Goal: Task Accomplishment & Management: Use online tool/utility

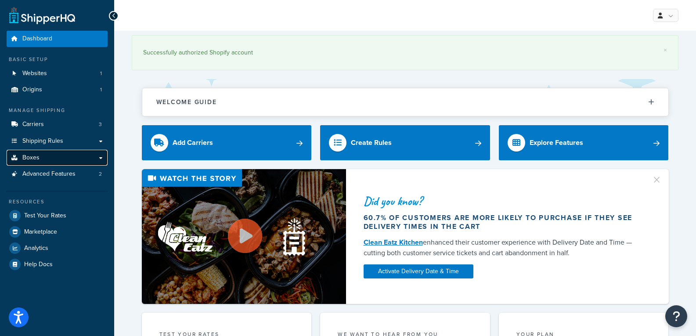
click at [98, 158] on link "Boxes" at bounding box center [57, 158] width 101 height 16
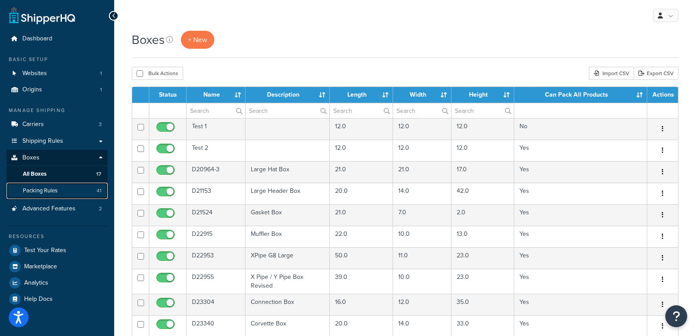
click at [88, 195] on link "Packing Rules 41" at bounding box center [57, 191] width 101 height 16
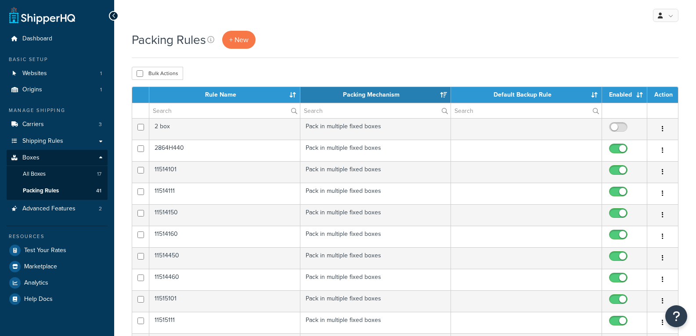
select select "15"
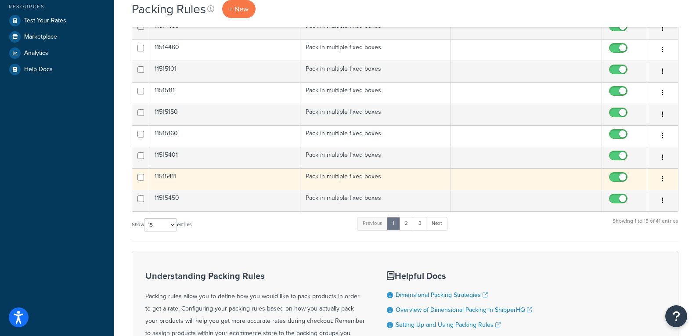
scroll to position [221, 0]
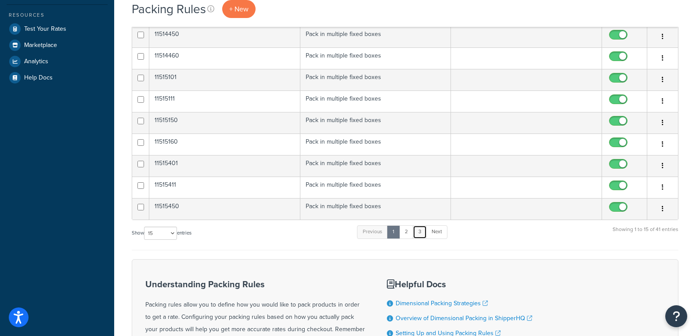
click at [425, 232] on link "3" at bounding box center [420, 231] width 14 height 13
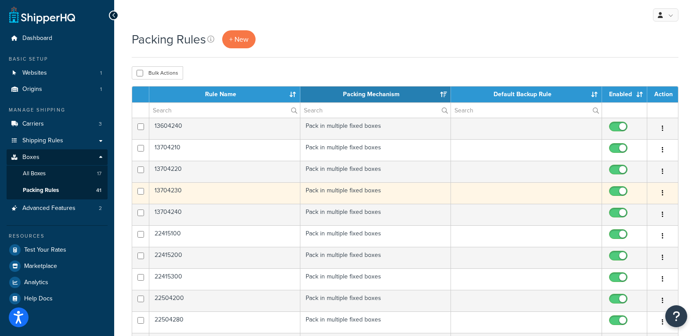
scroll to position [0, 0]
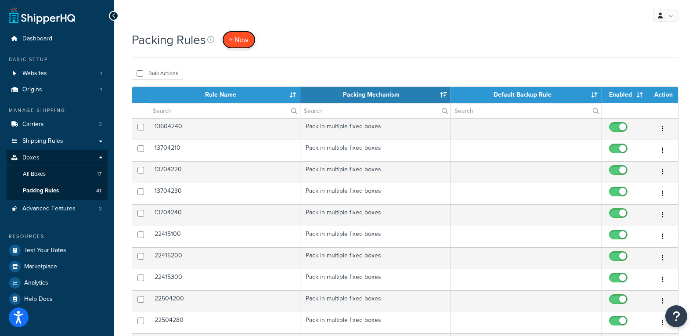
click at [242, 43] on span "+ New" at bounding box center [238, 40] width 19 height 10
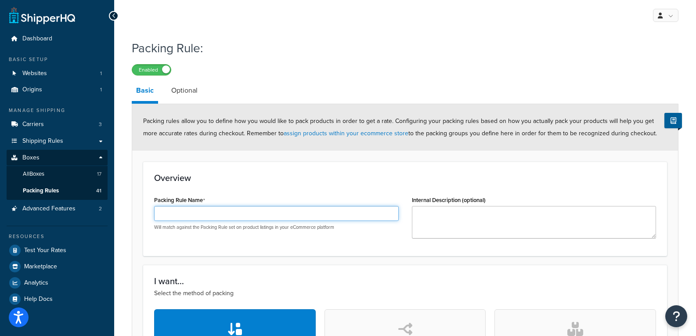
click at [211, 211] on input "Packing Rule Name" at bounding box center [276, 213] width 245 height 15
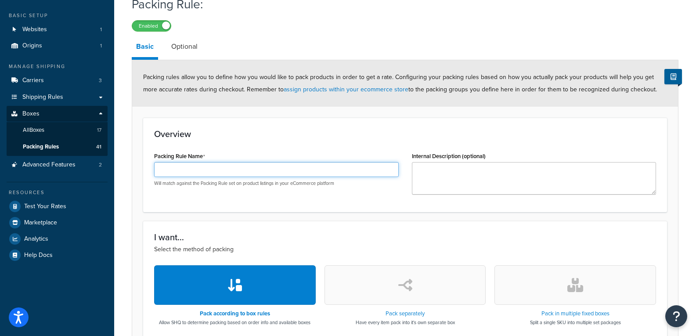
click at [215, 168] on input "Packing Rule Name" at bounding box center [276, 169] width 245 height 15
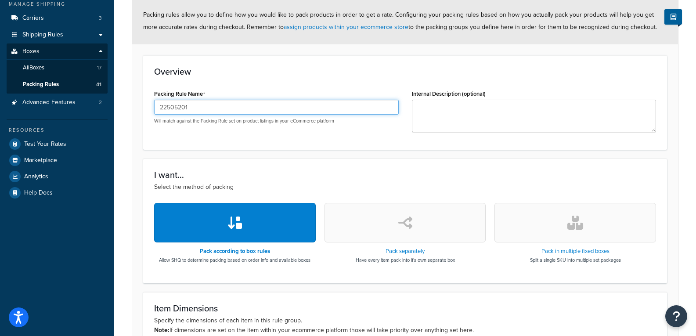
scroll to position [220, 0]
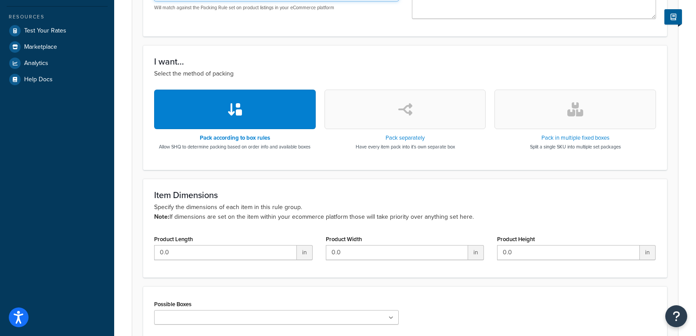
type input "22505201"
click at [561, 116] on button "button" at bounding box center [575, 110] width 162 height 40
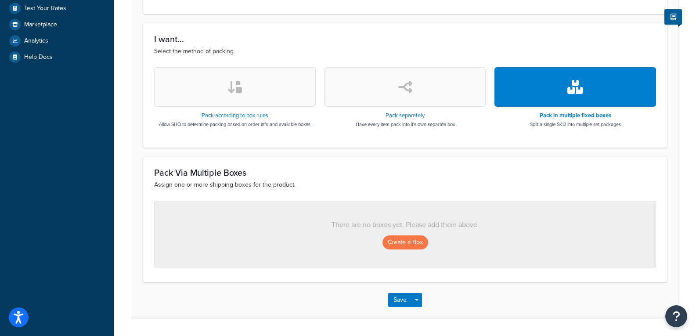
scroll to position [263, 0]
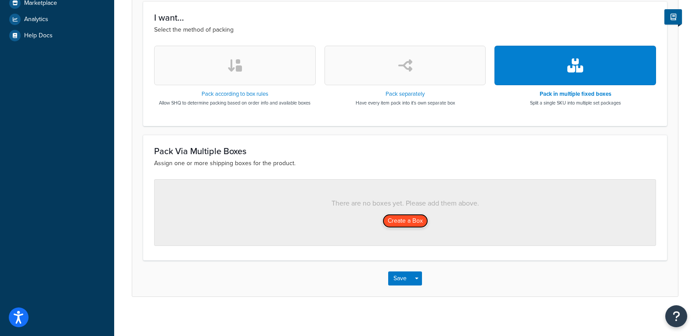
click at [405, 221] on button "Create a Box" at bounding box center [405, 221] width 46 height 14
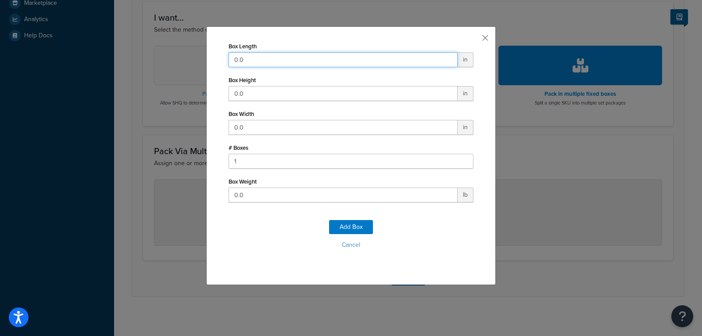
drag, startPoint x: 287, startPoint y: 62, endPoint x: 88, endPoint y: 52, distance: 199.1
click at [88, 52] on div "Box Length 0.0 in Box Height 0.0 in Box Width 0.0 in # Boxes 1 Box Weight 0.0 l…" at bounding box center [351, 168] width 702 height 336
type input "42"
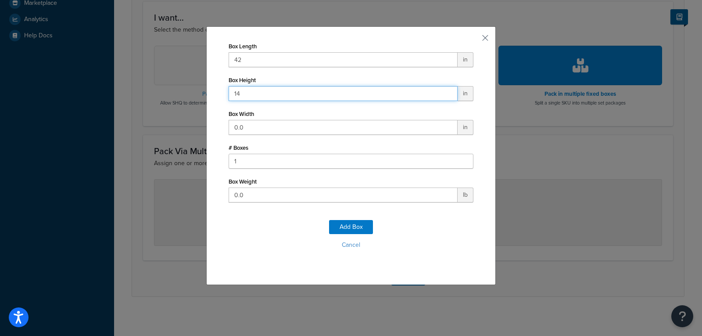
type input "14"
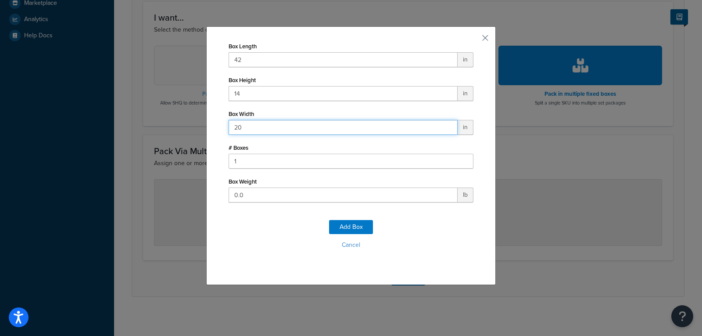
type input "20"
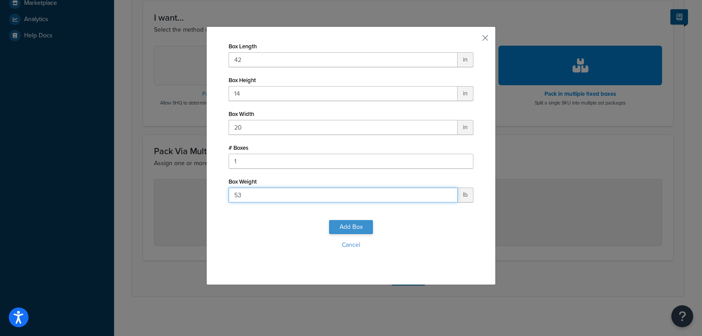
type input "53"
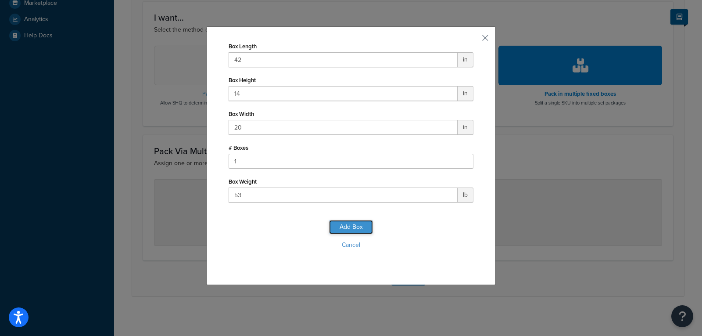
click at [357, 225] on button "Add Box" at bounding box center [351, 227] width 44 height 14
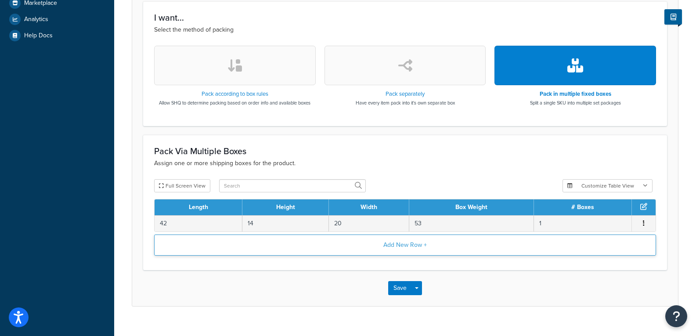
click at [379, 248] on button "Add New Row +" at bounding box center [405, 244] width 502 height 21
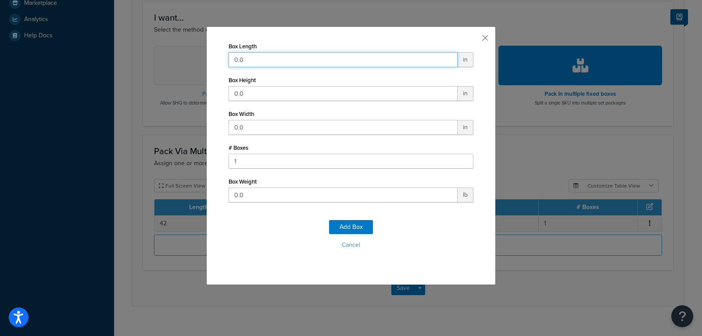
click at [286, 58] on input "0.0" at bounding box center [343, 59] width 229 height 15
drag, startPoint x: 286, startPoint y: 58, endPoint x: 204, endPoint y: 38, distance: 84.0
click at [206, 38] on div "Box Length 0.0 in Box Height 0.0 in Box Width 0.0 in # Boxes 1 Box Weight 0.0 l…" at bounding box center [351, 155] width 290 height 259
type input "32"
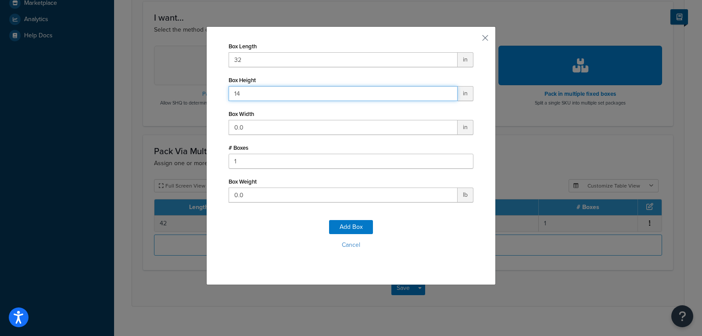
type input "14"
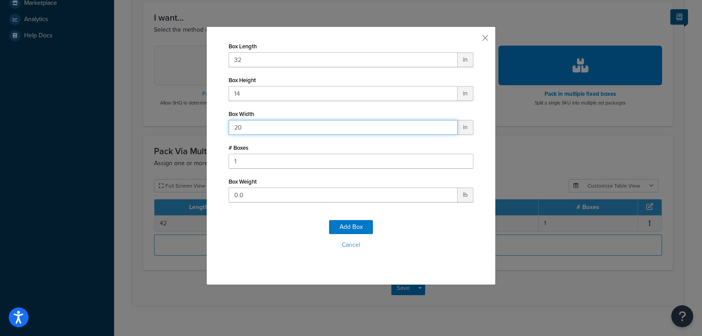
type input "20"
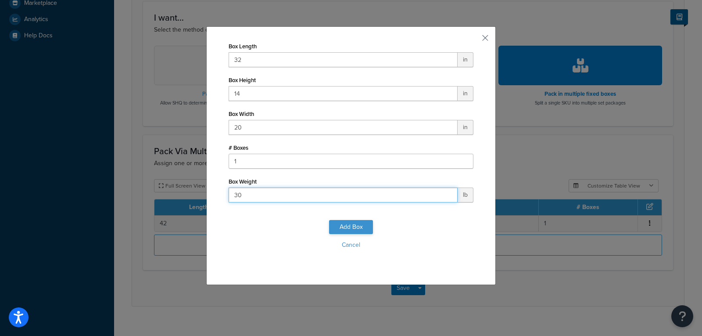
type input "30"
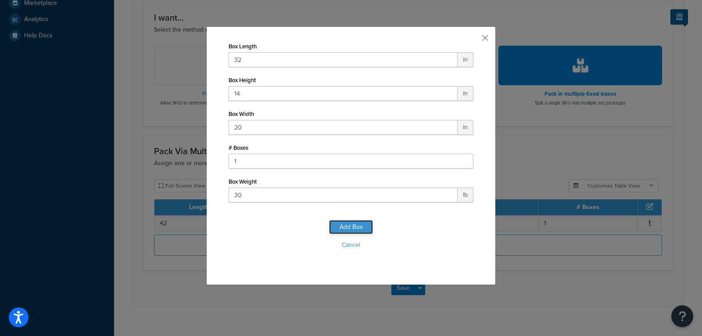
click at [354, 223] on button "Add Box" at bounding box center [351, 227] width 44 height 14
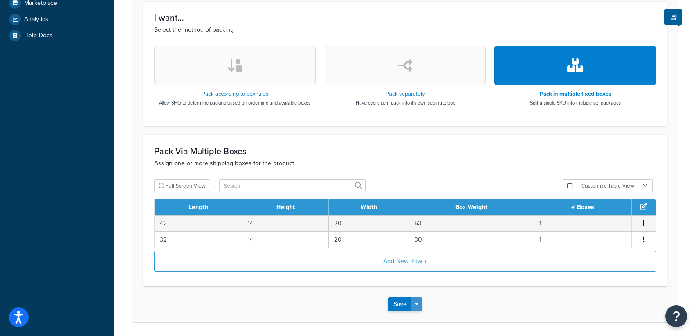
click at [415, 306] on button "Save Dropdown" at bounding box center [416, 304] width 11 height 14
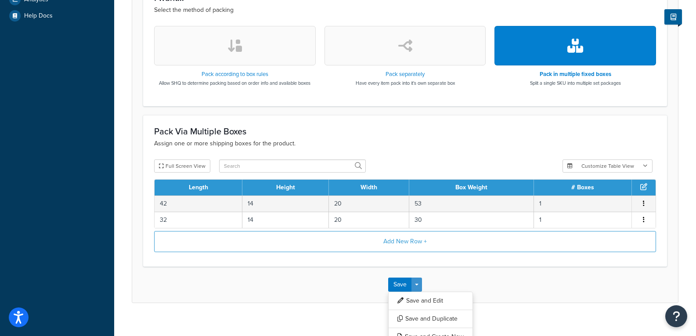
scroll to position [294, 0]
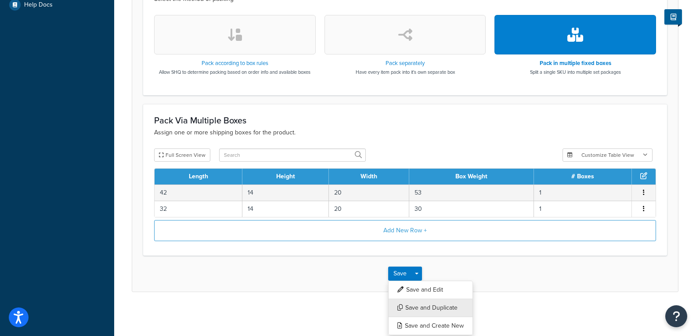
click at [440, 307] on button "Save and Duplicate" at bounding box center [430, 308] width 85 height 18
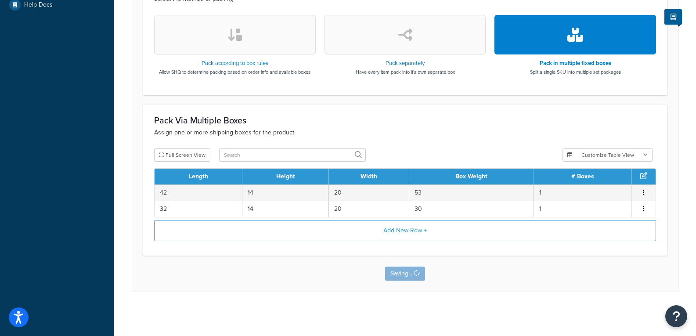
scroll to position [0, 0]
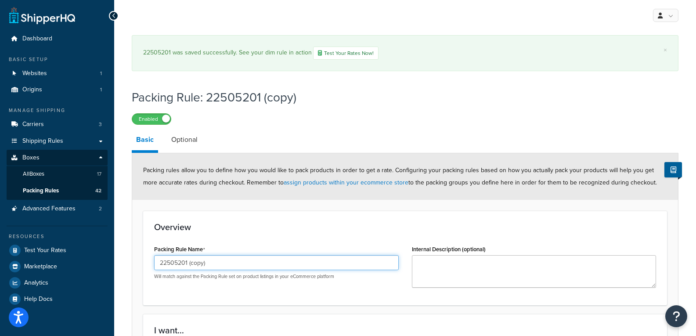
drag, startPoint x: 207, startPoint y: 266, endPoint x: 178, endPoint y: 258, distance: 30.0
click at [178, 258] on input "22505201 (copy)" at bounding box center [276, 262] width 245 height 15
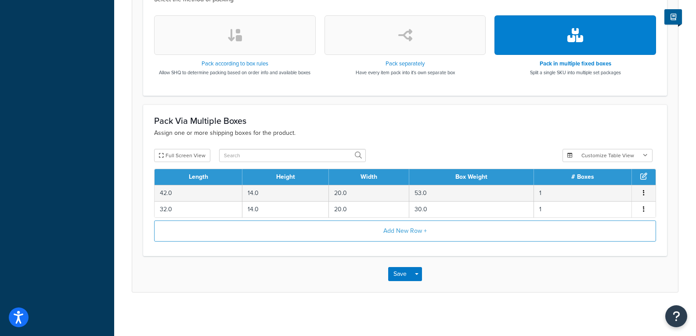
scroll to position [343, 0]
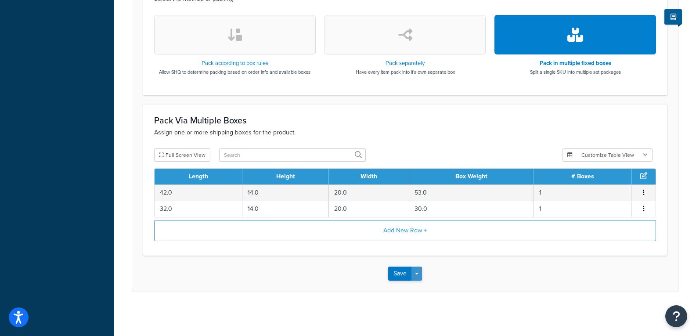
type input "22505301"
click at [420, 273] on button "Save Dropdown" at bounding box center [416, 273] width 11 height 14
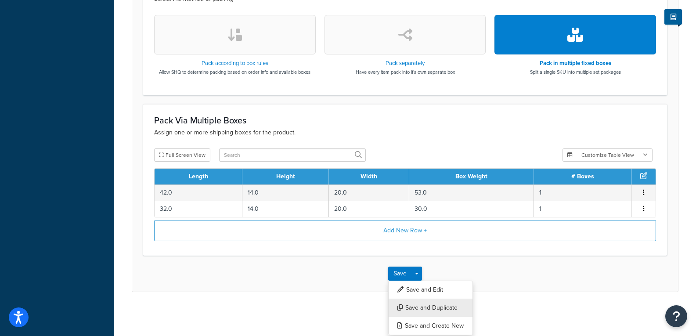
click at [420, 306] on button "Save and Duplicate" at bounding box center [430, 308] width 85 height 18
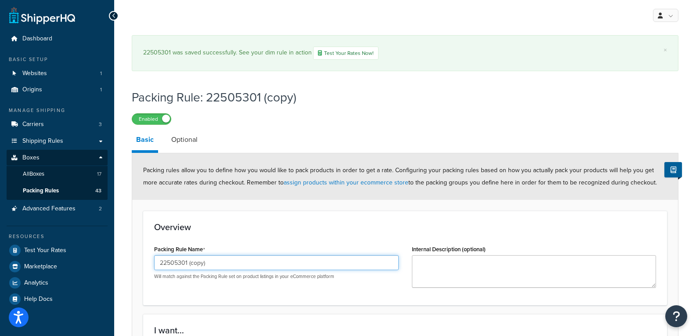
drag, startPoint x: 211, startPoint y: 261, endPoint x: 167, endPoint y: 263, distance: 44.0
click at [167, 263] on input "22505301 (copy)" at bounding box center [276, 262] width 245 height 15
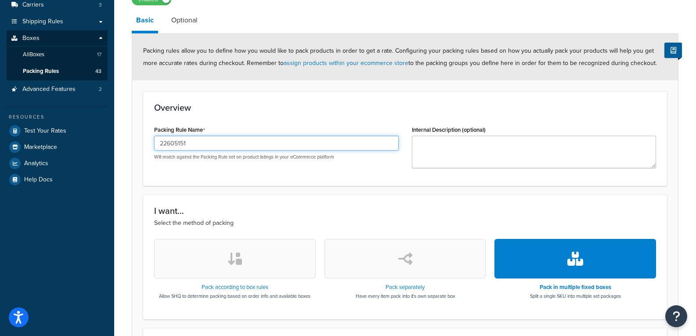
scroll to position [343, 0]
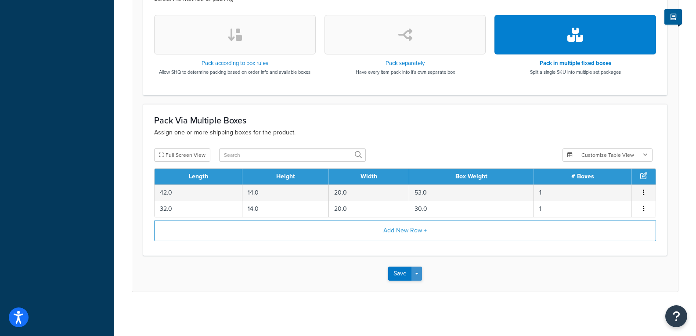
type input "22605151"
click at [417, 276] on button "Save Dropdown" at bounding box center [416, 273] width 11 height 14
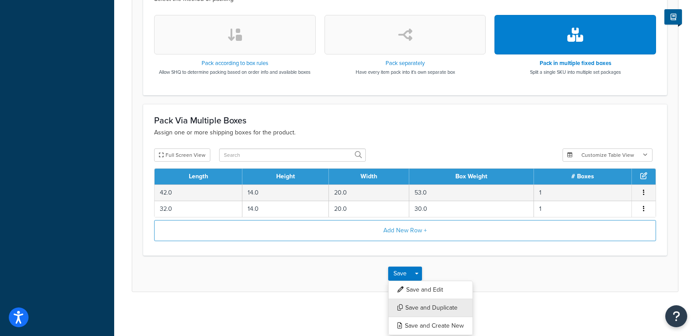
click at [417, 306] on button "Save and Duplicate" at bounding box center [430, 308] width 85 height 18
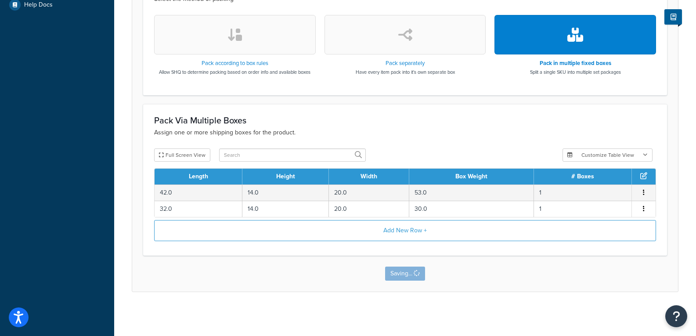
scroll to position [0, 0]
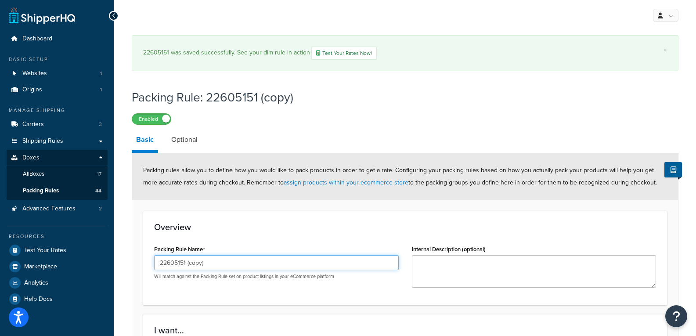
click at [216, 260] on input "22605151 (copy)" at bounding box center [276, 262] width 245 height 15
drag, startPoint x: 216, startPoint y: 263, endPoint x: 180, endPoint y: 269, distance: 36.0
click at [180, 269] on input "22605151 (copy)" at bounding box center [276, 262] width 245 height 15
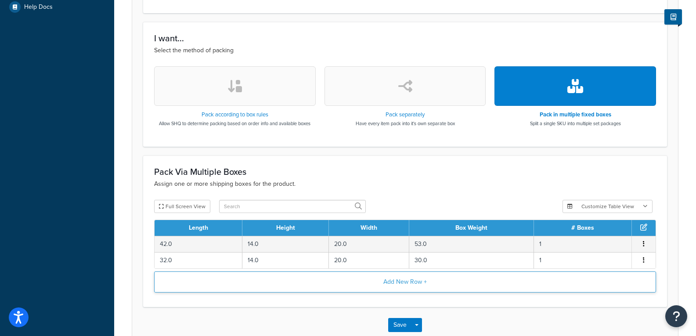
scroll to position [343, 0]
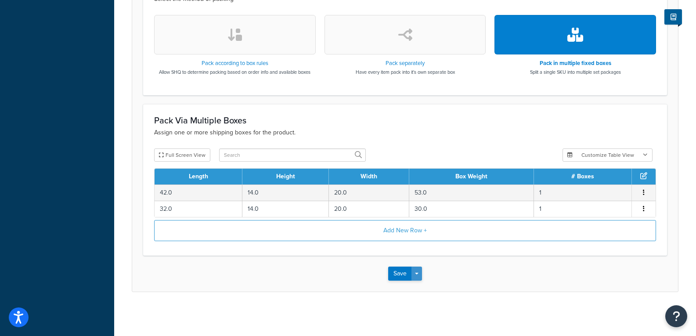
type input "22605161"
click at [418, 273] on span "button" at bounding box center [417, 274] width 4 height 2
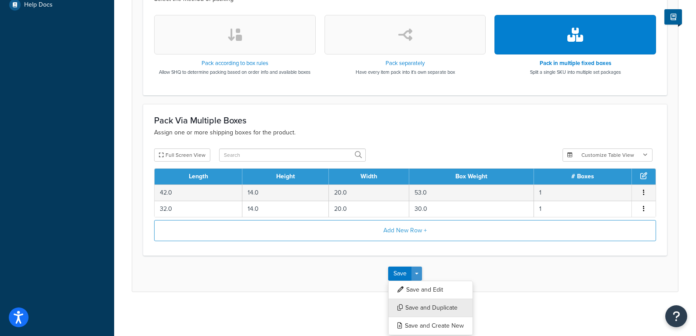
scroll to position [294, 0]
click at [415, 310] on button "Save and Duplicate" at bounding box center [430, 308] width 85 height 18
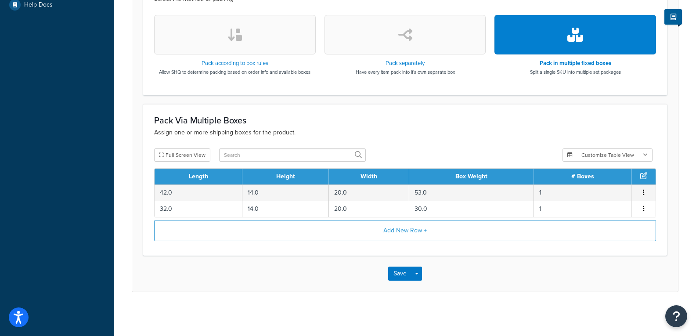
scroll to position [0, 0]
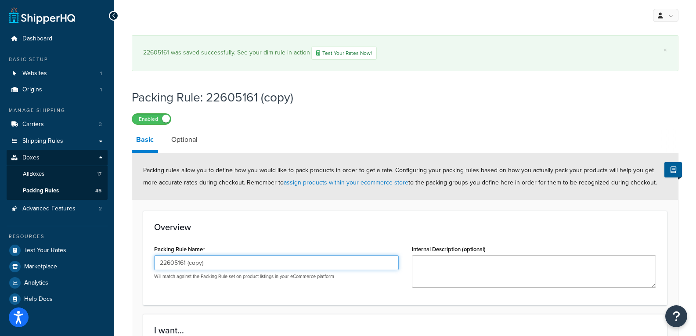
drag, startPoint x: 217, startPoint y: 256, endPoint x: 216, endPoint y: 263, distance: 7.1
click at [217, 257] on input "22605161 (copy)" at bounding box center [276, 262] width 245 height 15
drag, startPoint x: 216, startPoint y: 265, endPoint x: 180, endPoint y: 267, distance: 35.7
click at [180, 267] on input "22605161 (copy)" at bounding box center [276, 262] width 245 height 15
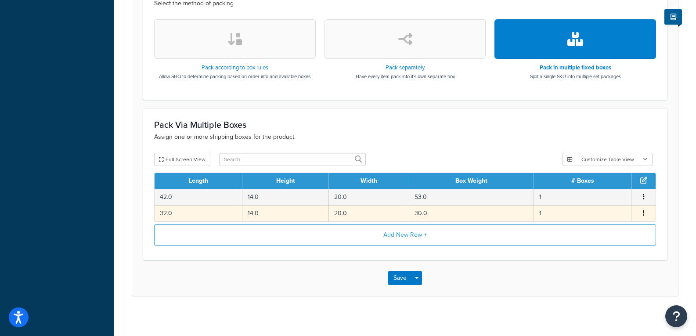
scroll to position [343, 0]
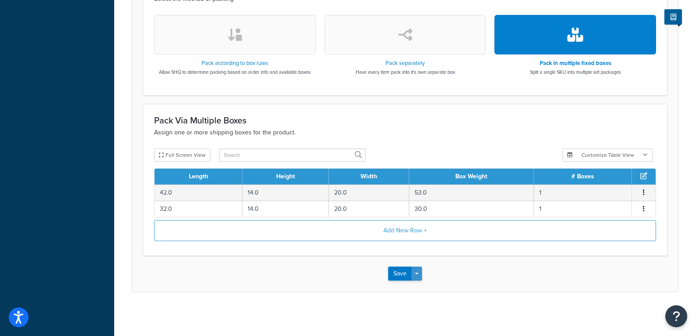
type input "22605251"
click at [417, 277] on button "Save Dropdown" at bounding box center [416, 273] width 11 height 14
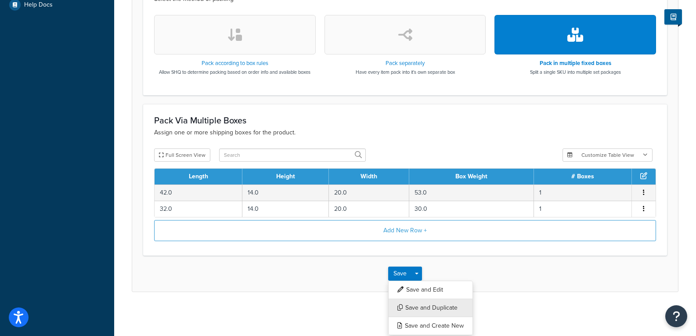
click at [425, 307] on button "Save and Duplicate" at bounding box center [430, 308] width 85 height 18
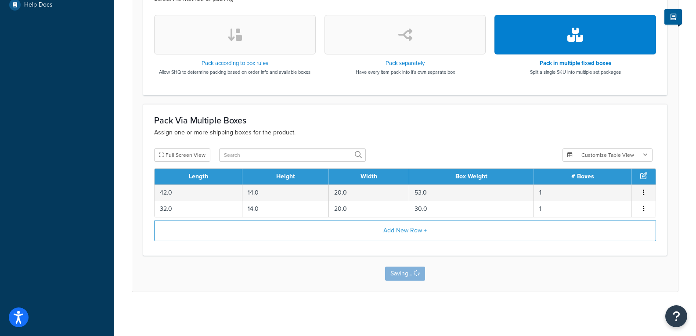
scroll to position [0, 0]
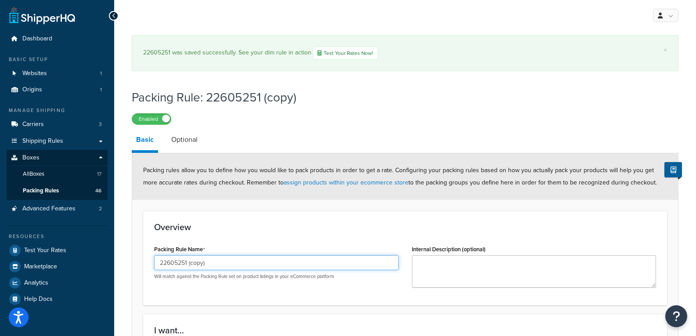
click at [213, 259] on input "22605251 (copy)" at bounding box center [276, 262] width 245 height 15
drag, startPoint x: 210, startPoint y: 271, endPoint x: 182, endPoint y: 275, distance: 28.0
click at [182, 275] on div "22605251 (copy) Will match against the Packing Rule set on product listings in …" at bounding box center [276, 267] width 245 height 25
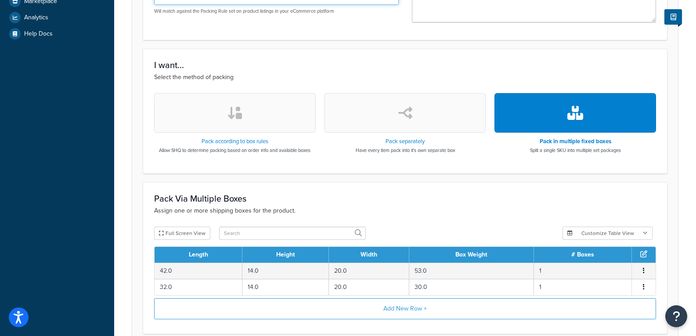
scroll to position [343, 0]
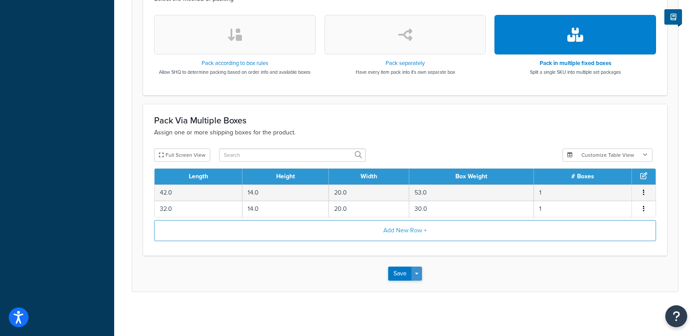
type input "22605261"
click at [420, 273] on button "Save Dropdown" at bounding box center [416, 273] width 11 height 14
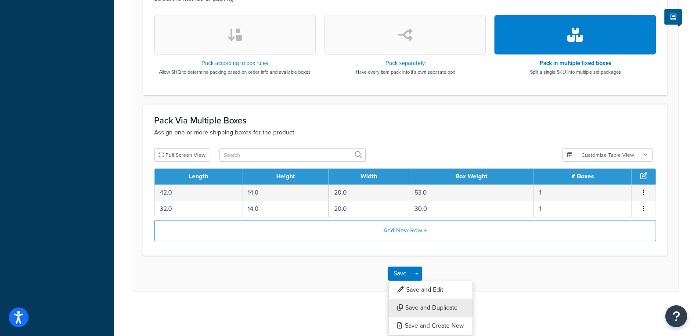
click at [425, 309] on button "Save and Duplicate" at bounding box center [430, 308] width 85 height 18
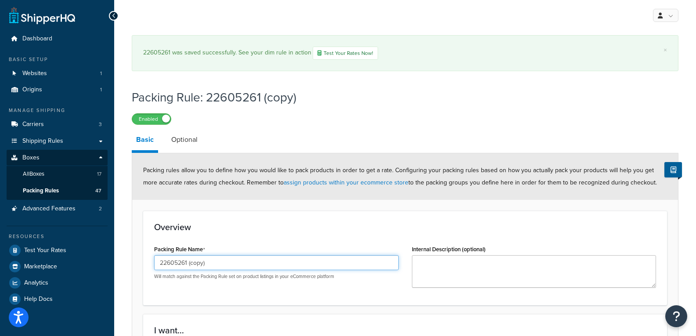
drag, startPoint x: 220, startPoint y: 263, endPoint x: 178, endPoint y: 267, distance: 41.9
click at [178, 267] on input "22605261 (copy)" at bounding box center [276, 262] width 245 height 15
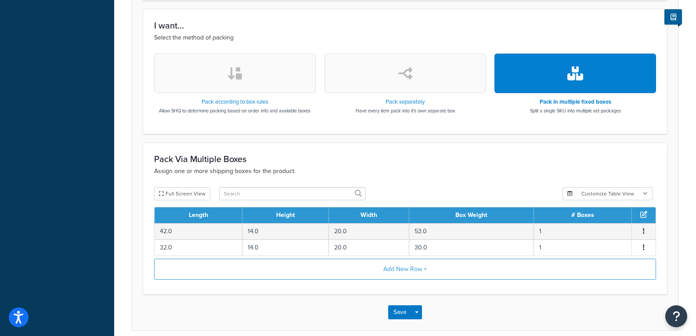
scroll to position [343, 0]
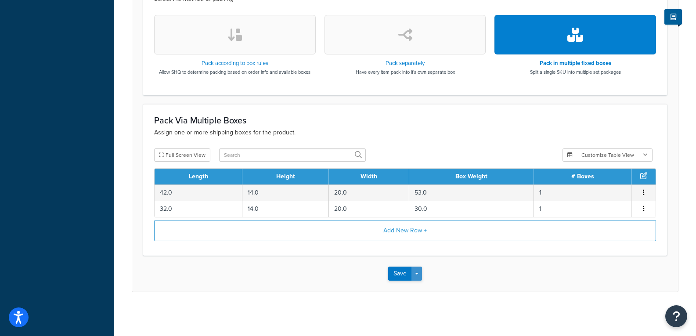
type input "22605351"
click at [416, 271] on button "Save Dropdown" at bounding box center [416, 273] width 11 height 14
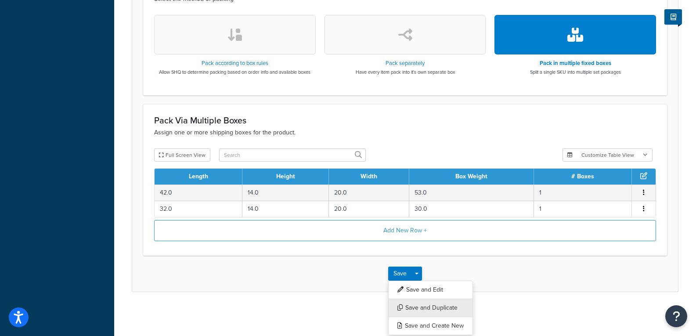
click at [411, 305] on button "Save and Duplicate" at bounding box center [430, 308] width 85 height 18
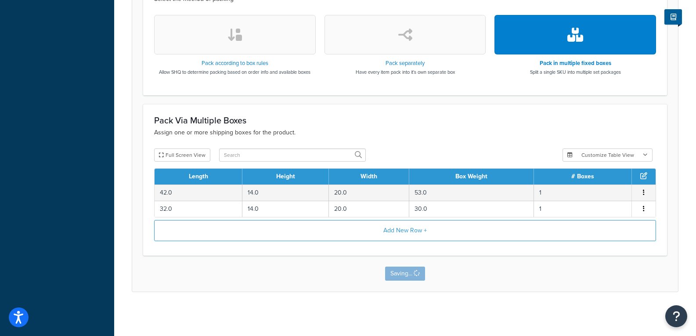
scroll to position [0, 0]
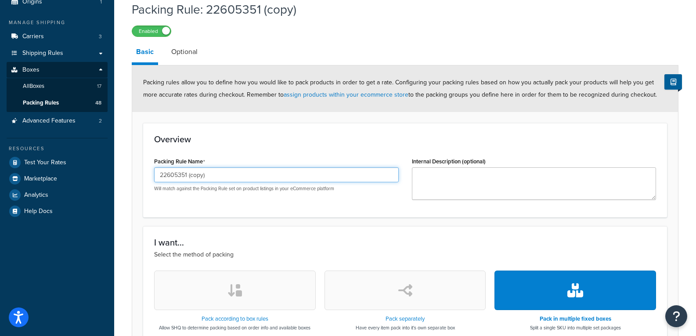
drag, startPoint x: 223, startPoint y: 181, endPoint x: 180, endPoint y: 176, distance: 42.4
click at [180, 176] on input "22605351 (copy)" at bounding box center [276, 174] width 245 height 15
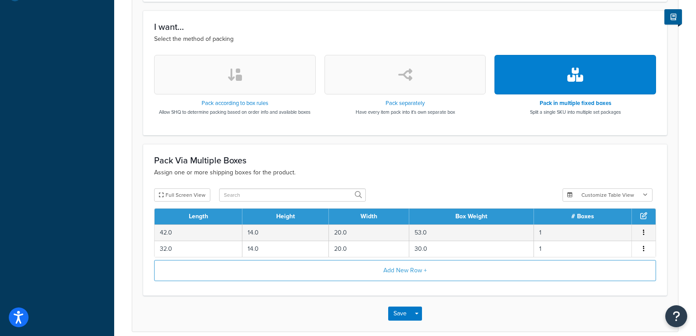
scroll to position [343, 0]
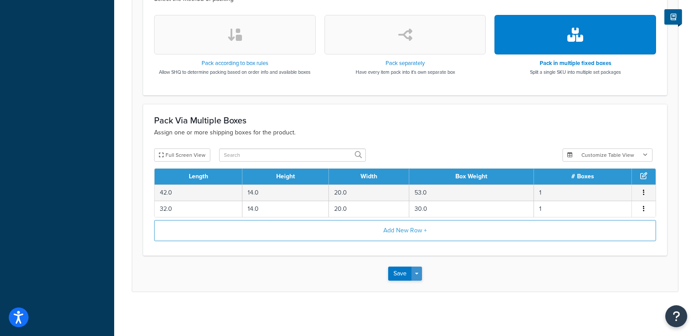
type input "22605361"
click at [417, 275] on button "Save Dropdown" at bounding box center [416, 273] width 11 height 14
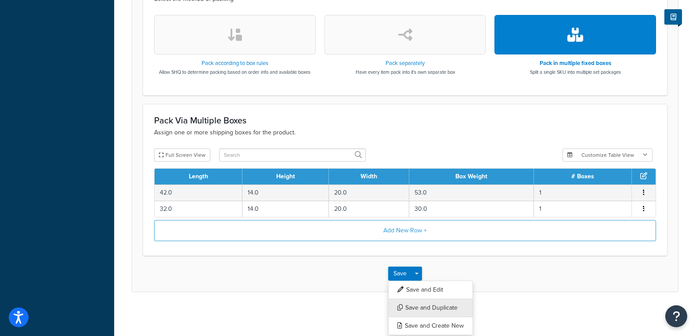
click at [417, 308] on button "Save and Duplicate" at bounding box center [430, 308] width 85 height 18
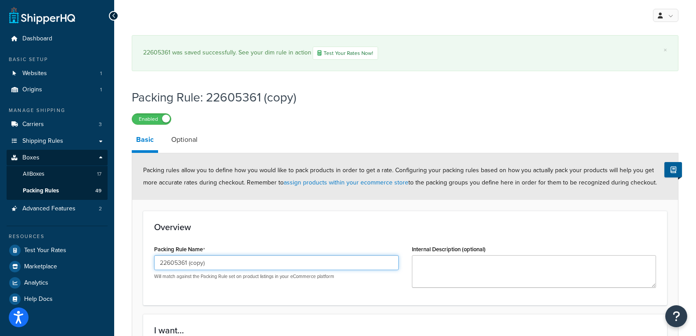
drag, startPoint x: 213, startPoint y: 262, endPoint x: 165, endPoint y: 262, distance: 47.9
click at [165, 262] on input "22605361 (copy)" at bounding box center [276, 262] width 245 height 15
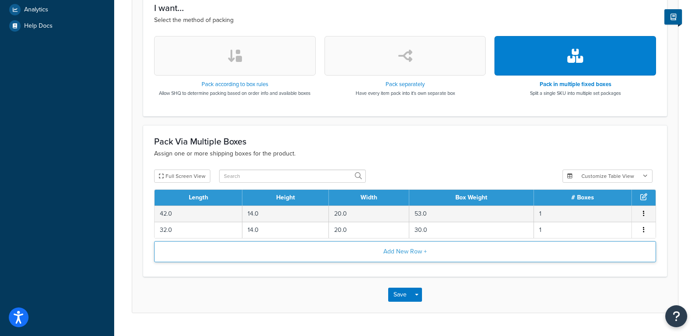
scroll to position [294, 0]
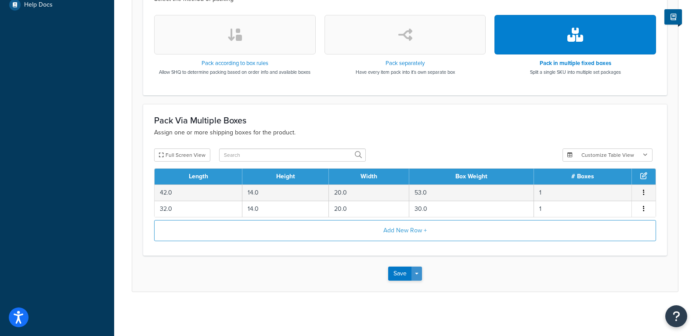
type input "23125100"
click at [417, 273] on span "button" at bounding box center [417, 274] width 4 height 2
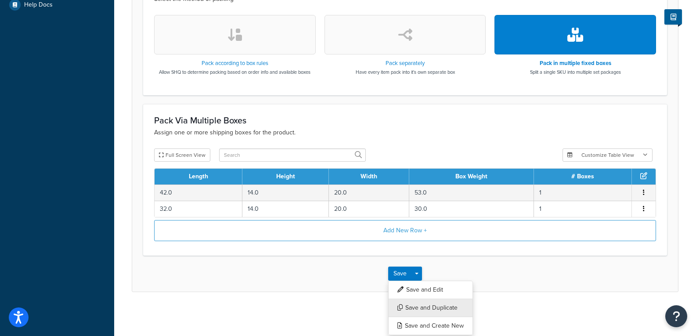
click at [423, 310] on button "Save and Duplicate" at bounding box center [430, 308] width 85 height 18
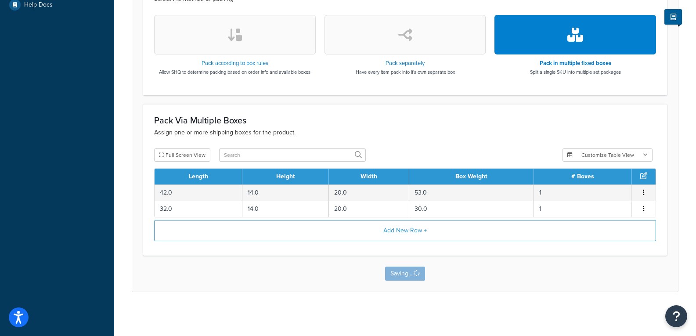
scroll to position [0, 0]
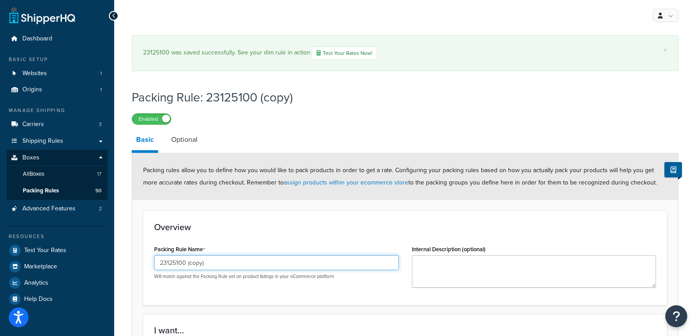
drag, startPoint x: 209, startPoint y: 264, endPoint x: 180, endPoint y: 264, distance: 29.0
click at [180, 264] on input "23125100 (copy)" at bounding box center [276, 262] width 245 height 15
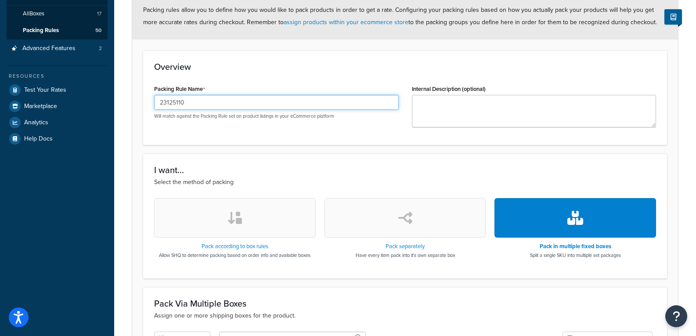
scroll to position [307, 0]
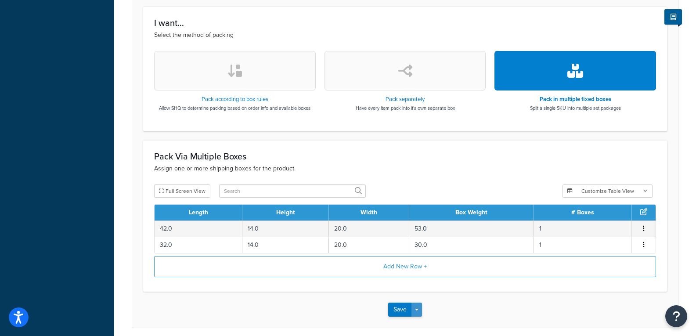
type input "23125110"
click at [418, 310] on span "button" at bounding box center [417, 310] width 4 height 2
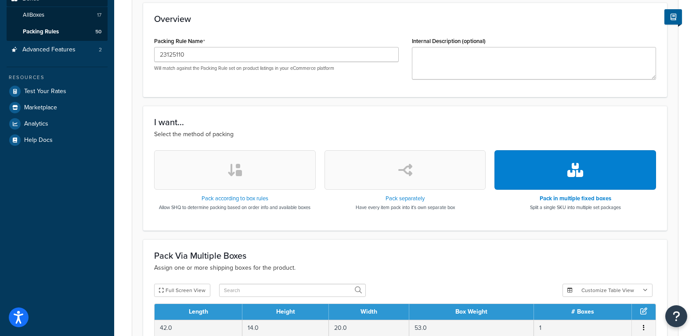
scroll to position [294, 0]
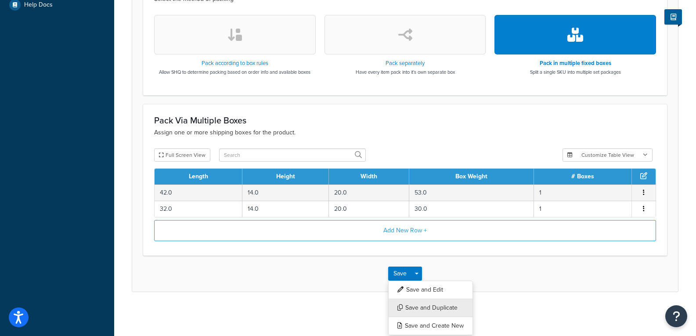
click at [421, 308] on button "Save and Duplicate" at bounding box center [430, 308] width 85 height 18
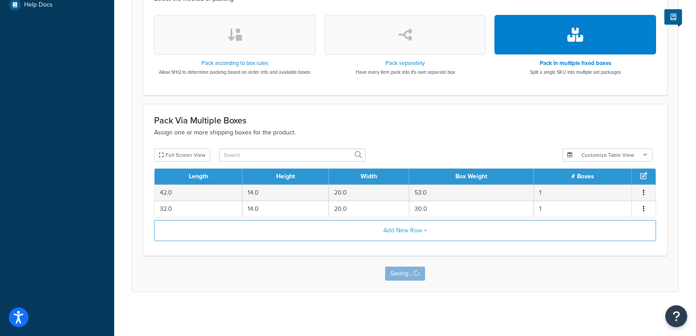
scroll to position [0, 0]
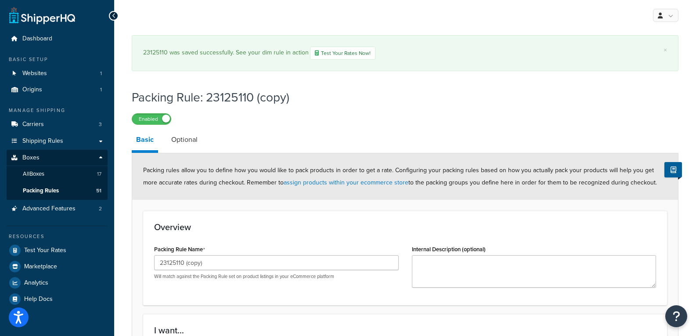
drag, startPoint x: 223, startPoint y: 237, endPoint x: 206, endPoint y: 246, distance: 18.5
click at [206, 245] on div "Packing Rule Name 23125110 (copy) Will match against the Packing Rule set on pr…" at bounding box center [276, 261] width 245 height 37
drag, startPoint x: 208, startPoint y: 263, endPoint x: 176, endPoint y: 263, distance: 31.2
click at [176, 263] on input "23125110 (copy)" at bounding box center [276, 262] width 245 height 15
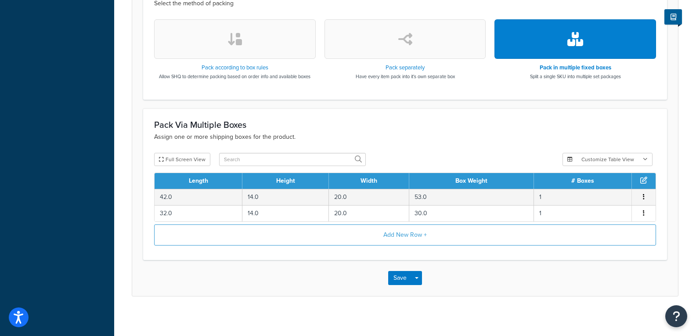
scroll to position [343, 0]
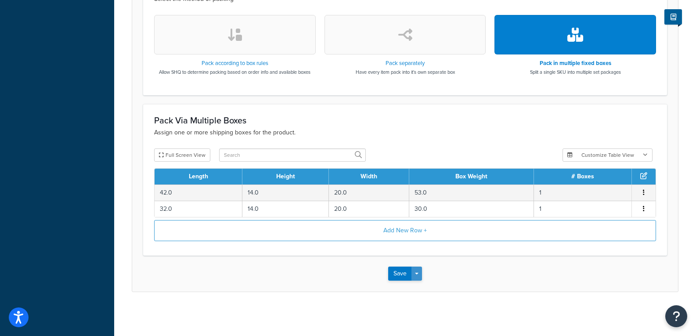
type input "23125300"
click at [419, 280] on button "Save Dropdown" at bounding box center [416, 273] width 11 height 14
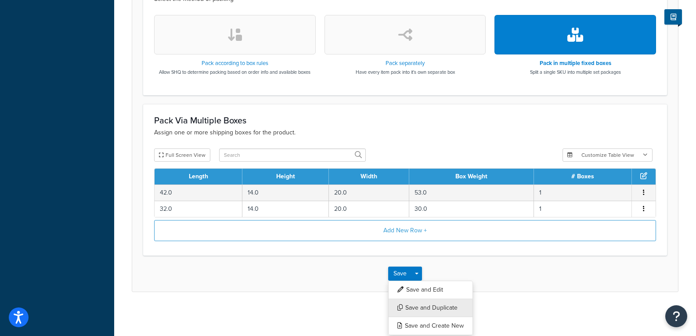
click at [420, 308] on button "Save and Duplicate" at bounding box center [430, 308] width 85 height 18
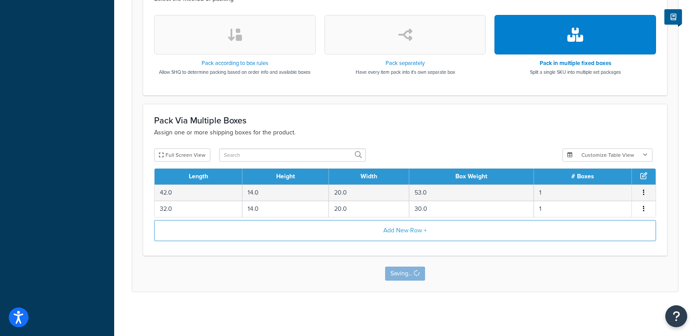
scroll to position [0, 0]
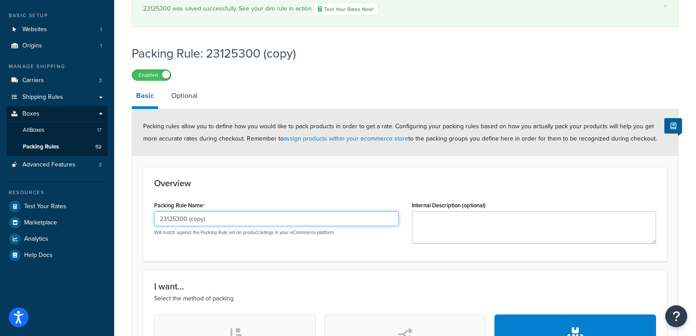
drag, startPoint x: 216, startPoint y: 223, endPoint x: 179, endPoint y: 219, distance: 37.6
click at [179, 219] on input "23125300 (copy)" at bounding box center [276, 218] width 245 height 15
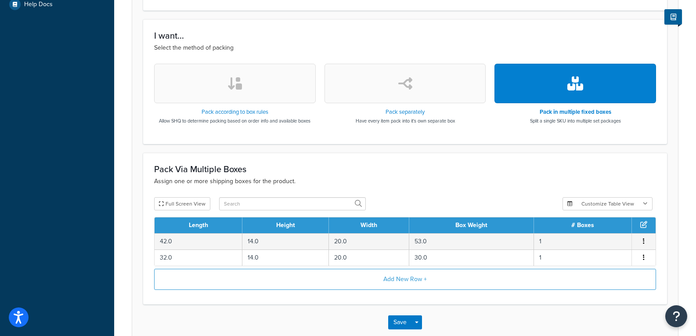
scroll to position [343, 0]
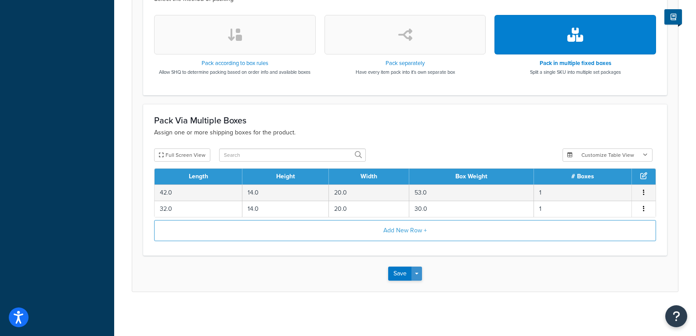
type input "23125310"
click at [415, 272] on button "Save Dropdown" at bounding box center [416, 273] width 11 height 14
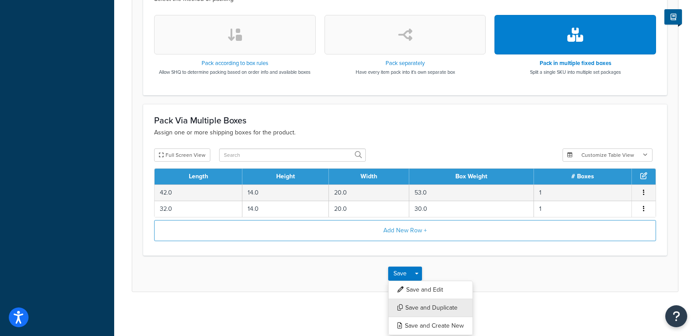
click at [414, 307] on button "Save and Duplicate" at bounding box center [430, 308] width 85 height 18
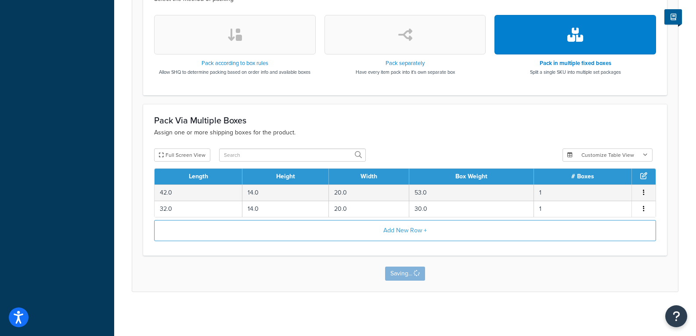
scroll to position [0, 0]
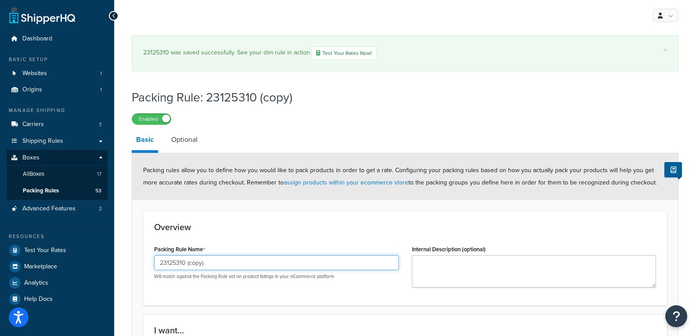
drag, startPoint x: -106, startPoint y: 257, endPoint x: -112, endPoint y: 256, distance: 6.3
click at [0, 256] on html "Press Alt+1 for screen-reader mode, Alt+0 to cancel Accessibility Screen-Reader…" at bounding box center [348, 339] width 696 height 679
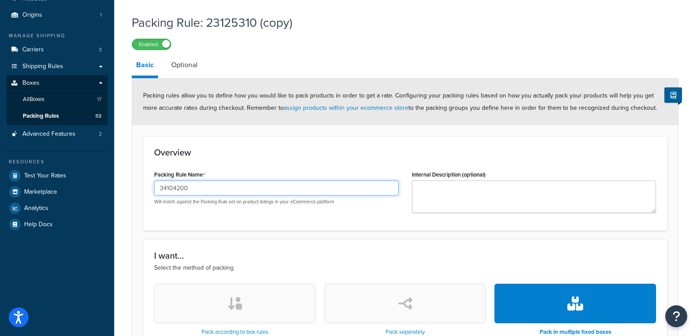
scroll to position [307, 0]
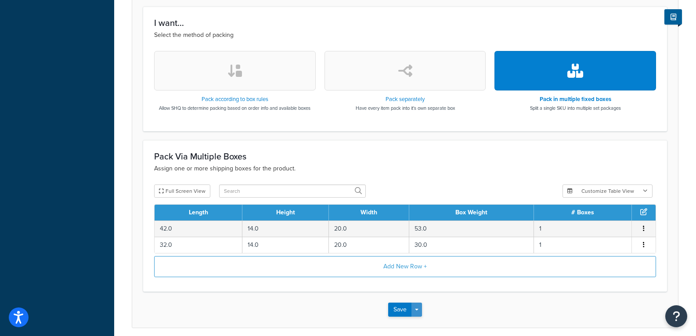
type input "34104200"
click at [417, 312] on button "Save Dropdown" at bounding box center [416, 309] width 11 height 14
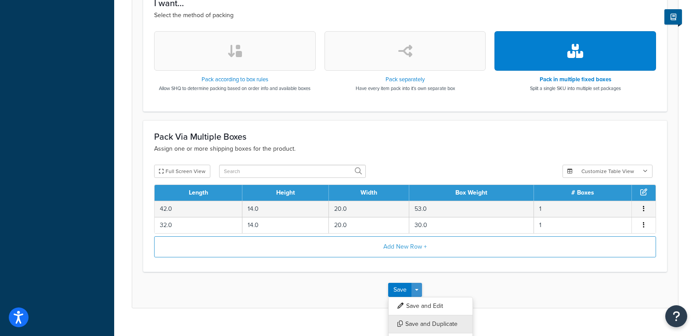
scroll to position [343, 0]
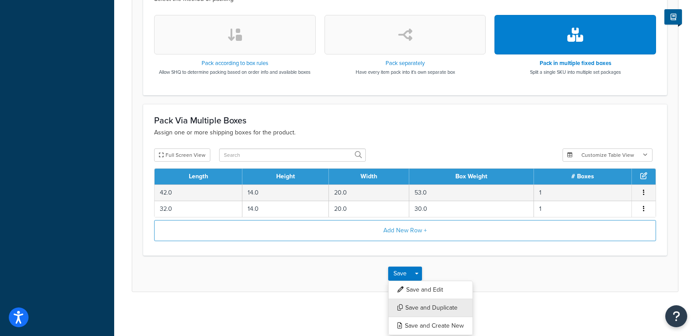
click at [416, 306] on button "Save and Duplicate" at bounding box center [430, 308] width 85 height 18
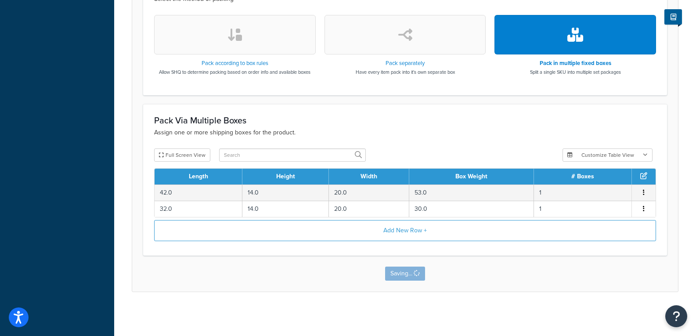
scroll to position [0, 0]
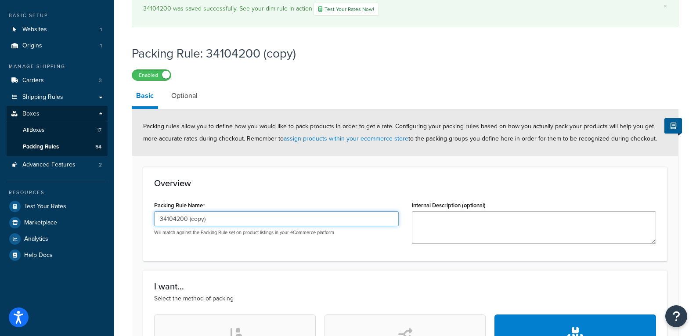
drag, startPoint x: 225, startPoint y: 218, endPoint x: 179, endPoint y: 223, distance: 46.8
click at [179, 223] on input "34104200 (copy)" at bounding box center [276, 218] width 245 height 15
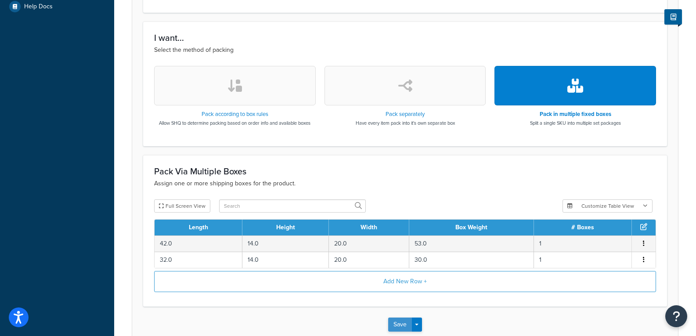
scroll to position [343, 0]
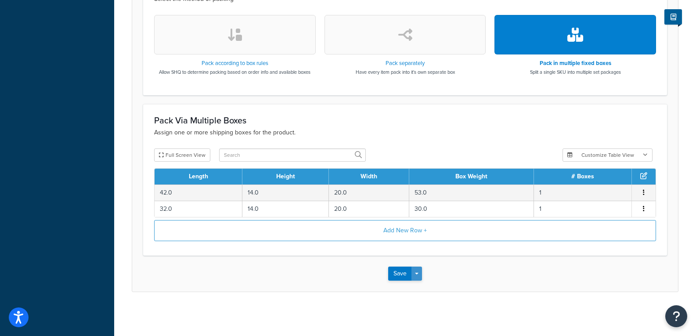
type input "34104250"
click at [418, 273] on span "button" at bounding box center [417, 274] width 4 height 2
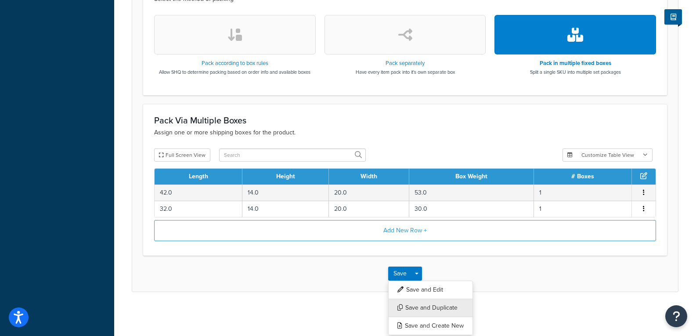
click at [416, 306] on button "Save and Duplicate" at bounding box center [430, 308] width 85 height 18
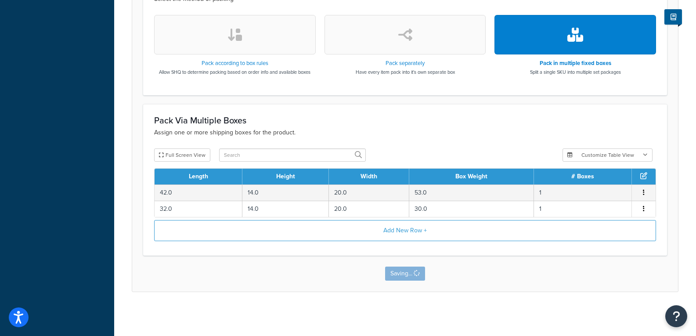
scroll to position [0, 0]
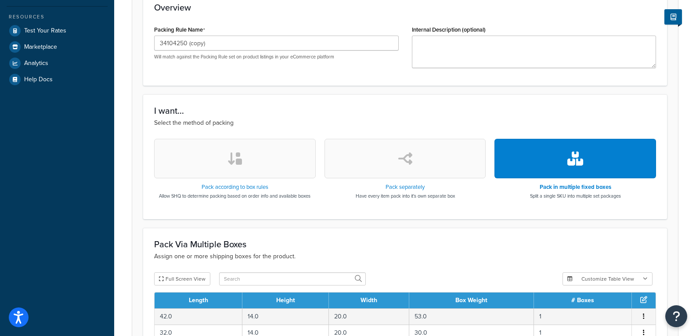
scroll to position [36, 0]
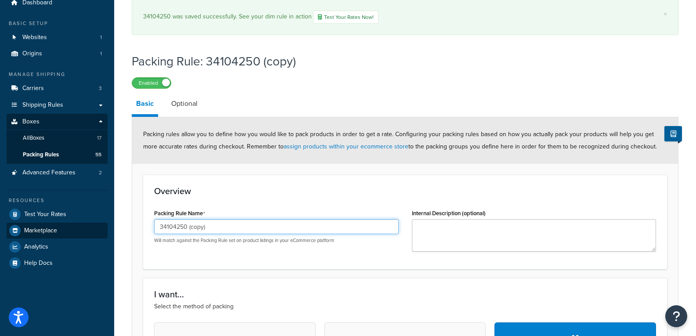
drag, startPoint x: 223, startPoint y: 225, endPoint x: 77, endPoint y: 230, distance: 146.3
click at [77, 230] on div "Dashboard Basic Setup Websites 1 Origins 1 Manage Shipping Carriers 3 Shipping …" at bounding box center [348, 303] width 696 height 679
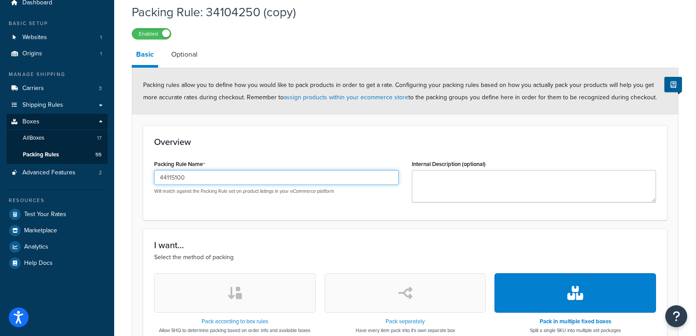
type input "44115100"
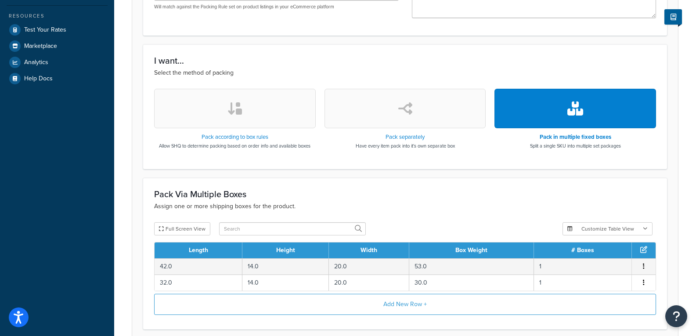
scroll to position [256, 0]
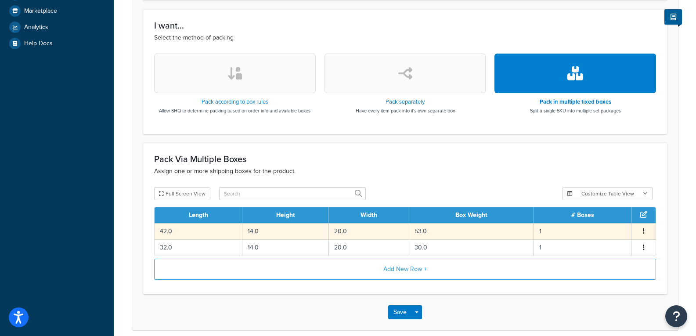
click at [472, 227] on td "53.0" at bounding box center [471, 231] width 125 height 16
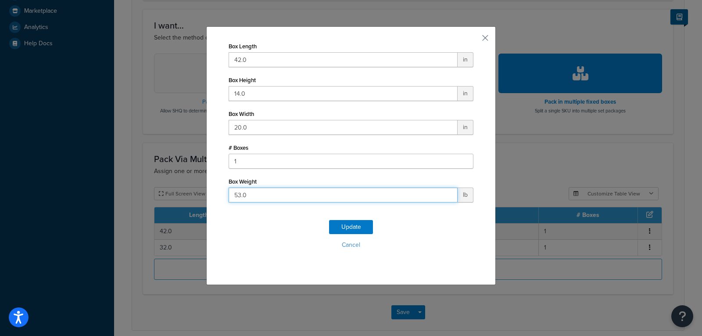
drag, startPoint x: 262, startPoint y: 195, endPoint x: 98, endPoint y: 211, distance: 164.0
click at [98, 211] on div "Box Length 42.0 in Box Height 14.0 in Box Width 20.0 in # Boxes 1 Box Weight 53…" at bounding box center [351, 168] width 702 height 336
type input "54"
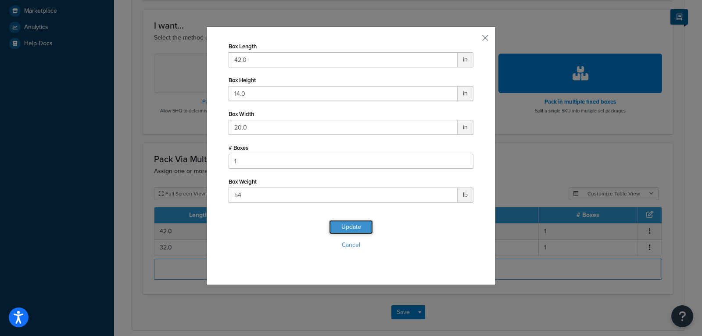
click at [338, 222] on button "Update" at bounding box center [351, 227] width 44 height 14
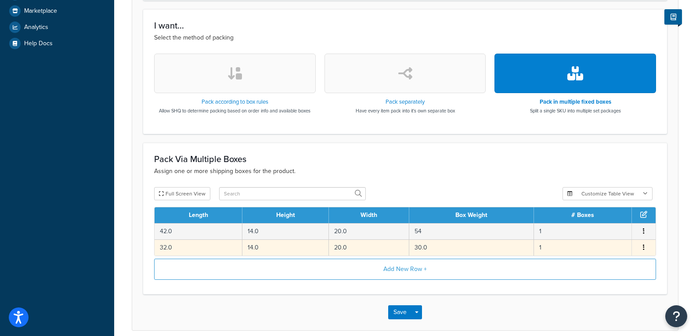
click at [469, 249] on td "30.0" at bounding box center [471, 247] width 125 height 16
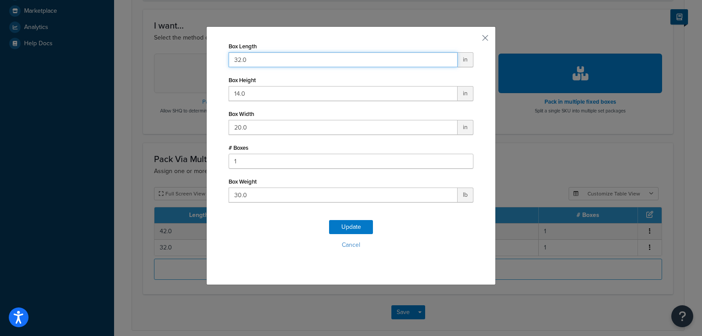
drag, startPoint x: 232, startPoint y: 61, endPoint x: 201, endPoint y: 61, distance: 31.2
click at [201, 61] on div "Box Length 32.0 in Box Height 14.0 in Box Width 20.0 in # Boxes 1 Box Weight 30…" at bounding box center [351, 168] width 702 height 336
type input "34"
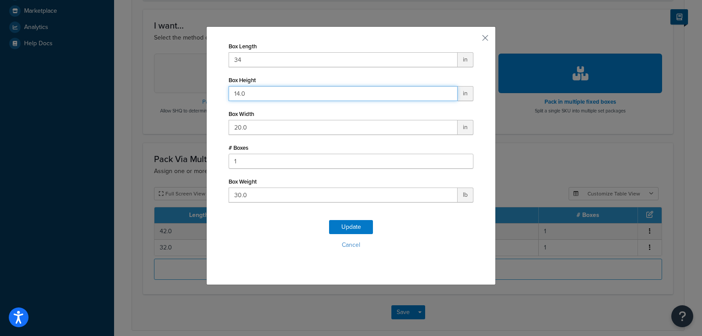
drag, startPoint x: 256, startPoint y: 94, endPoint x: 229, endPoint y: 94, distance: 27.7
click at [229, 94] on input "14.0" at bounding box center [343, 93] width 229 height 15
type input "12"
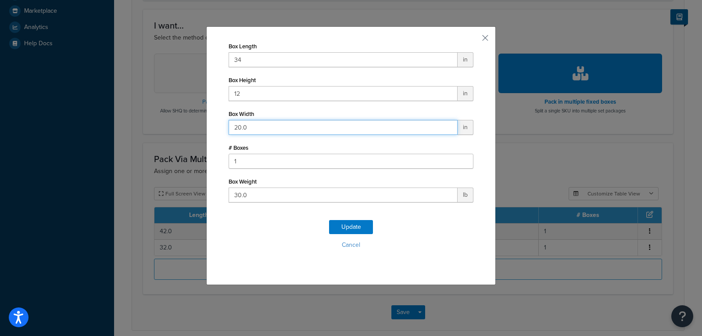
drag, startPoint x: 249, startPoint y: 126, endPoint x: 201, endPoint y: 131, distance: 48.5
click at [201, 131] on div "Box Length 34 in Box Height 12 in Box Width 20.0 in # Boxes 1 Box Weight 30.0 l…" at bounding box center [351, 168] width 702 height 336
type input "16"
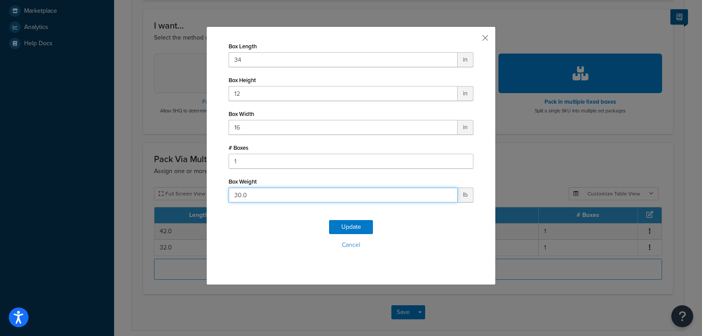
drag, startPoint x: 262, startPoint y: 192, endPoint x: 108, endPoint y: 204, distance: 155.0
click at [108, 204] on div "Box Length 34 in Box Height 12 in Box Width 16 in # Boxes 1 Box Weight 30.0 lb …" at bounding box center [351, 168] width 702 height 336
type input "25"
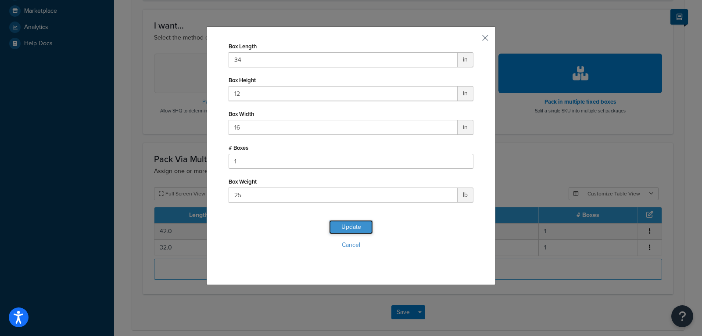
click at [345, 225] on button "Update" at bounding box center [351, 227] width 44 height 14
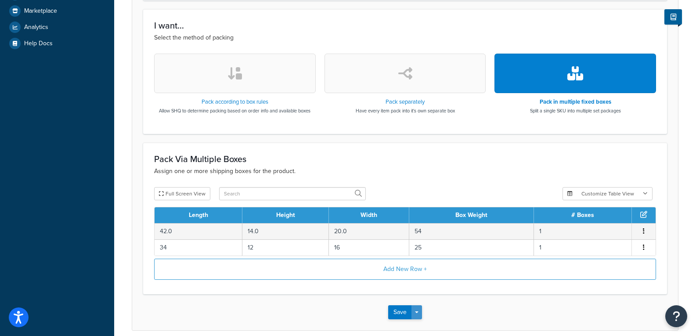
click at [420, 311] on button "Save Dropdown" at bounding box center [416, 312] width 11 height 14
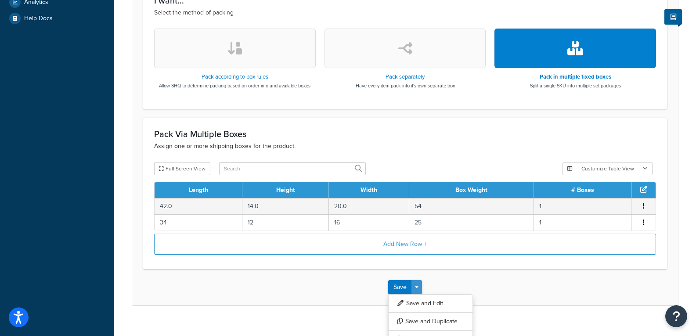
scroll to position [294, 0]
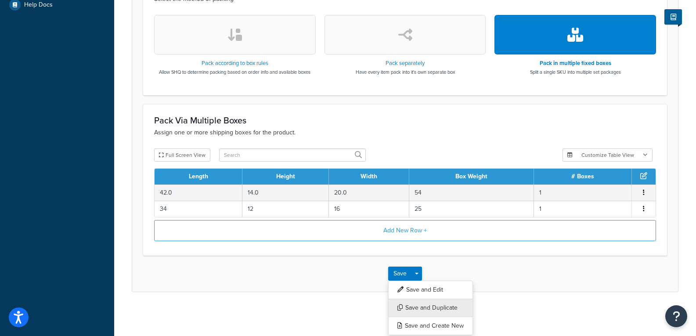
click at [427, 310] on button "Save and Duplicate" at bounding box center [430, 308] width 85 height 18
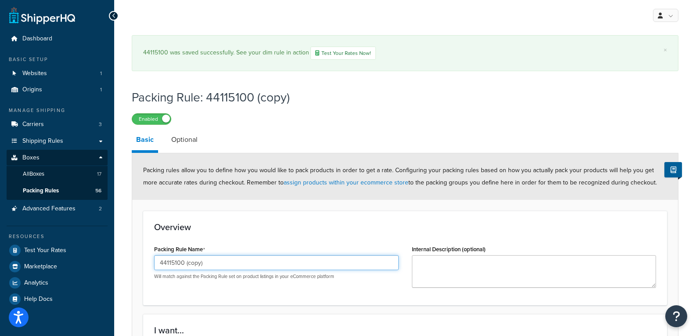
drag, startPoint x: 207, startPoint y: 262, endPoint x: 177, endPoint y: 261, distance: 30.3
click at [177, 261] on input "44115100 (copy)" at bounding box center [276, 262] width 245 height 15
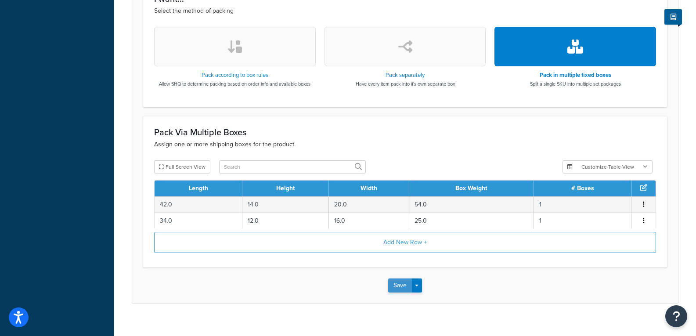
scroll to position [343, 0]
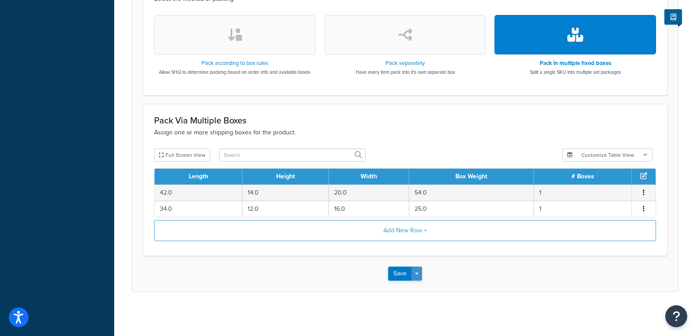
type input "44115110"
click at [418, 276] on button "Save Dropdown" at bounding box center [416, 273] width 11 height 14
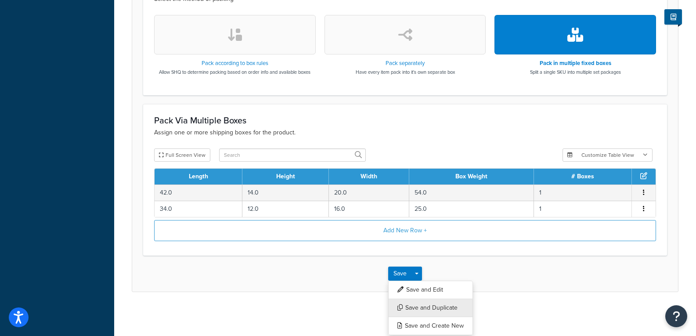
click at [425, 309] on button "Save and Duplicate" at bounding box center [430, 308] width 85 height 18
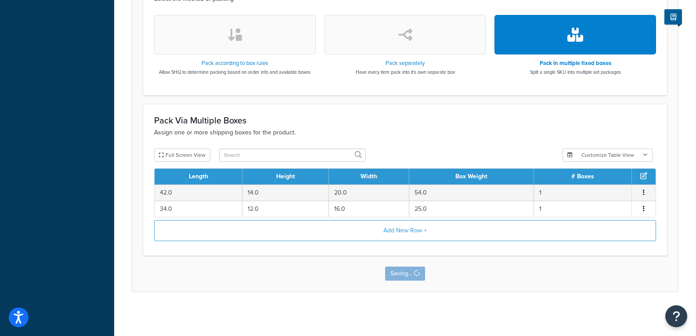
scroll to position [0, 0]
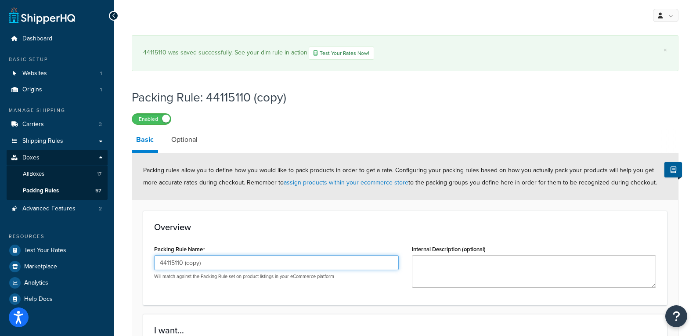
drag, startPoint x: 221, startPoint y: 268, endPoint x: 174, endPoint y: 260, distance: 48.0
click at [174, 260] on input "44115110 (copy)" at bounding box center [276, 262] width 245 height 15
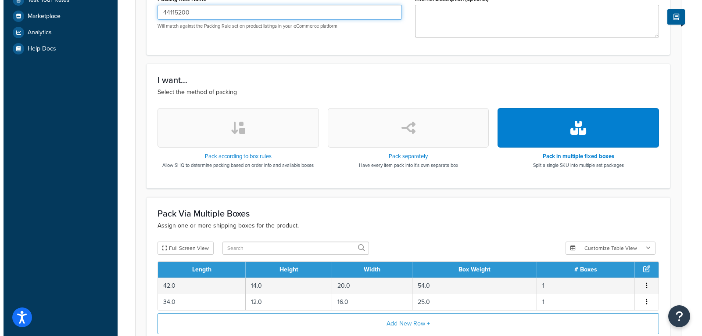
scroll to position [343, 0]
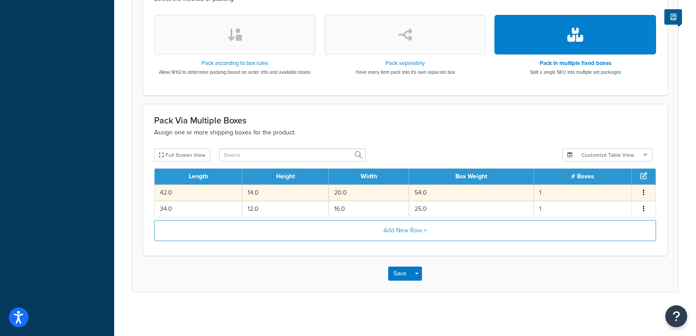
type input "44115200"
click at [230, 189] on td "42.0" at bounding box center [199, 192] width 88 height 16
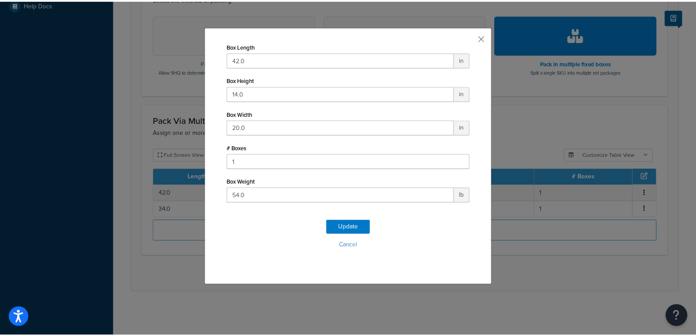
scroll to position [294, 0]
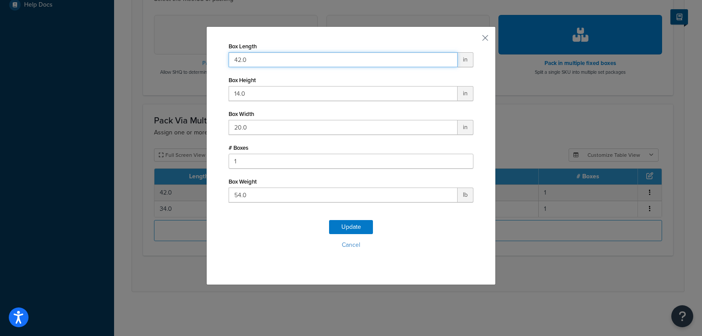
drag, startPoint x: 235, startPoint y: 59, endPoint x: 180, endPoint y: 72, distance: 56.8
click at [180, 72] on div "Box Length 42.0 in Box Height 14.0 in Box Width 20.0 in # Boxes 1 Box Weight 54…" at bounding box center [351, 168] width 702 height 336
type input "39"
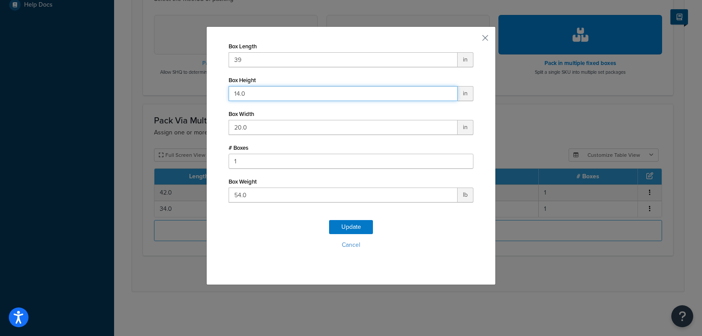
drag, startPoint x: 256, startPoint y: 92, endPoint x: 222, endPoint y: 93, distance: 33.4
click at [222, 93] on div "Box Length 39 in Box Height 14.0 in Box Width 20.0 in # Boxes 1 Box Weight 54.0…" at bounding box center [351, 155] width 290 height 259
type input "9"
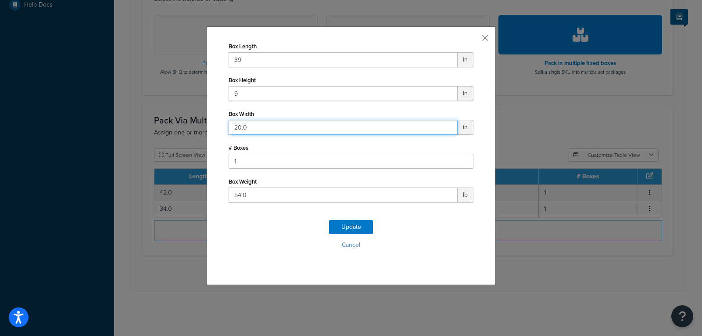
drag, startPoint x: 256, startPoint y: 126, endPoint x: 204, endPoint y: 127, distance: 52.7
click at [206, 127] on div "Box Length 39 in Box Height 9 in Box Width 20.0 in # Boxes 1 Box Weight 54.0 lb…" at bounding box center [351, 155] width 290 height 259
type input "22"
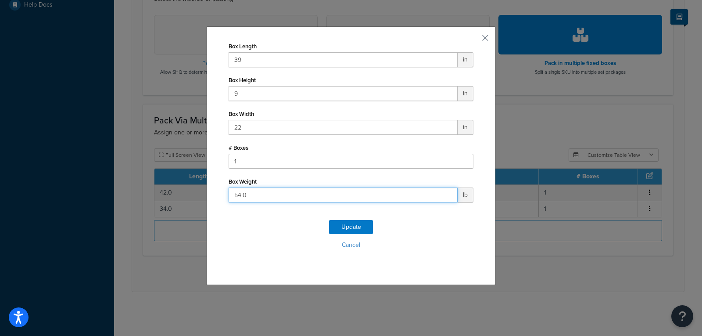
drag, startPoint x: 333, startPoint y: 197, endPoint x: 199, endPoint y: 202, distance: 134.0
click at [199, 202] on div "Box Length 39 in Box Height 9 in Box Width 22 in # Boxes 1 Box Weight 54.0 lb U…" at bounding box center [351, 168] width 702 height 336
type input "39"
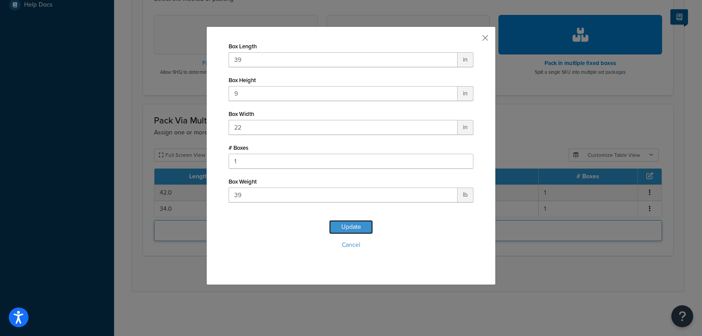
click at [345, 230] on button "Update" at bounding box center [351, 227] width 44 height 14
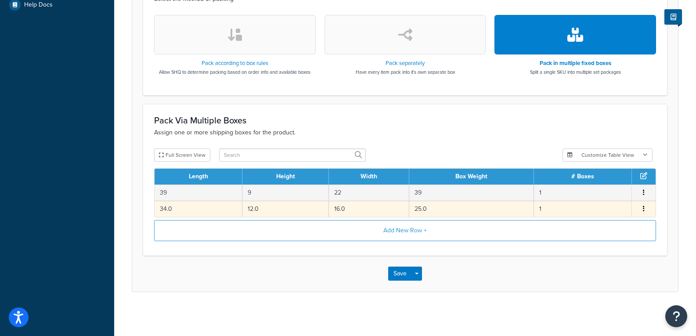
click at [434, 206] on td "25.0" at bounding box center [471, 209] width 125 height 16
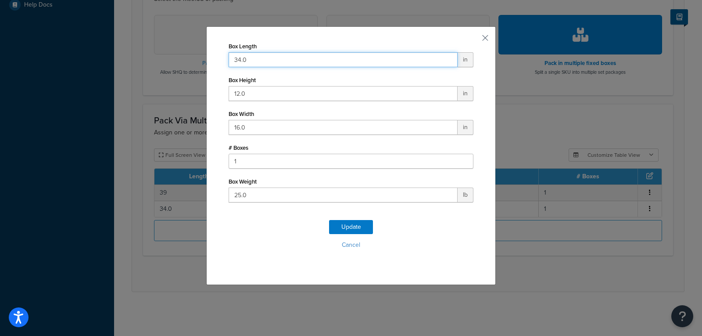
drag, startPoint x: 253, startPoint y: 59, endPoint x: 178, endPoint y: 60, distance: 75.5
click at [178, 60] on div "Box Length 34.0 in Box Height 12.0 in Box Width 16.0 in # Boxes 1 Box Weight 25…" at bounding box center [351, 168] width 702 height 336
click at [337, 225] on button "Update" at bounding box center [351, 227] width 44 height 14
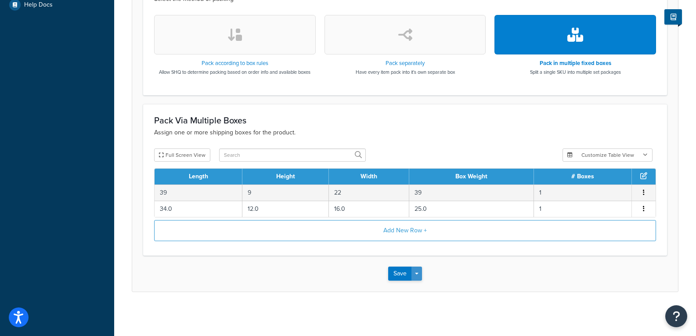
click at [414, 271] on button "Save Dropdown" at bounding box center [416, 273] width 11 height 14
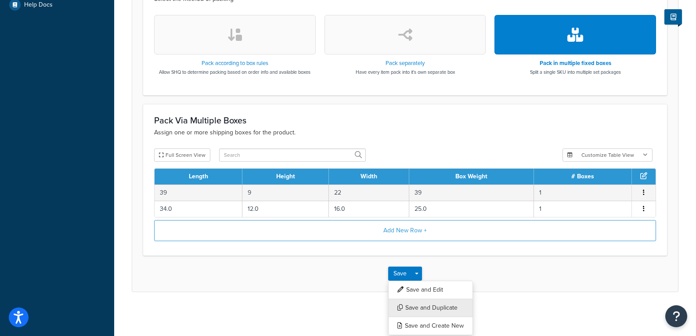
click at [427, 310] on button "Save and Duplicate" at bounding box center [430, 308] width 85 height 18
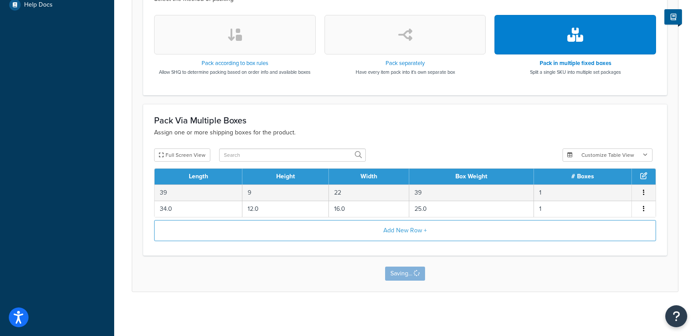
scroll to position [0, 0]
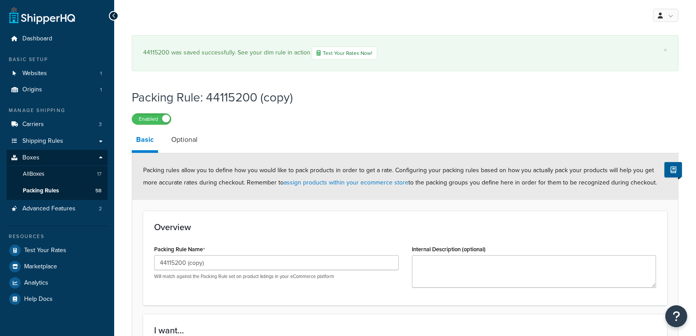
scroll to position [44, 0]
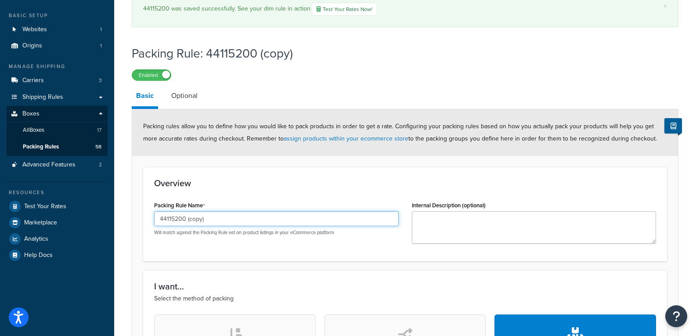
drag, startPoint x: 212, startPoint y: 220, endPoint x: 179, endPoint y: 219, distance: 33.0
click at [179, 219] on input "44115200 (copy)" at bounding box center [276, 218] width 245 height 15
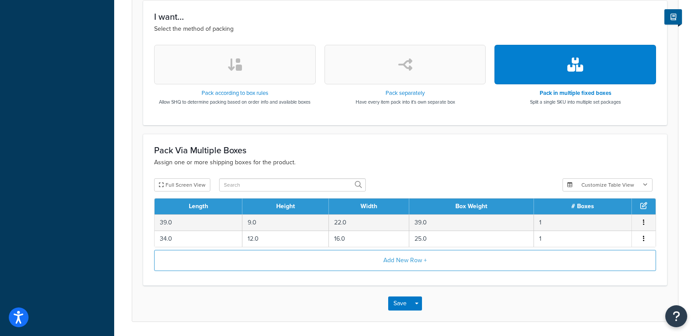
scroll to position [343, 0]
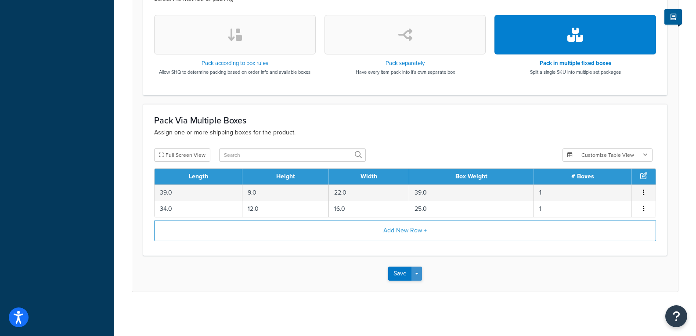
type input "44115210"
click at [415, 275] on button "Save Dropdown" at bounding box center [416, 273] width 11 height 14
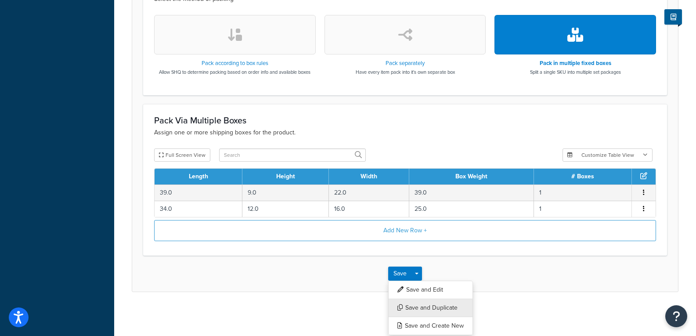
click at [422, 303] on button "Save and Duplicate" at bounding box center [430, 308] width 85 height 18
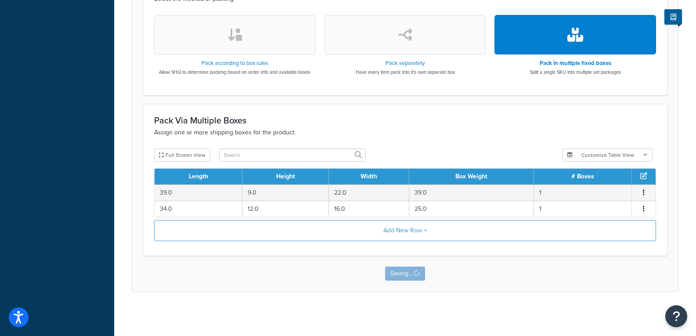
scroll to position [0, 0]
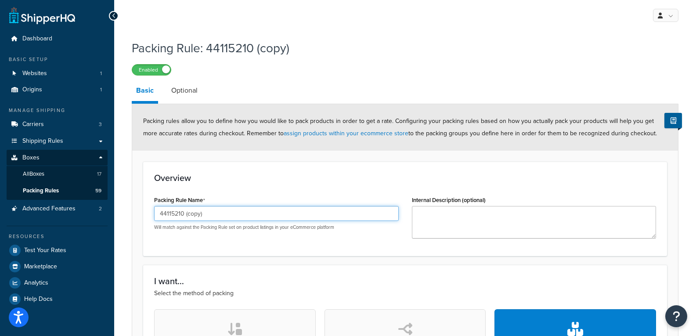
drag, startPoint x: 199, startPoint y: 260, endPoint x: 116, endPoint y: 208, distance: 98.1
click at [116, 208] on div "Packing Rule: 44115210 (copy) Enabled Basic Optional Packing rules allow you to…" at bounding box center [405, 321] width 582 height 573
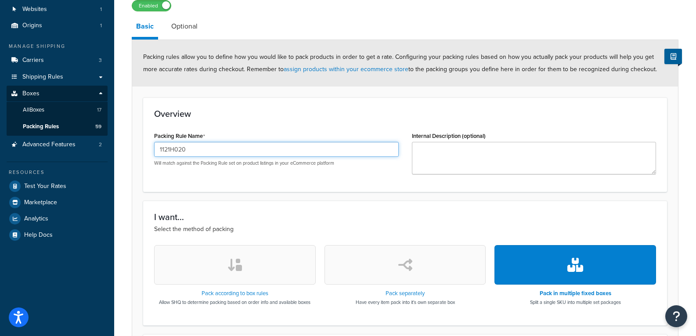
scroll to position [132, 0]
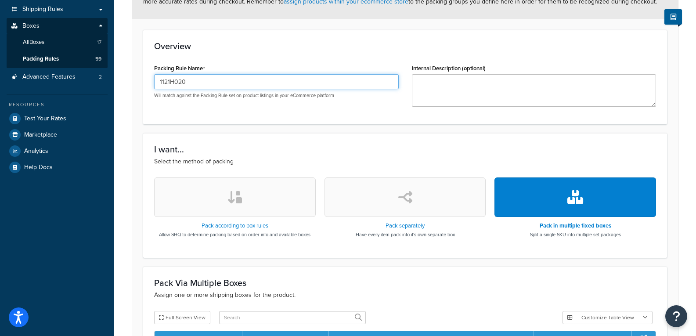
type input "1121H020"
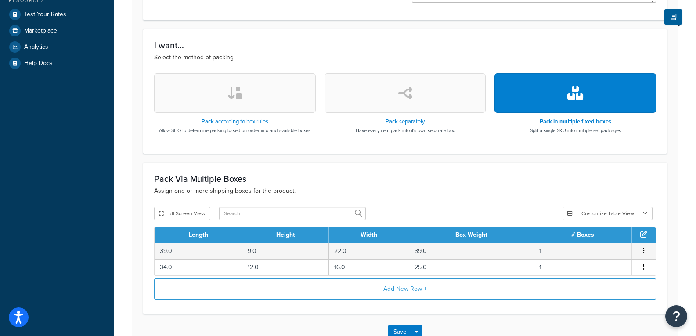
scroll to position [294, 0]
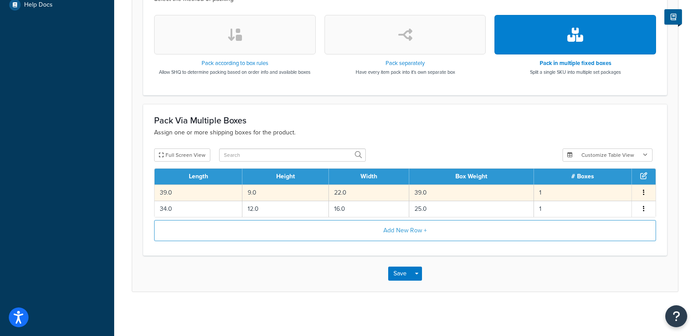
click at [184, 194] on td "39.0" at bounding box center [199, 192] width 88 height 16
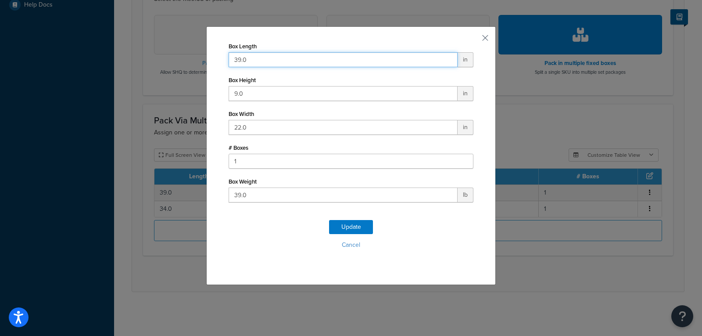
drag, startPoint x: 257, startPoint y: 57, endPoint x: 193, endPoint y: 57, distance: 64.1
click at [194, 57] on div "Box Length 39.0 in Box Height 9.0 in Box Width 22.0 in # Boxes 1 Box Weight 39.…" at bounding box center [351, 168] width 702 height 336
type input "42"
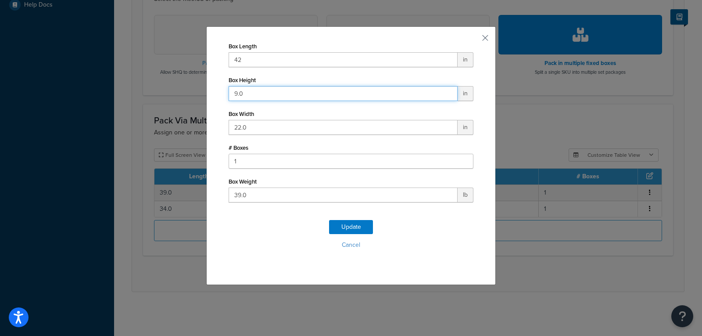
drag, startPoint x: 245, startPoint y: 92, endPoint x: 176, endPoint y: 92, distance: 69.4
click at [176, 92] on div "Box Length 42 in Box Height 9.0 in Box Width 22.0 in # Boxes 1 Box Weight 39.0 …" at bounding box center [351, 168] width 702 height 336
type input "20"
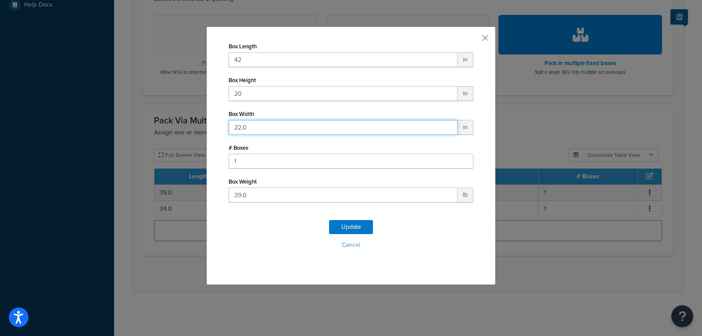
drag, startPoint x: 271, startPoint y: 122, endPoint x: 205, endPoint y: 124, distance: 65.5
click at [206, 124] on div "Box Length 42 in Box Height 20 in Box Width 22.0 in # Boxes 1 Box Weight 39.0 l…" at bounding box center [351, 155] width 290 height 259
type input "41"
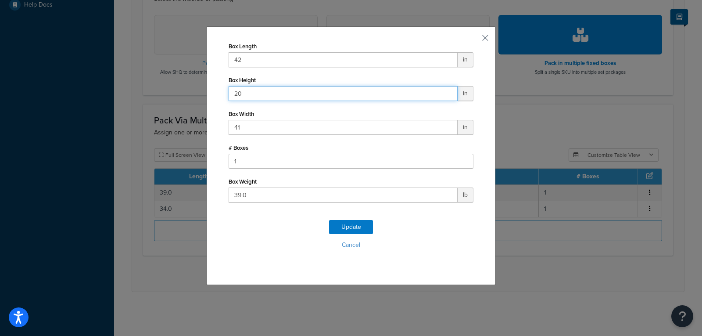
drag, startPoint x: 274, startPoint y: 91, endPoint x: 209, endPoint y: 103, distance: 65.1
click at [209, 103] on div "Box Length 42 in Box Height 20 in Box Width 41 in # Boxes 1 Box Weight 39.0 lb …" at bounding box center [351, 155] width 290 height 259
type input "14"
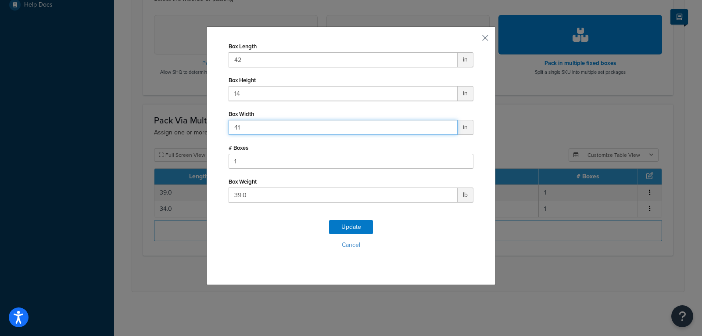
drag, startPoint x: 261, startPoint y: 124, endPoint x: 201, endPoint y: 126, distance: 60.2
click at [201, 126] on div "Box Length 42 in Box Height 14 in Box Width 41 in # Boxes 1 Box Weight 39.0 lb …" at bounding box center [351, 168] width 702 height 336
type input "20"
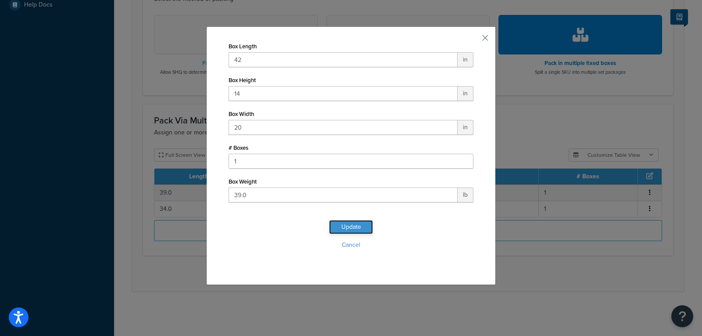
click at [353, 224] on button "Update" at bounding box center [351, 227] width 44 height 14
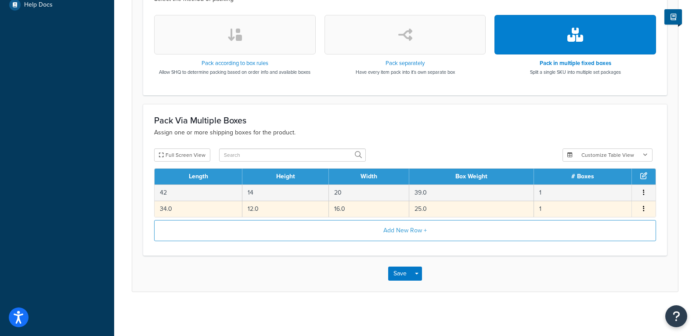
click at [429, 209] on td "25.0" at bounding box center [471, 209] width 125 height 16
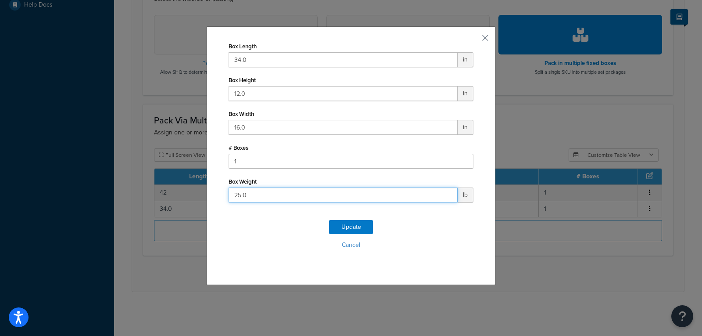
drag, startPoint x: 86, startPoint y: 178, endPoint x: 25, endPoint y: 170, distance: 62.4
click at [25, 170] on div "Box Length 34.0 in Box Height 12.0 in Box Width 16.0 in # Boxes 1 Box Weight 25…" at bounding box center [351, 168] width 702 height 336
type input "21"
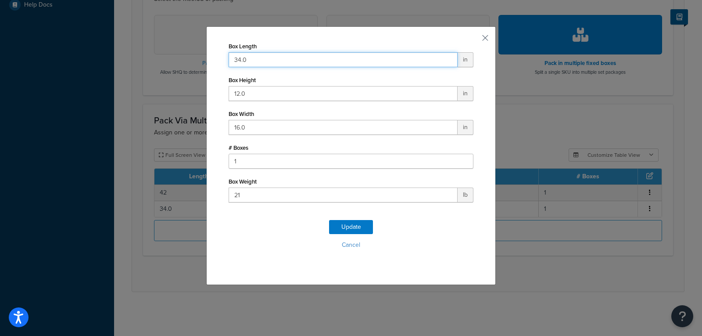
drag, startPoint x: 257, startPoint y: 55, endPoint x: 145, endPoint y: 72, distance: 112.8
click at [145, 72] on div "Box Length 34.0 in Box Height 12.0 in Box Width 16.0 in # Boxes 1 Box Weight 21…" at bounding box center [351, 168] width 702 height 336
type input "28"
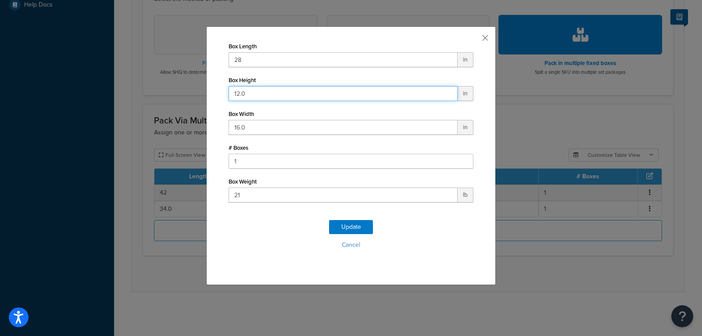
drag, startPoint x: 257, startPoint y: 96, endPoint x: 176, endPoint y: 95, distance: 81.7
click at [176, 95] on div "Box Length 28 in Box Height 12.0 in Box Width 16.0 in # Boxes 1 Box Weight 21 l…" at bounding box center [351, 168] width 702 height 336
type input "10"
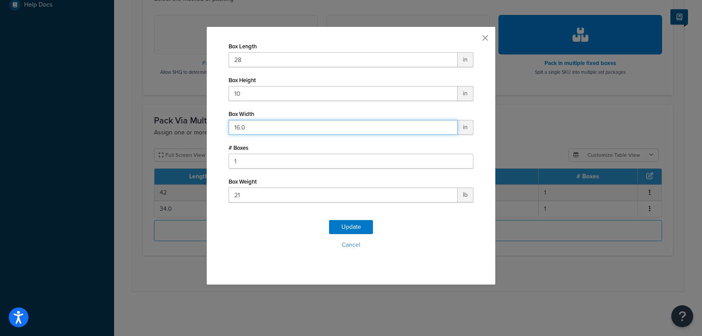
drag, startPoint x: 196, startPoint y: 130, endPoint x: 188, endPoint y: 130, distance: 7.5
click at [188, 130] on div "Box Length 28 in Box Height 10 in Box Width 16.0 in # Boxes 1 Box Weight 21 lb …" at bounding box center [351, 168] width 702 height 336
type input "19"
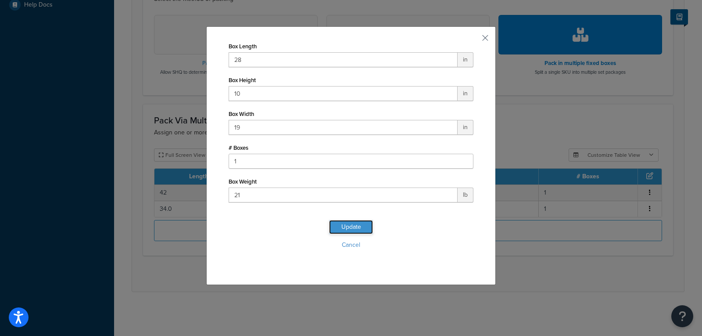
click at [363, 222] on button "Update" at bounding box center [351, 227] width 44 height 14
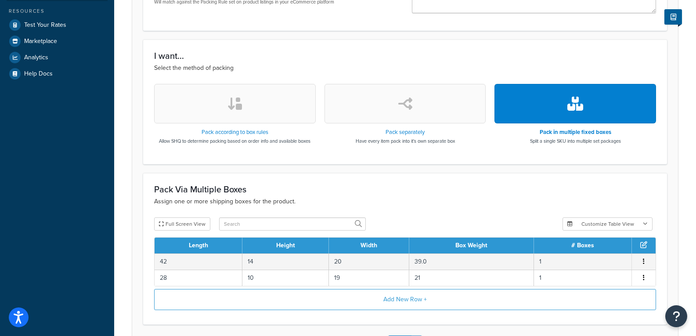
scroll to position [263, 0]
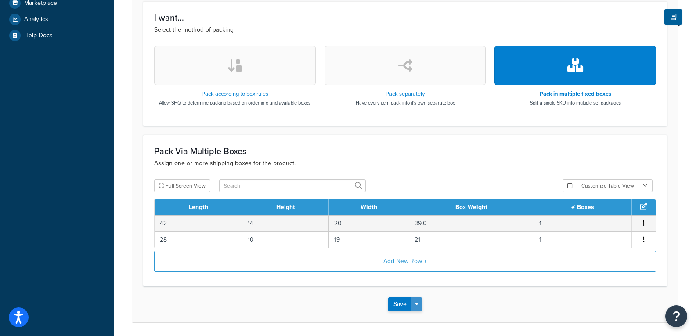
click at [417, 307] on button "Save Dropdown" at bounding box center [416, 304] width 11 height 14
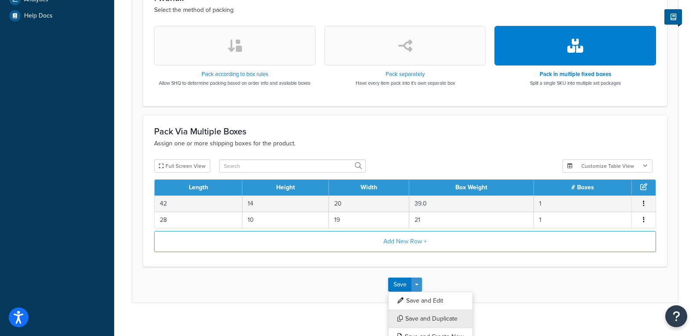
scroll to position [294, 0]
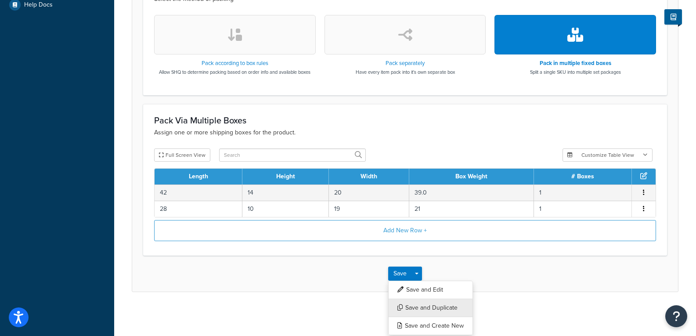
click at [419, 310] on button "Save and Duplicate" at bounding box center [430, 308] width 85 height 18
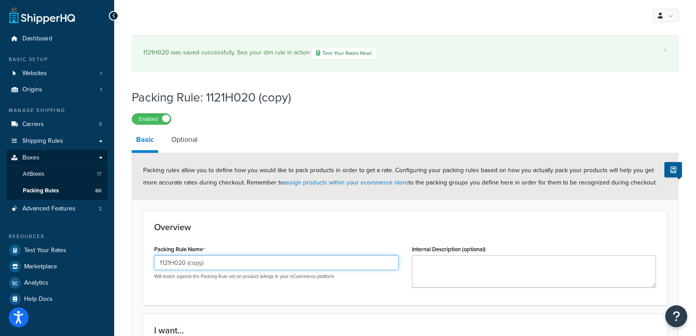
drag, startPoint x: 237, startPoint y: 264, endPoint x: 180, endPoint y: 257, distance: 56.6
click at [180, 257] on input "1121H020 (copy)" at bounding box center [276, 262] width 245 height 15
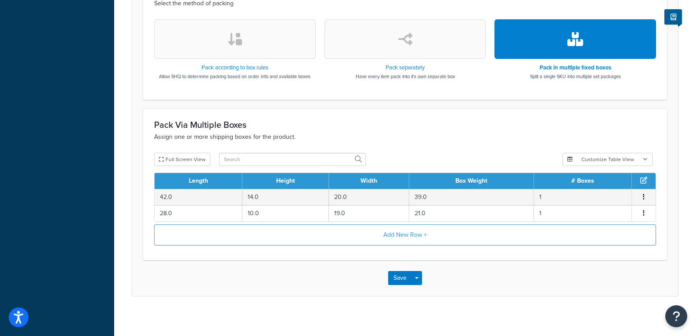
scroll to position [343, 0]
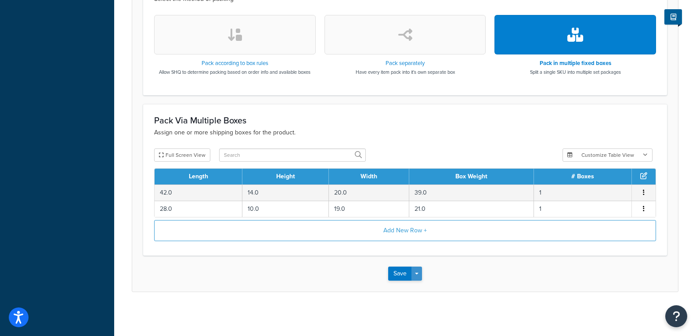
type input "1121H021"
click at [419, 275] on button "Save Dropdown" at bounding box center [416, 273] width 11 height 14
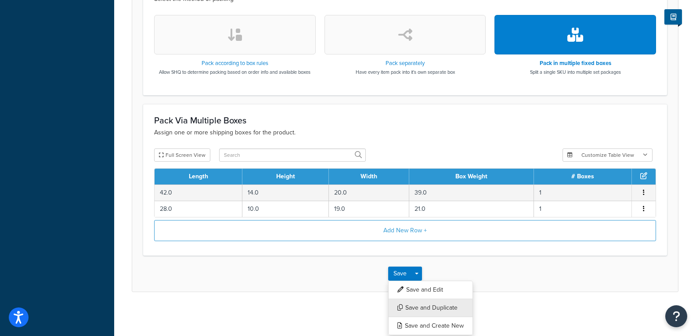
click at [422, 307] on button "Save and Duplicate" at bounding box center [430, 308] width 85 height 18
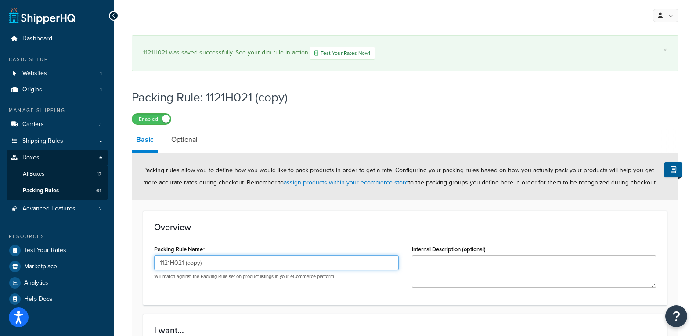
drag, startPoint x: 217, startPoint y: 257, endPoint x: 179, endPoint y: 264, distance: 39.2
click at [179, 264] on input "1121H021 (copy)" at bounding box center [276, 262] width 245 height 15
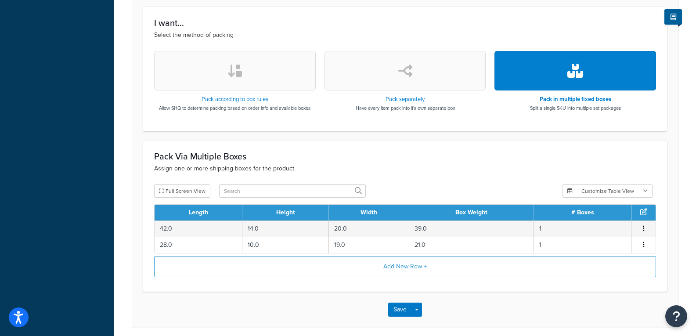
scroll to position [343, 0]
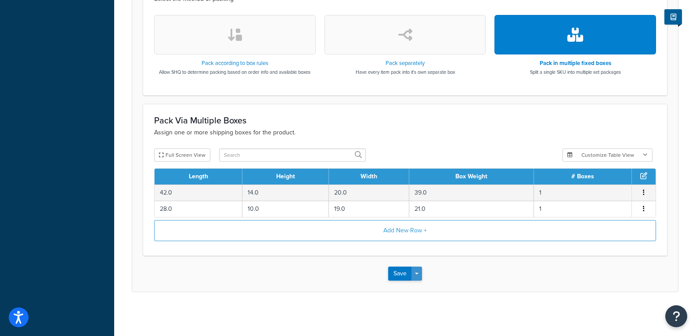
type input "1121H030"
click at [418, 274] on span "button" at bounding box center [417, 274] width 4 height 2
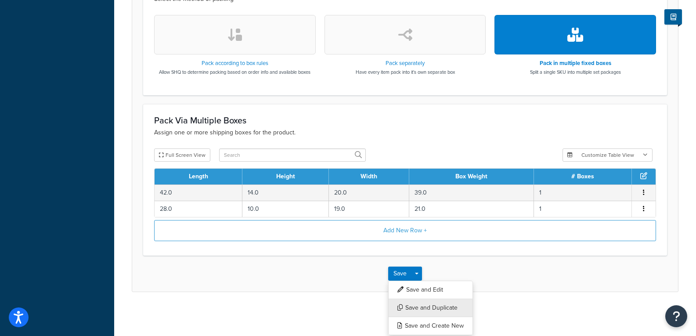
click at [428, 308] on button "Save and Duplicate" at bounding box center [430, 308] width 85 height 18
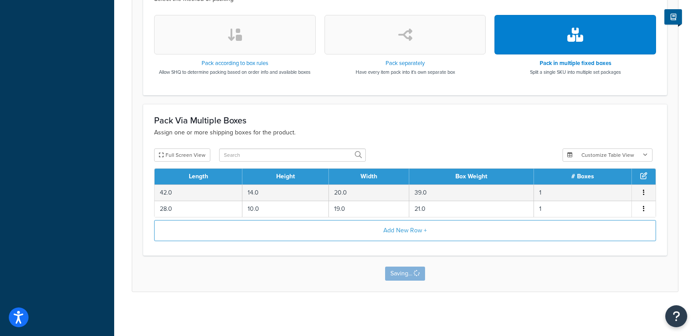
scroll to position [0, 0]
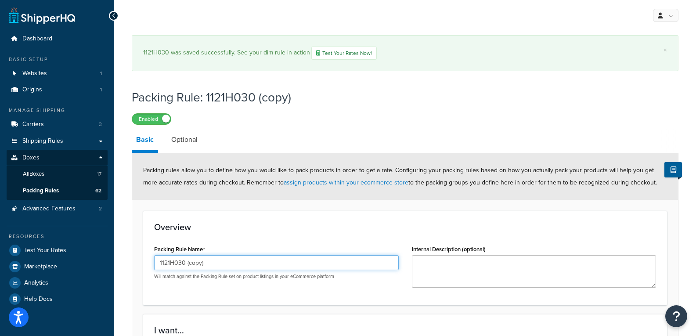
drag, startPoint x: 208, startPoint y: 264, endPoint x: 181, endPoint y: 265, distance: 26.8
click at [181, 265] on input "1121H030 (copy)" at bounding box center [276, 262] width 245 height 15
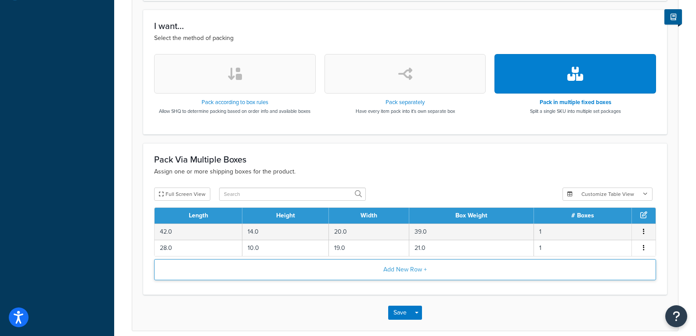
scroll to position [307, 0]
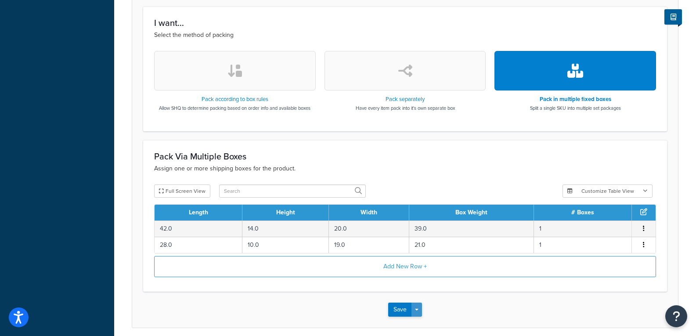
type input "1121H031"
click at [418, 310] on span "button" at bounding box center [417, 310] width 4 height 2
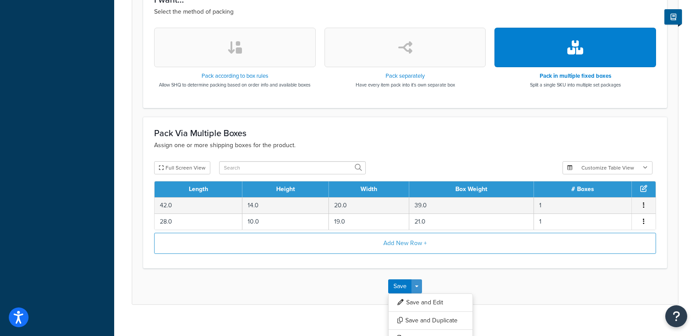
scroll to position [343, 0]
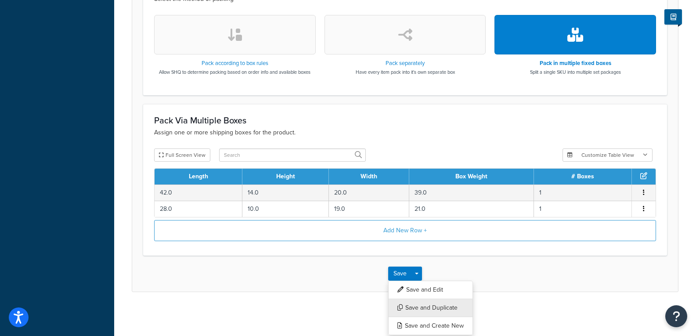
click at [413, 304] on button "Save and Duplicate" at bounding box center [430, 308] width 85 height 18
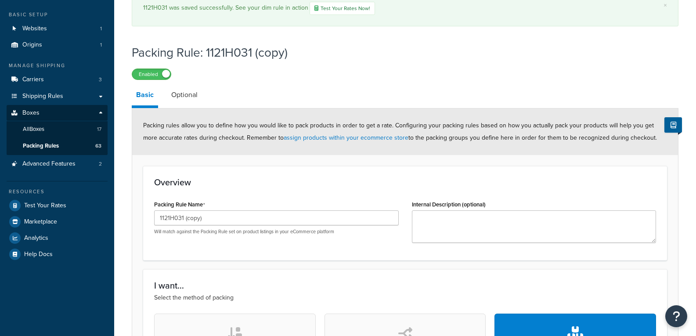
scroll to position [88, 0]
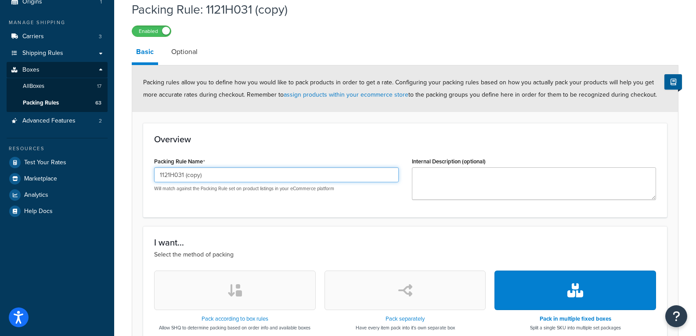
drag, startPoint x: 217, startPoint y: 178, endPoint x: 180, endPoint y: 176, distance: 36.5
click at [180, 176] on input "1121H031 (copy)" at bounding box center [276, 174] width 245 height 15
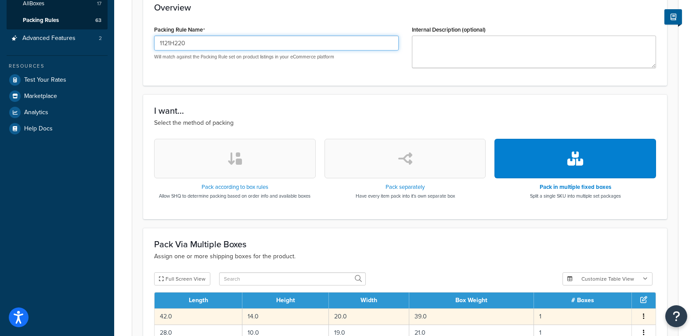
scroll to position [294, 0]
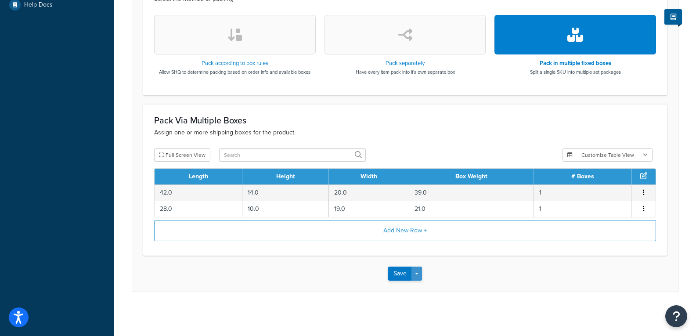
type input "1121H220"
click at [415, 275] on button "Save Dropdown" at bounding box center [416, 273] width 11 height 14
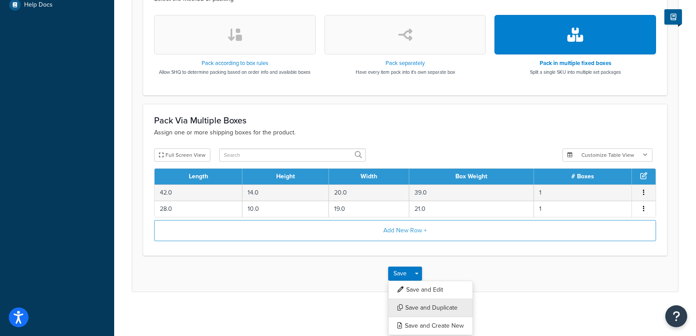
click at [410, 309] on button "Save and Duplicate" at bounding box center [430, 308] width 85 height 18
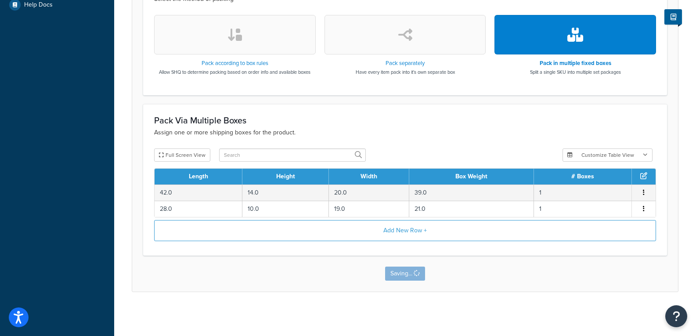
scroll to position [0, 0]
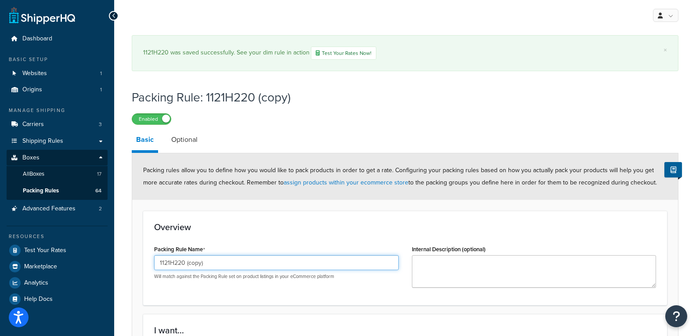
click at [214, 245] on div "Packing Rule Name 1121H220 (copy) Will match against the Packing Rule set on pr…" at bounding box center [276, 261] width 245 height 37
drag, startPoint x: 215, startPoint y: 267, endPoint x: 178, endPoint y: 261, distance: 37.8
click at [178, 261] on input "1121H220 (copy)" at bounding box center [276, 262] width 245 height 15
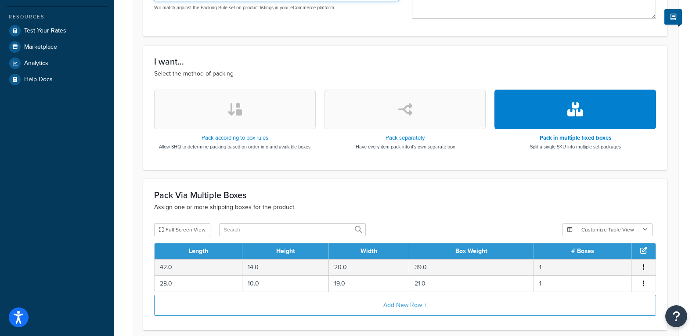
scroll to position [294, 0]
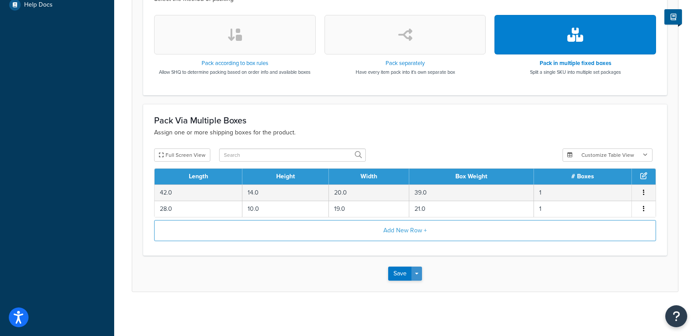
type input "1121H230"
click at [418, 271] on button "Save Dropdown" at bounding box center [416, 273] width 11 height 14
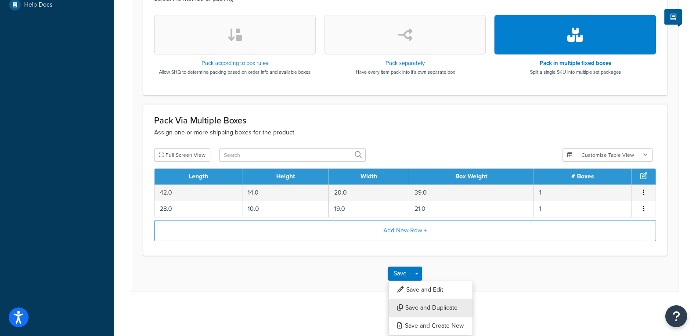
click at [423, 309] on button "Save and Duplicate" at bounding box center [430, 308] width 85 height 18
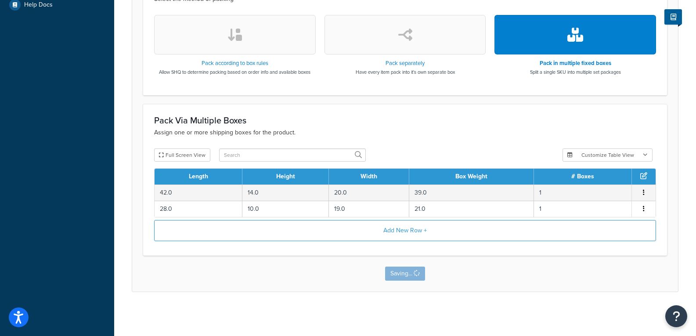
scroll to position [0, 0]
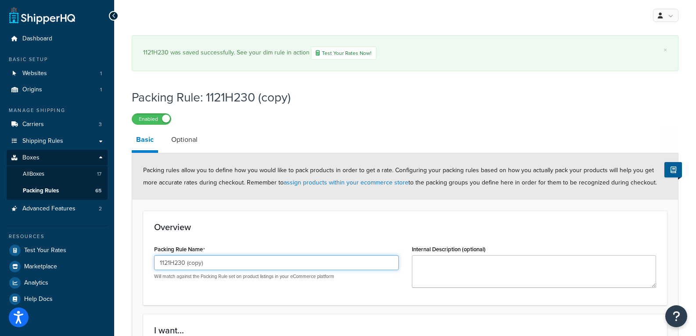
click at [215, 262] on input "1121H230 (copy)" at bounding box center [276, 262] width 245 height 15
drag, startPoint x: 207, startPoint y: 266, endPoint x: 167, endPoint y: 267, distance: 40.0
click at [167, 267] on input "1121H230 (copy)" at bounding box center [276, 262] width 245 height 15
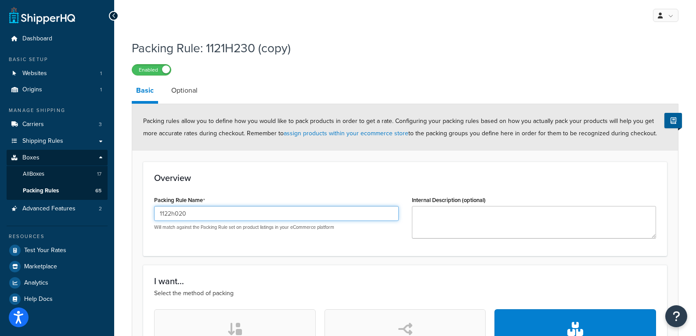
click at [175, 214] on input "1122h020" at bounding box center [276, 213] width 245 height 15
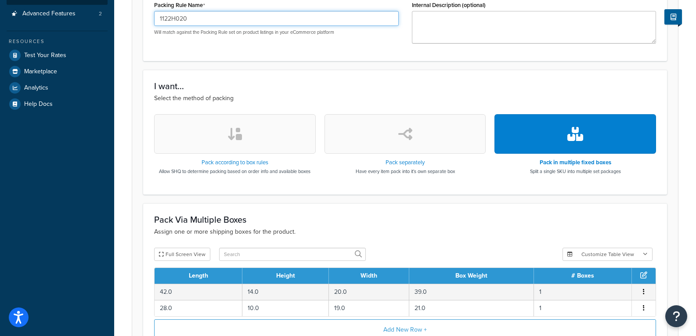
scroll to position [263, 0]
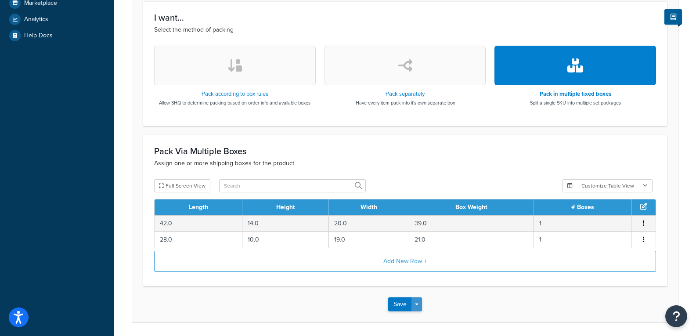
type input "1122H020"
click at [414, 304] on button "Save Dropdown" at bounding box center [416, 304] width 11 height 14
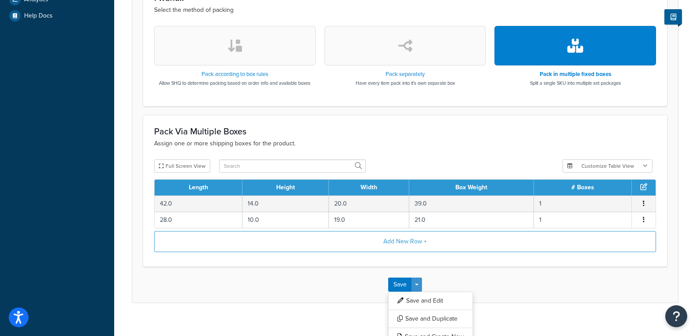
scroll to position [294, 0]
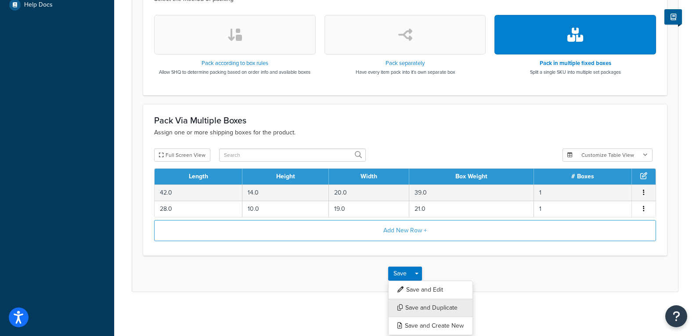
click at [454, 311] on button "Save and Duplicate" at bounding box center [430, 308] width 85 height 18
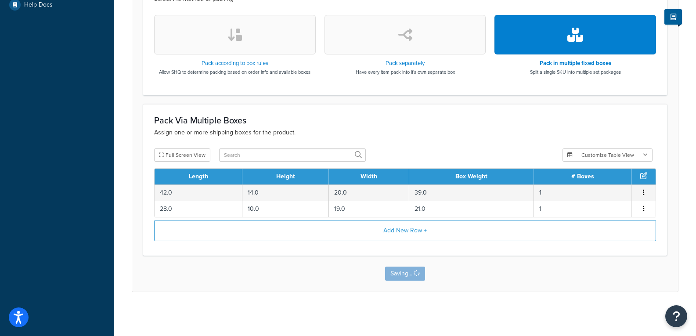
scroll to position [0, 0]
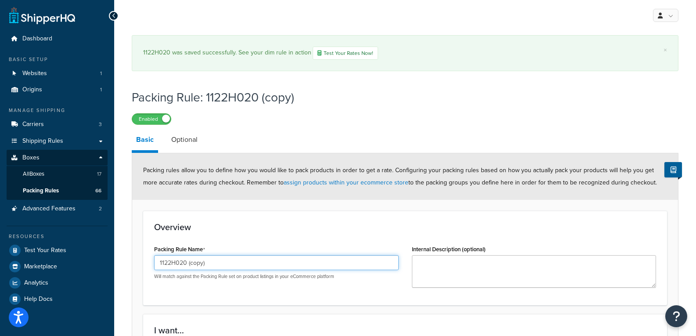
drag, startPoint x: 217, startPoint y: 265, endPoint x: 184, endPoint y: 263, distance: 33.4
click at [184, 263] on input "1122H020 (copy)" at bounding box center [276, 262] width 245 height 15
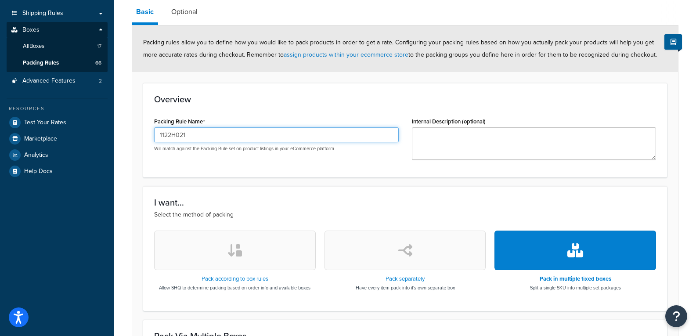
scroll to position [343, 0]
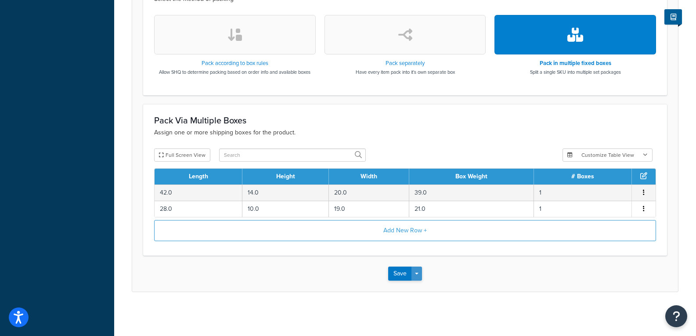
type input "1122H021"
click at [418, 270] on button "Save Dropdown" at bounding box center [416, 273] width 11 height 14
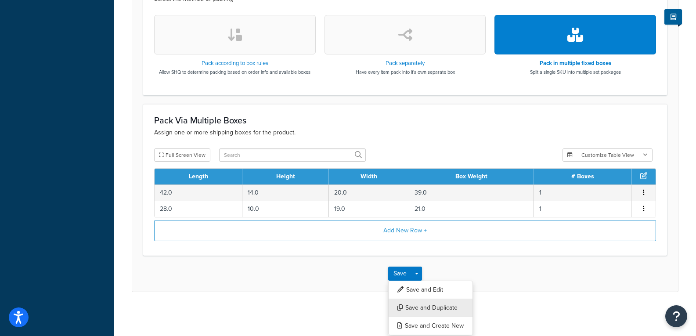
click at [412, 302] on button "Save and Duplicate" at bounding box center [430, 308] width 85 height 18
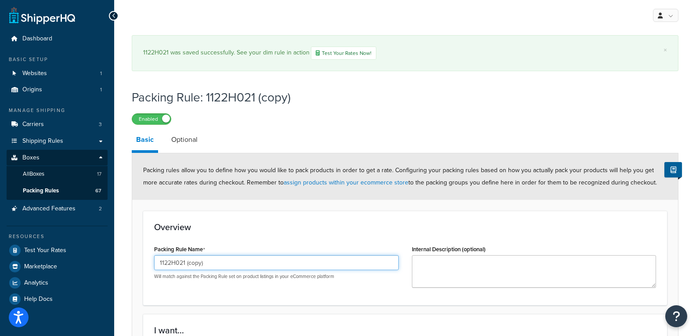
drag, startPoint x: 220, startPoint y: 267, endPoint x: 180, endPoint y: 266, distance: 40.4
click at [180, 266] on input "1122H021 (copy)" at bounding box center [276, 262] width 245 height 15
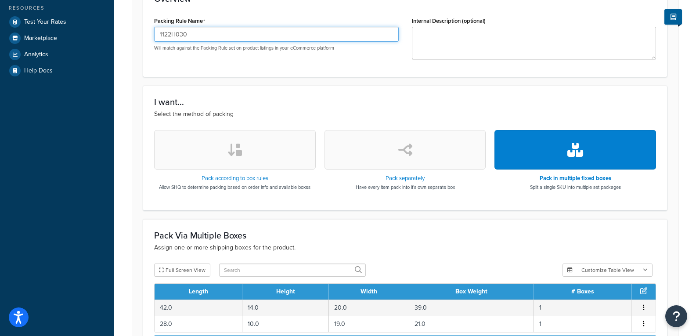
scroll to position [307, 0]
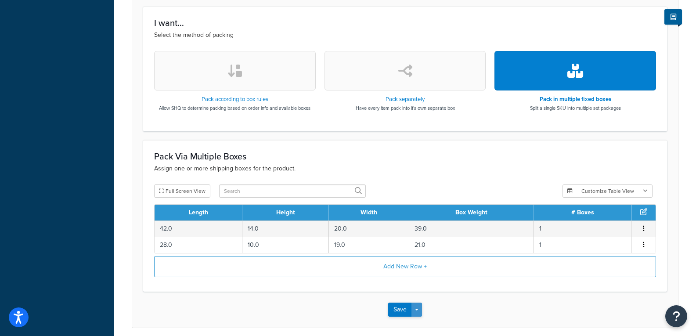
type input "1122H030"
click at [420, 312] on button "Save Dropdown" at bounding box center [416, 309] width 11 height 14
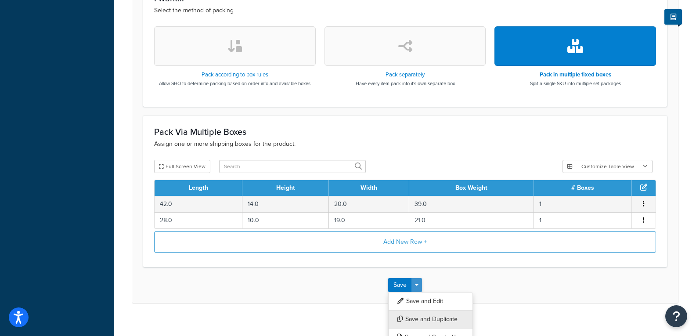
scroll to position [343, 0]
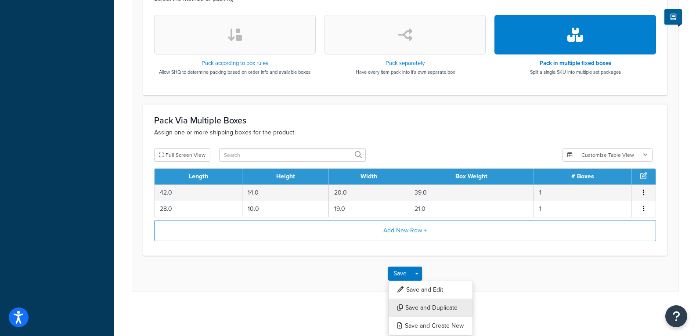
click at [417, 303] on button "Save and Duplicate" at bounding box center [430, 308] width 85 height 18
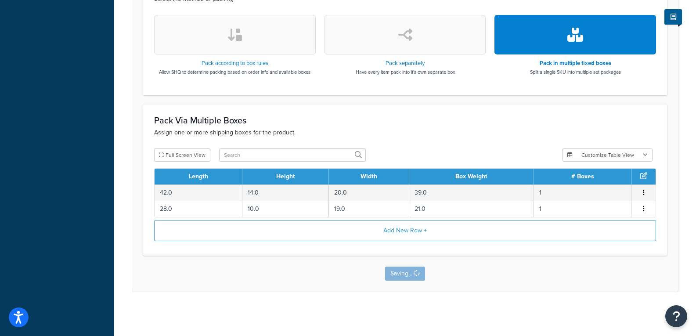
scroll to position [0, 0]
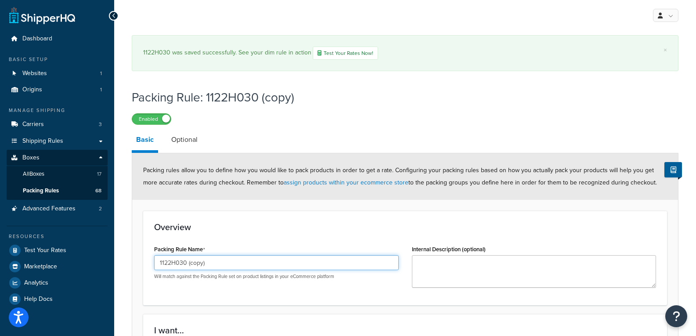
drag, startPoint x: 211, startPoint y: 263, endPoint x: 183, endPoint y: 264, distance: 27.7
click at [183, 264] on input "1122H030 (copy)" at bounding box center [276, 262] width 245 height 15
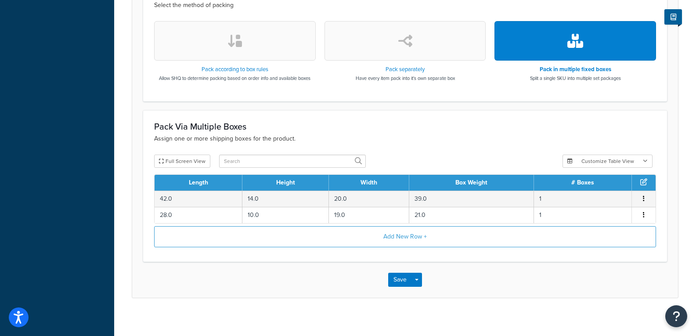
scroll to position [343, 0]
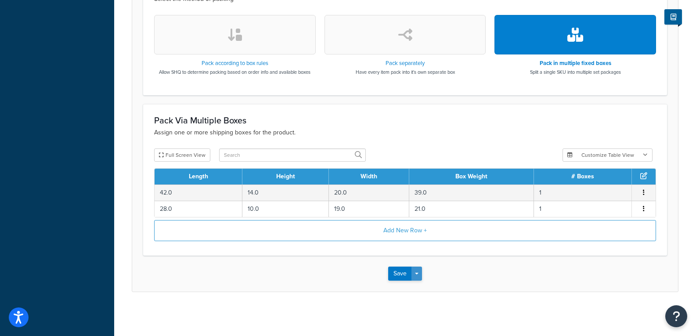
type input "1122H031"
click at [416, 273] on span "button" at bounding box center [417, 274] width 4 height 2
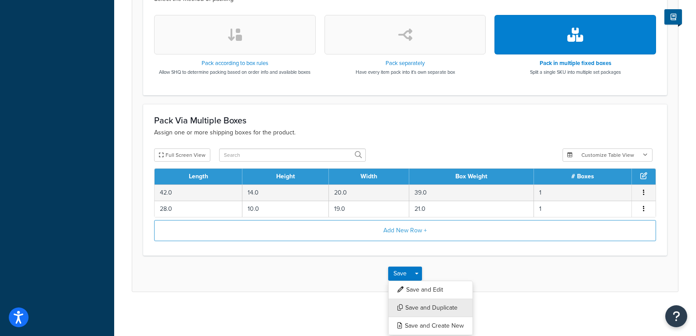
click at [425, 307] on button "Save and Duplicate" at bounding box center [430, 308] width 85 height 18
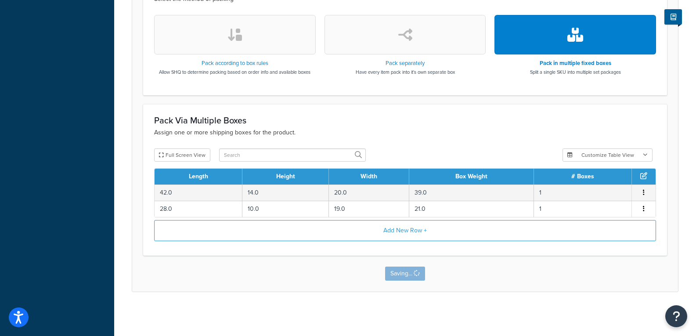
scroll to position [0, 0]
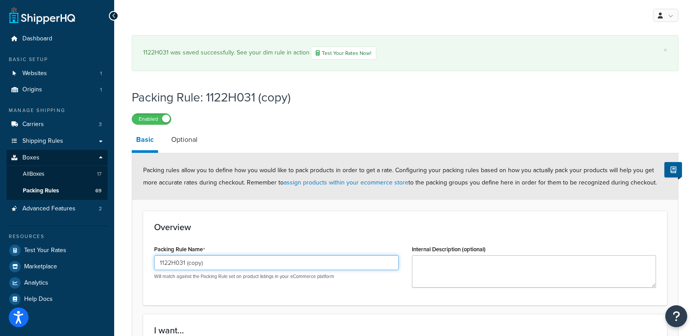
drag, startPoint x: 204, startPoint y: 261, endPoint x: 175, endPoint y: 260, distance: 28.5
click at [175, 260] on input "1122H031 (copy)" at bounding box center [276, 262] width 245 height 15
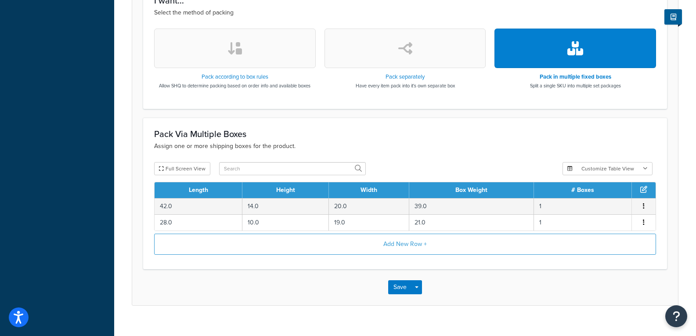
scroll to position [343, 0]
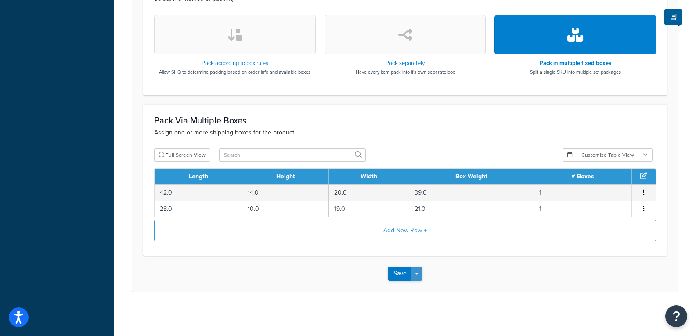
type input "1122H120"
click at [420, 275] on button "Save Dropdown" at bounding box center [416, 273] width 11 height 14
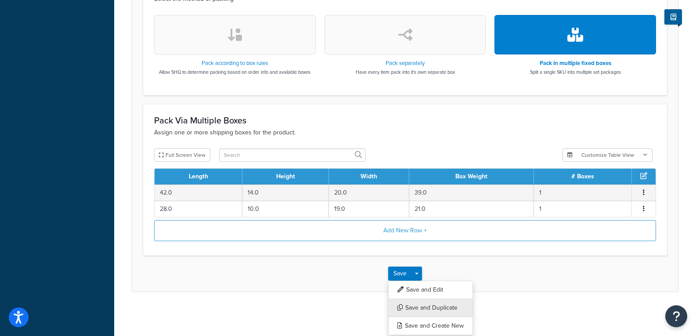
click at [425, 304] on button "Save and Duplicate" at bounding box center [430, 308] width 85 height 18
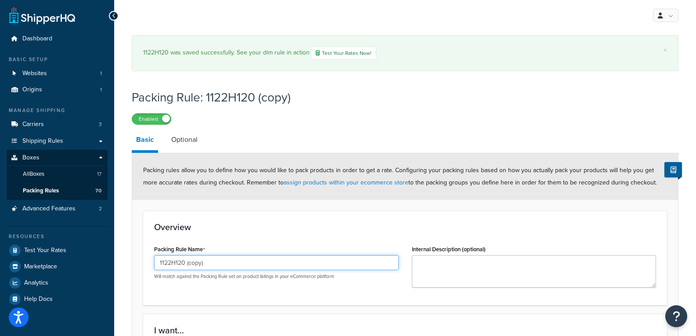
drag, startPoint x: 215, startPoint y: 257, endPoint x: 177, endPoint y: 259, distance: 37.4
click at [177, 259] on input "1122H120 (copy)" at bounding box center [276, 262] width 245 height 15
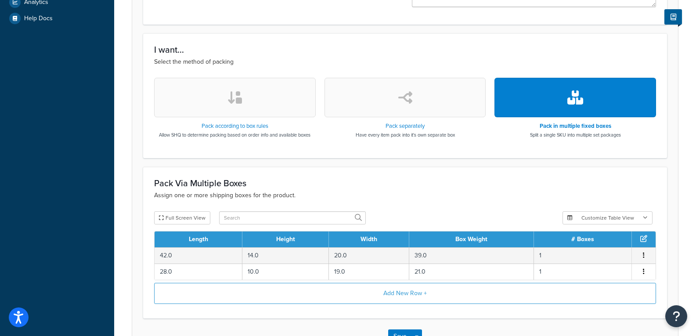
scroll to position [307, 0]
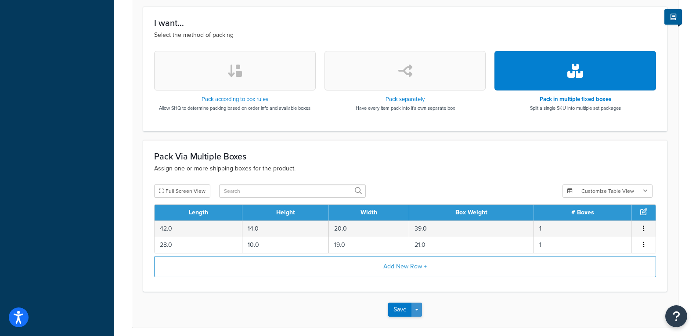
type input "1122H130"
click at [418, 313] on button "Save Dropdown" at bounding box center [416, 309] width 11 height 14
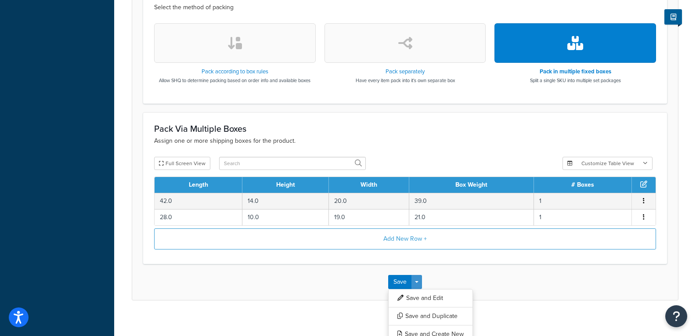
scroll to position [343, 0]
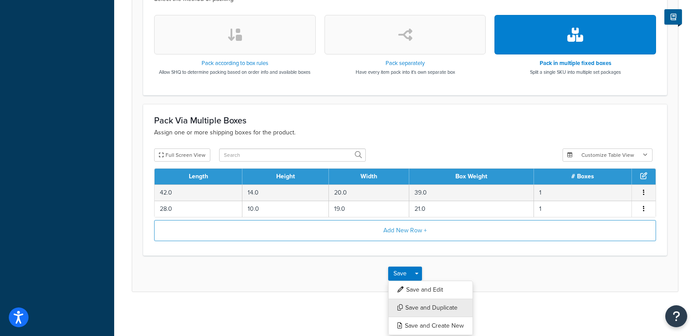
click at [418, 304] on button "Save and Duplicate" at bounding box center [430, 308] width 85 height 18
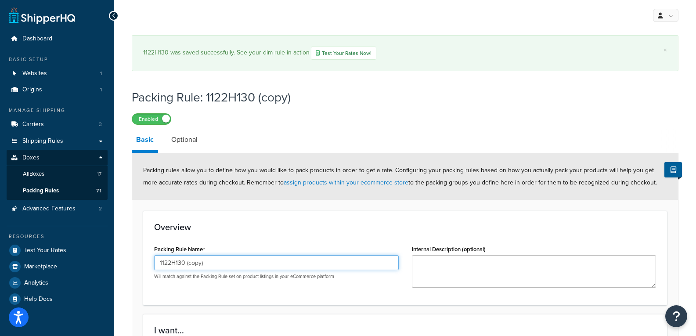
drag, startPoint x: 222, startPoint y: 270, endPoint x: 176, endPoint y: 270, distance: 46.1
click at [176, 270] on input "1122H130 (copy)" at bounding box center [276, 262] width 245 height 15
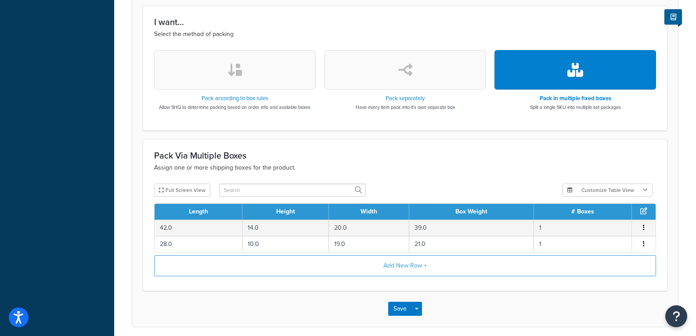
scroll to position [343, 0]
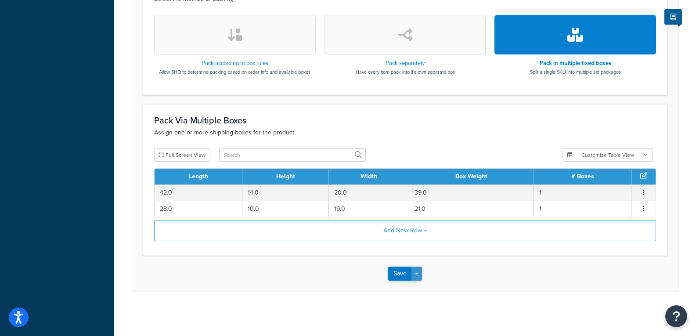
type input "1122H220"
click at [416, 270] on button "Save Dropdown" at bounding box center [416, 273] width 11 height 14
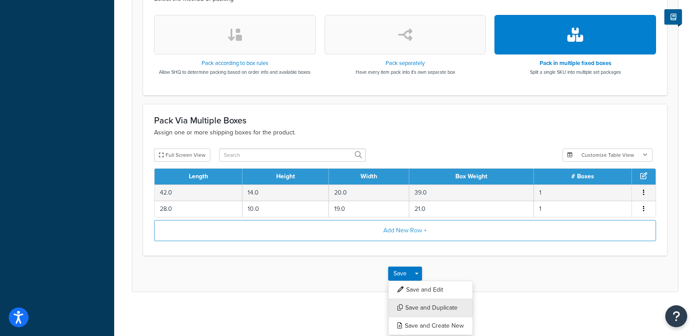
click at [422, 308] on button "Save and Duplicate" at bounding box center [430, 308] width 85 height 18
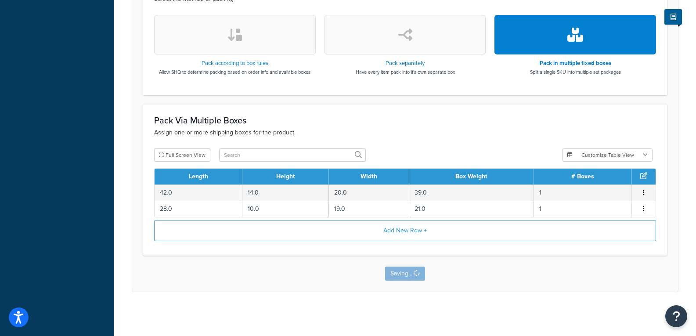
scroll to position [0, 0]
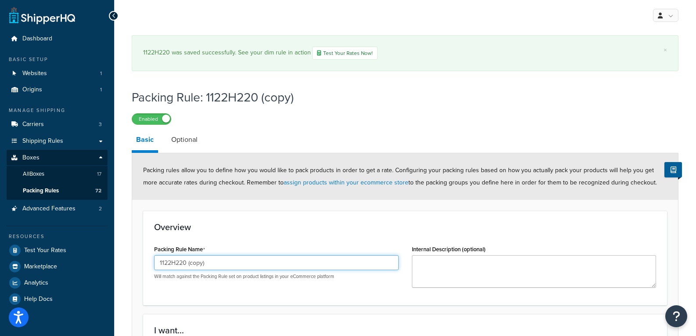
drag, startPoint x: 215, startPoint y: 266, endPoint x: 176, endPoint y: 265, distance: 38.7
click at [176, 265] on input "1122H220 (copy)" at bounding box center [276, 262] width 245 height 15
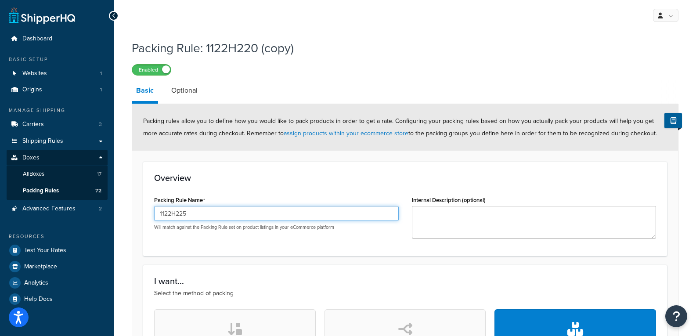
scroll to position [294, 0]
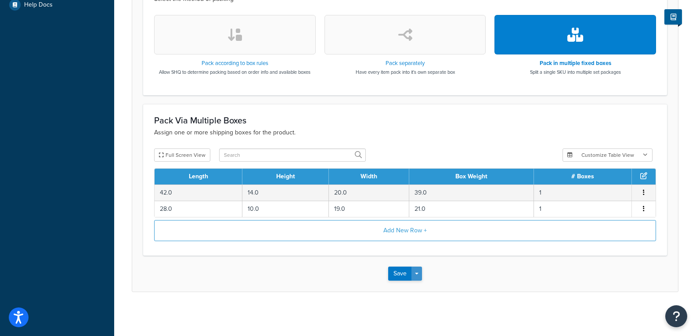
type input "1122H225"
click at [420, 272] on button "Save Dropdown" at bounding box center [416, 273] width 11 height 14
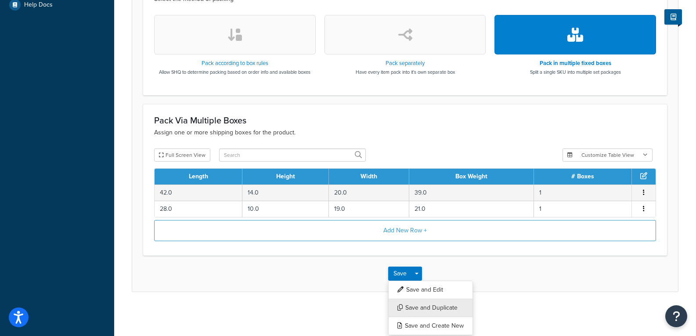
click at [425, 309] on button "Save and Duplicate" at bounding box center [430, 308] width 85 height 18
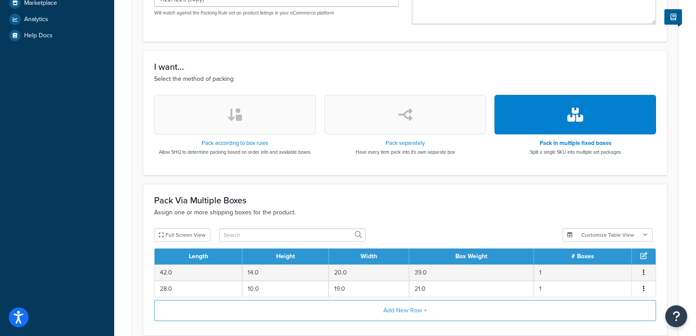
scroll to position [220, 0]
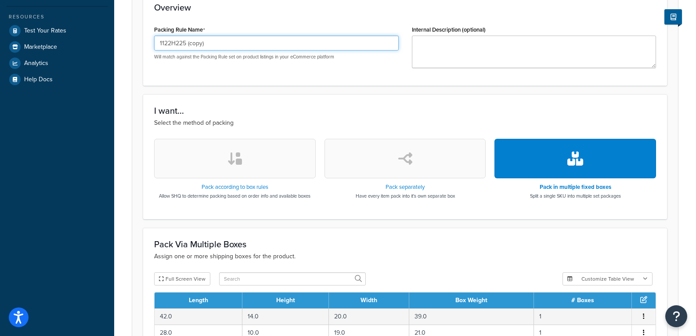
drag, startPoint x: 227, startPoint y: 47, endPoint x: 180, endPoint y: 43, distance: 47.6
click at [180, 43] on input "1122H225 (copy)" at bounding box center [276, 43] width 245 height 15
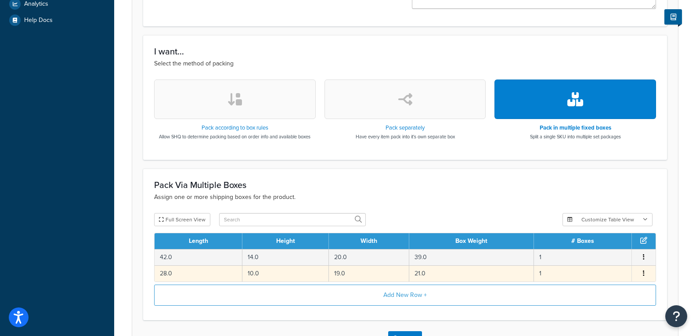
scroll to position [343, 0]
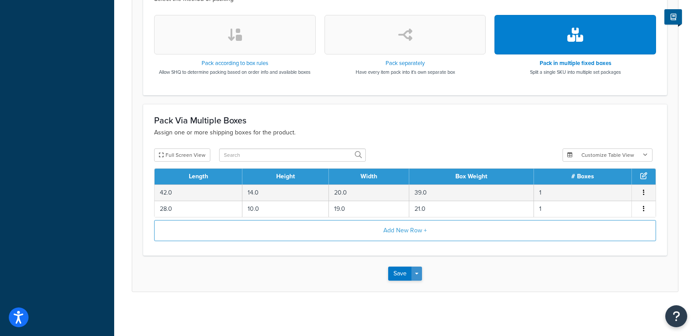
type input "1122H230"
click at [417, 270] on button "Save Dropdown" at bounding box center [416, 273] width 11 height 14
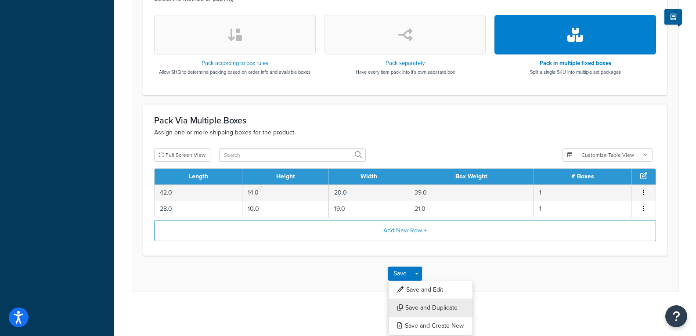
click at [420, 308] on button "Save and Duplicate" at bounding box center [430, 308] width 85 height 18
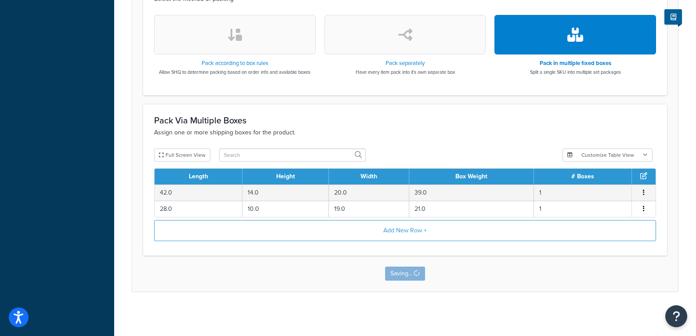
scroll to position [0, 0]
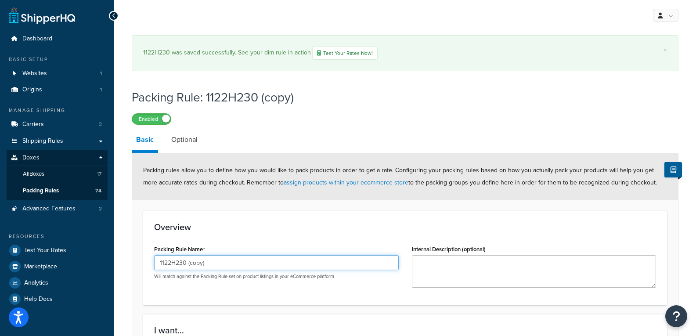
drag, startPoint x: 214, startPoint y: 262, endPoint x: 181, endPoint y: 263, distance: 33.0
click at [181, 263] on input "1122H230 (copy)" at bounding box center [276, 262] width 245 height 15
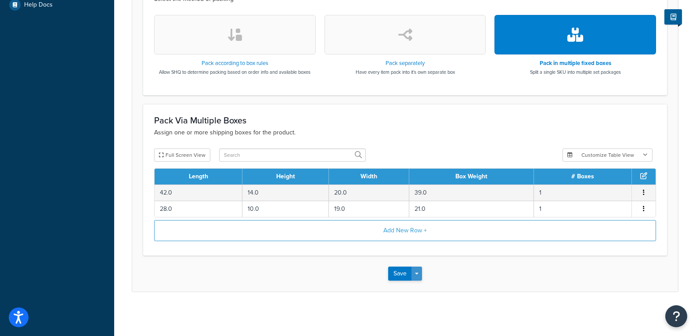
type input "1122H235"
click at [418, 277] on button "Save Dropdown" at bounding box center [416, 273] width 11 height 14
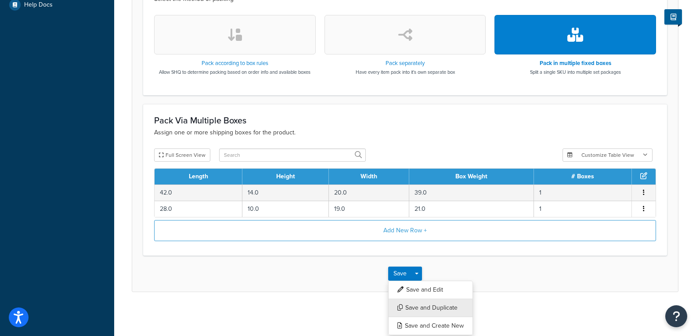
click at [420, 306] on button "Save and Duplicate" at bounding box center [430, 308] width 85 height 18
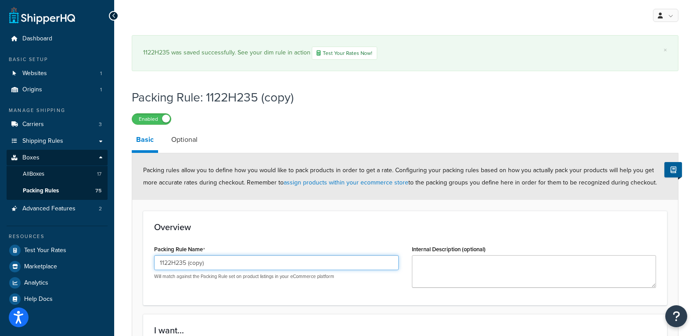
drag, startPoint x: 222, startPoint y: 264, endPoint x: 176, endPoint y: 255, distance: 46.2
click at [176, 255] on div "Packing Rule Name 1122H235 (copy) Will match against the Packing Rule set on pr…" at bounding box center [276, 261] width 245 height 37
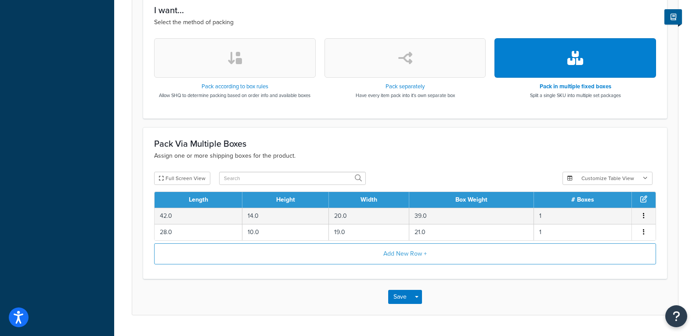
scroll to position [343, 0]
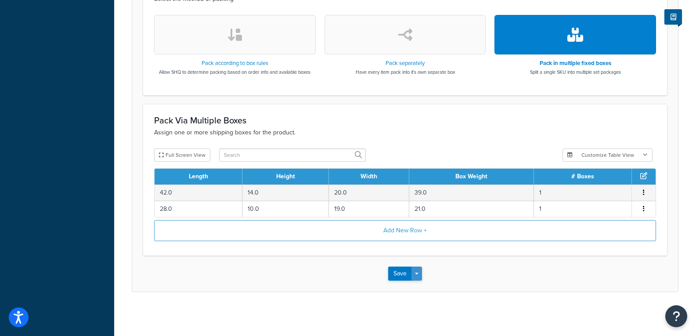
type input "1122H420"
click at [413, 273] on button "Save Dropdown" at bounding box center [416, 273] width 11 height 14
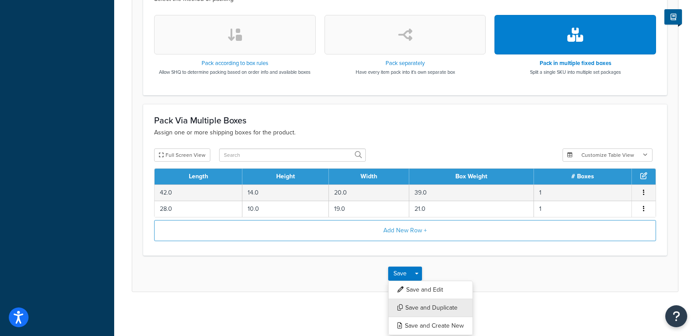
click at [414, 310] on button "Save and Duplicate" at bounding box center [430, 308] width 85 height 18
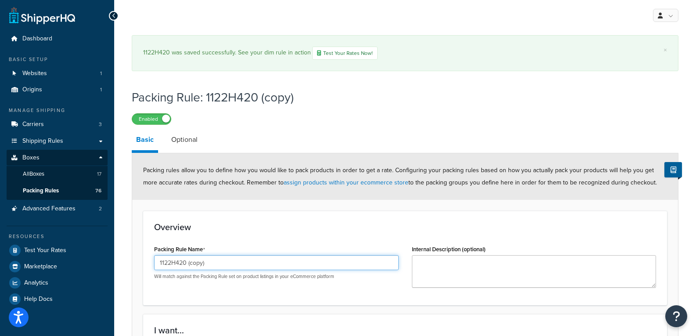
drag, startPoint x: 231, startPoint y: 255, endPoint x: 180, endPoint y: 263, distance: 52.0
click at [180, 263] on input "1122H420 (copy)" at bounding box center [276, 262] width 245 height 15
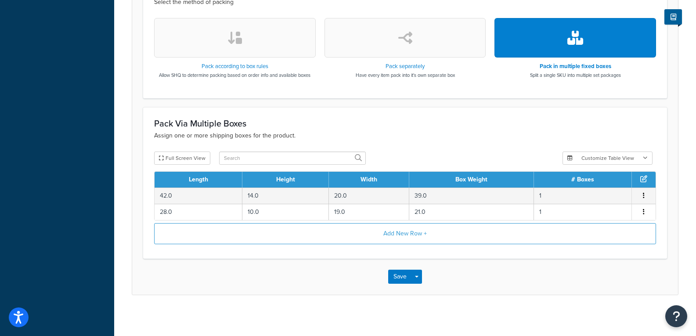
scroll to position [343, 0]
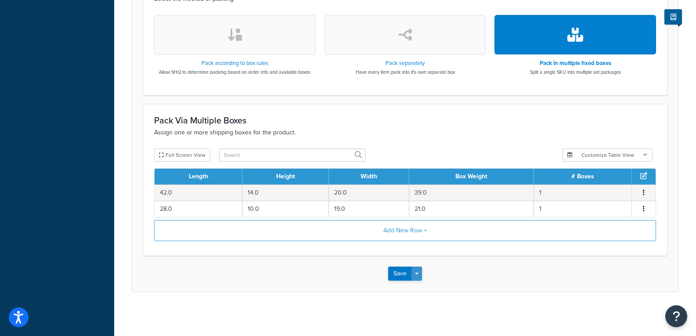
type input "1122H430"
click at [419, 274] on button "Save Dropdown" at bounding box center [416, 273] width 11 height 14
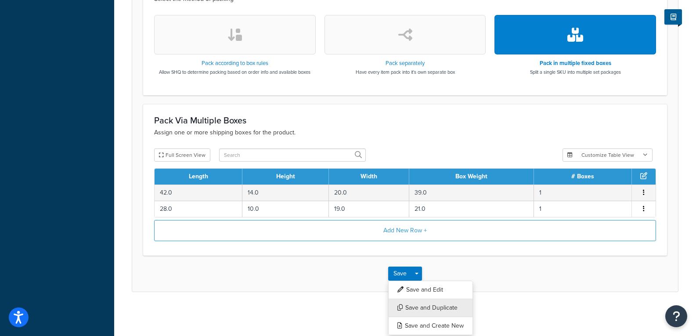
click at [416, 311] on button "Save and Duplicate" at bounding box center [430, 308] width 85 height 18
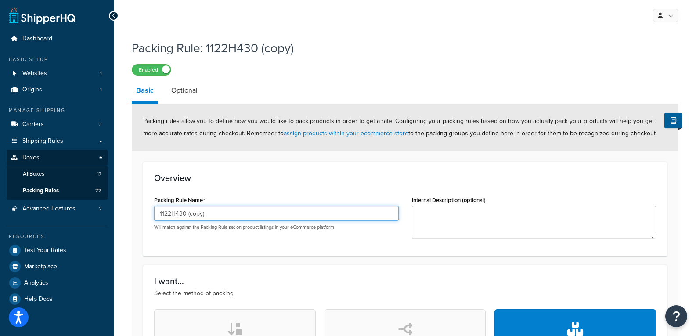
drag, startPoint x: 215, startPoint y: 212, endPoint x: 165, endPoint y: 217, distance: 50.7
click at [165, 217] on input "1122H430 (copy)" at bounding box center [276, 213] width 245 height 15
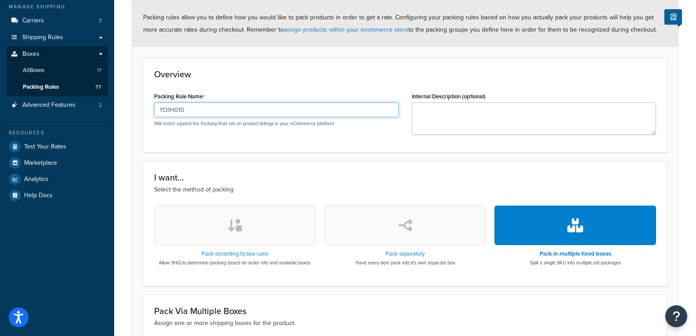
scroll to position [263, 0]
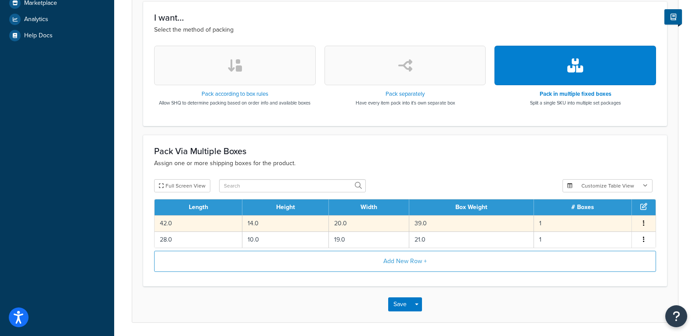
type input "1131H010"
click at [498, 220] on td "39.0" at bounding box center [471, 223] width 125 height 16
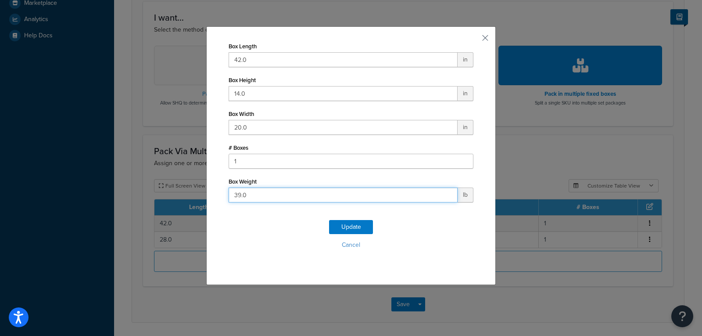
drag, startPoint x: 126, startPoint y: 194, endPoint x: 95, endPoint y: 194, distance: 31.6
click at [95, 194] on div "Box Length 42.0 in Box Height 14.0 in Box Width 20.0 in # Boxes 1 Box Weight 39…" at bounding box center [351, 168] width 702 height 336
type input "30"
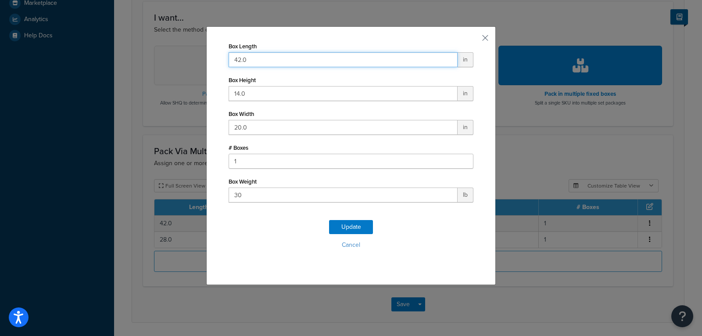
drag, startPoint x: 269, startPoint y: 62, endPoint x: -32, endPoint y: 61, distance: 300.7
click at [0, 61] on html "Accessibility Screen-Reader Guide, Feedback, and Issue Reporting | New window S…" at bounding box center [351, 52] width 702 height 630
type input "32"
click at [346, 229] on button "Update" at bounding box center [351, 227] width 44 height 14
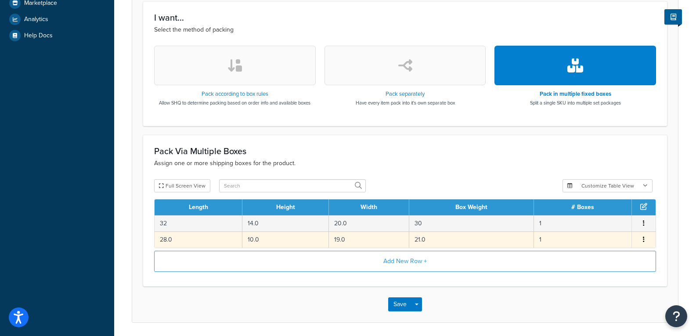
click at [461, 238] on td "21.0" at bounding box center [471, 239] width 125 height 16
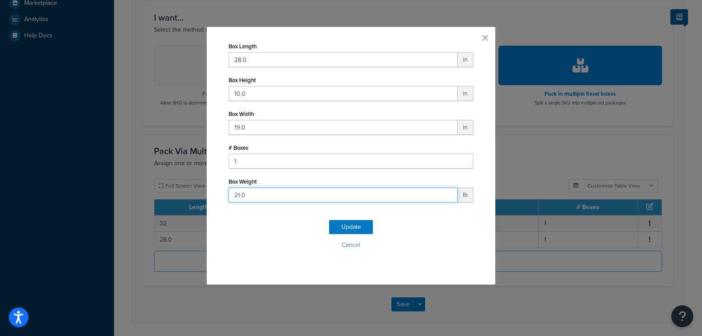
drag, startPoint x: 264, startPoint y: 194, endPoint x: 103, endPoint y: 212, distance: 162.2
click at [103, 212] on div "Box Length 28.0 in Box Height 10.0 in Box Width 19.0 in # Boxes 1 Box Weight 21…" at bounding box center [351, 168] width 702 height 336
type input "20"
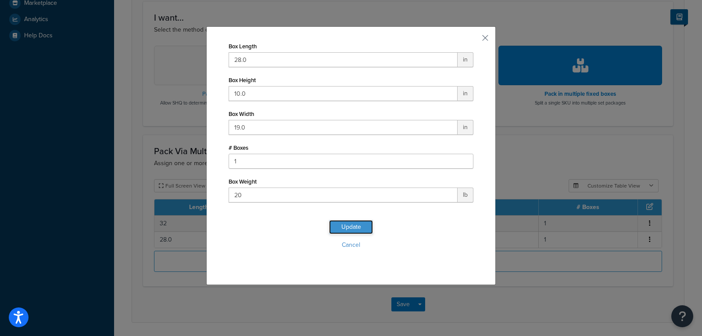
click at [345, 227] on button "Update" at bounding box center [351, 227] width 44 height 14
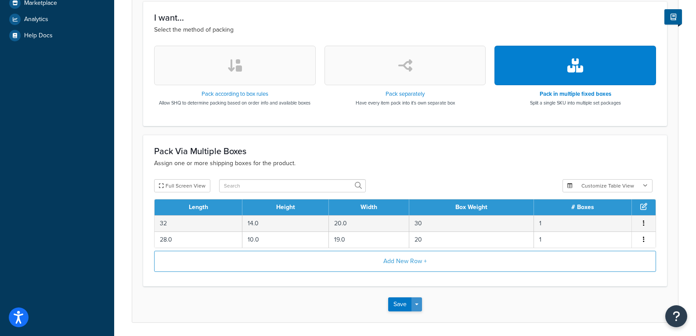
click at [420, 303] on button "Save Dropdown" at bounding box center [416, 304] width 11 height 14
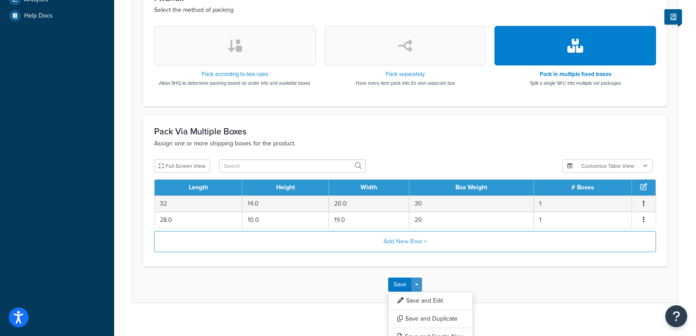
scroll to position [294, 0]
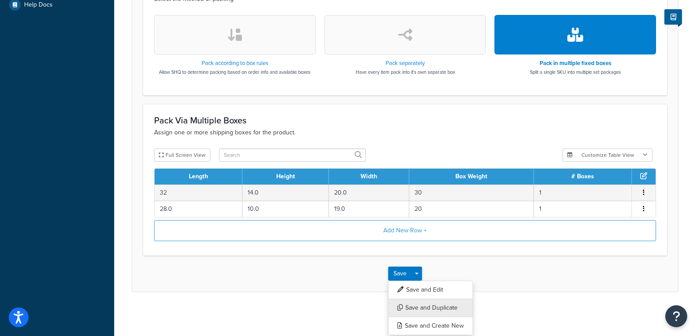
click at [443, 306] on button "Save and Duplicate" at bounding box center [430, 308] width 85 height 18
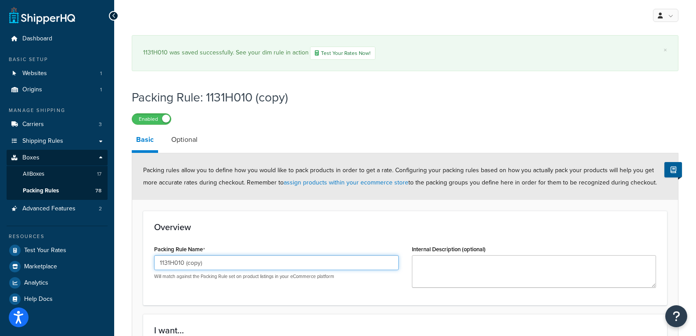
drag, startPoint x: 218, startPoint y: 263, endPoint x: 176, endPoint y: 261, distance: 41.3
click at [176, 261] on input "1131H010 (copy)" at bounding box center [276, 262] width 245 height 15
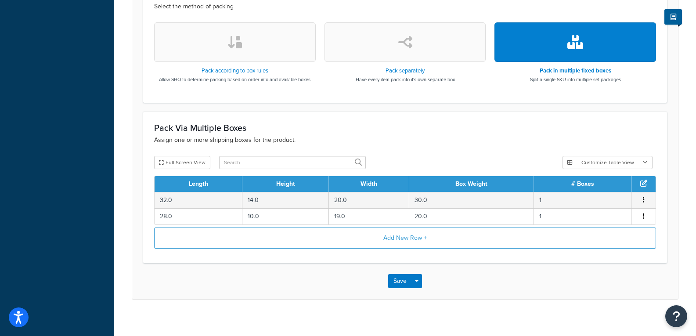
scroll to position [343, 0]
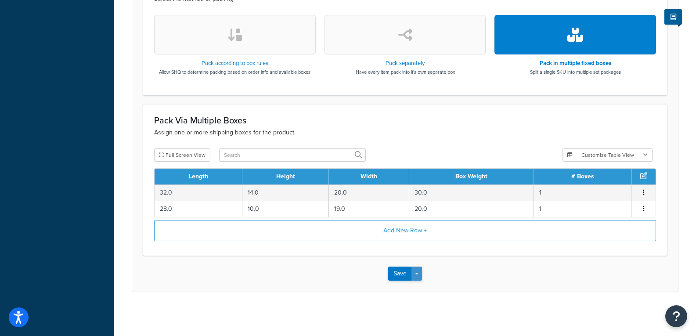
type input "1131H020"
click at [413, 270] on button "Save Dropdown" at bounding box center [416, 273] width 11 height 14
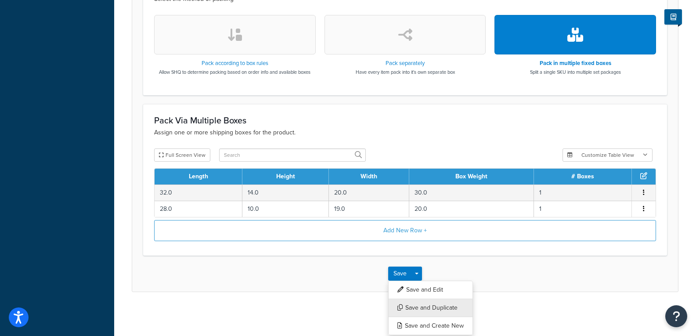
click at [425, 312] on button "Save and Duplicate" at bounding box center [430, 308] width 85 height 18
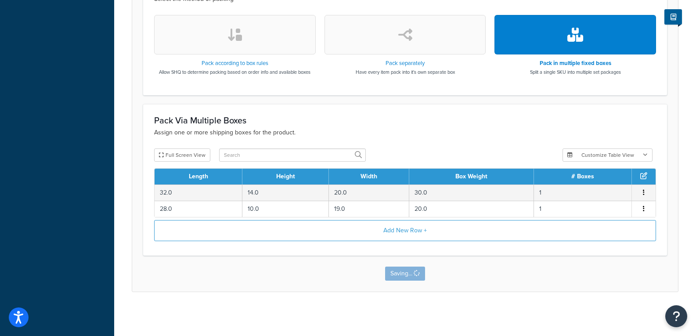
scroll to position [0, 0]
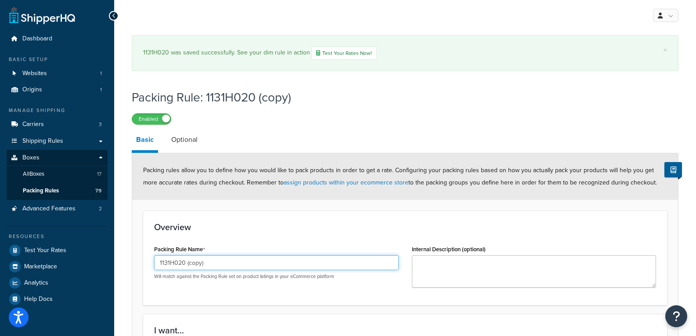
drag, startPoint x: 215, startPoint y: 262, endPoint x: 179, endPoint y: 261, distance: 36.0
click at [179, 261] on input "1131H020 (copy)" at bounding box center [276, 262] width 245 height 15
type input "1131H030"
click at [258, 231] on h3 "Overview" at bounding box center [405, 227] width 502 height 10
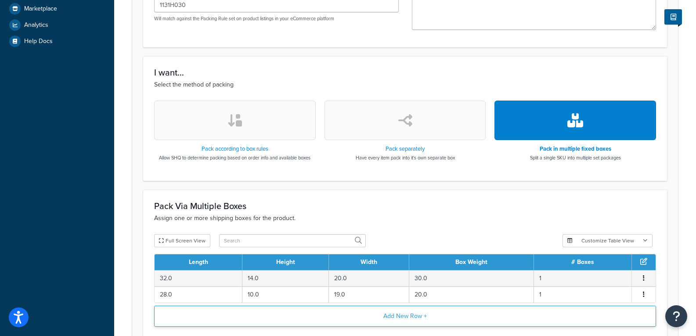
scroll to position [263, 0]
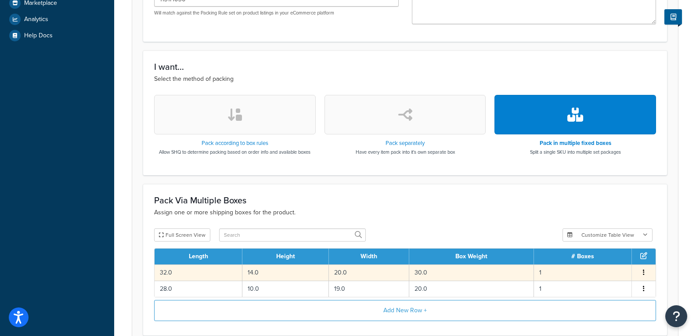
click at [447, 271] on td "30.0" at bounding box center [471, 272] width 125 height 16
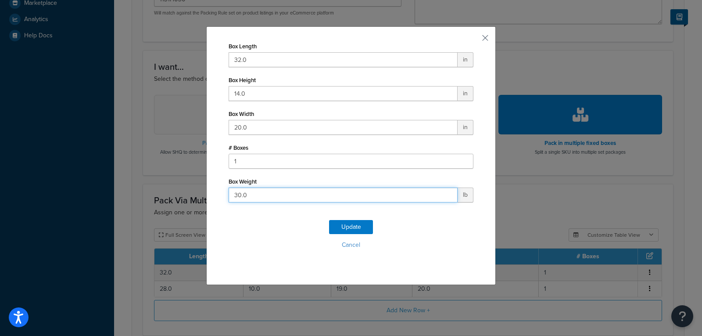
drag, startPoint x: 240, startPoint y: 195, endPoint x: 102, endPoint y: 187, distance: 138.1
click at [102, 187] on div "Box Length 32.0 in Box Height 14.0 in Box Width 20.0 in # Boxes 1 Box Weight 30…" at bounding box center [351, 168] width 702 height 336
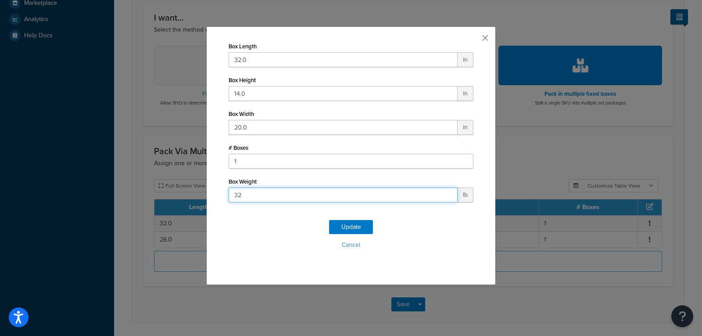
type input "32"
click at [573, 198] on div "Box Length 32.0 in Box Height 14.0 in Box Width 20.0 in # Boxes 1 Box Weight 32…" at bounding box center [351, 168] width 702 height 336
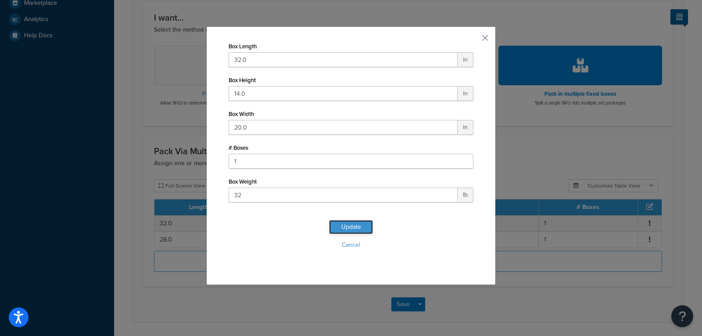
click at [355, 224] on button "Update" at bounding box center [351, 227] width 44 height 14
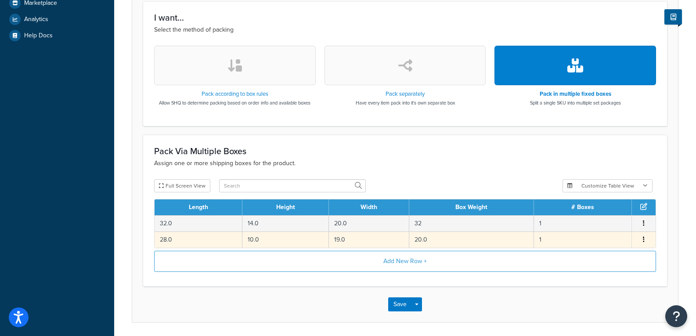
click at [468, 241] on td "20.0" at bounding box center [471, 239] width 125 height 16
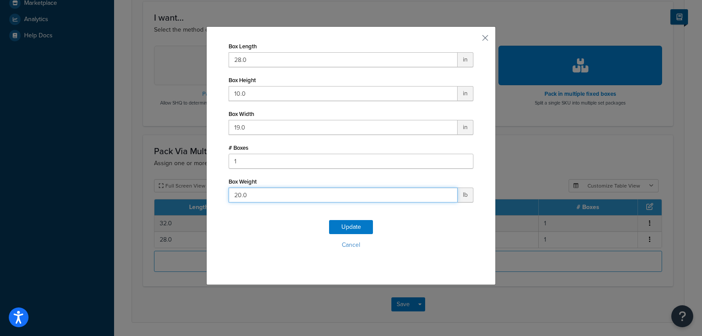
click at [104, 195] on div "Box Length 28.0 in Box Height 10.0 in Box Width 19.0 in # Boxes 1 Box Weight 20…" at bounding box center [351, 168] width 702 height 336
type input "23"
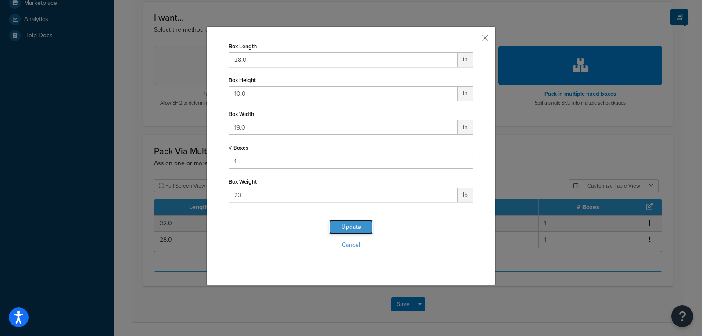
click at [364, 229] on button "Update" at bounding box center [351, 227] width 44 height 14
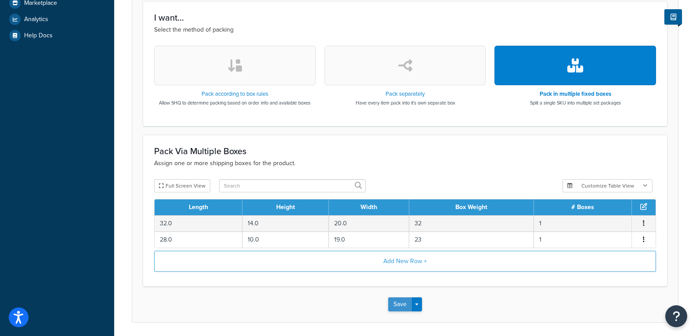
click at [401, 301] on button "Save" at bounding box center [400, 304] width 24 height 14
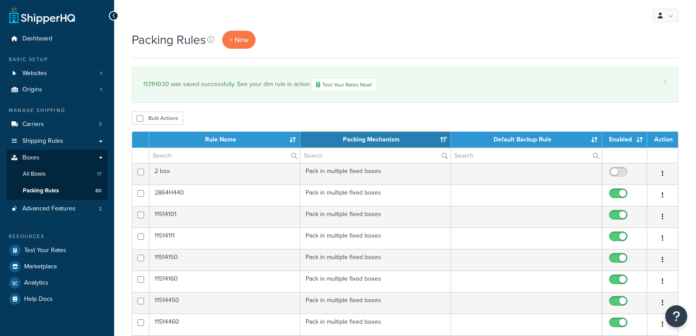
select select "15"
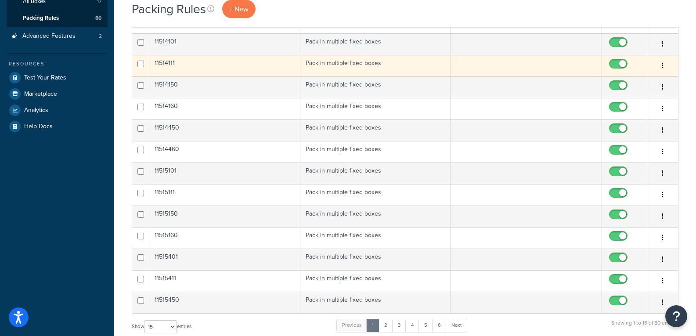
scroll to position [351, 0]
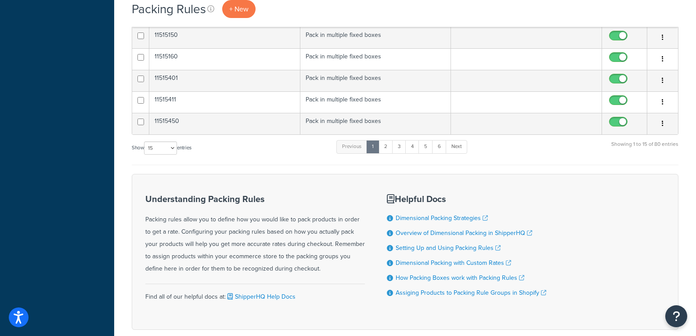
click at [441, 154] on ul "Previous 1 2 3 4 5 6 Next" at bounding box center [401, 148] width 130 height 17
click at [442, 152] on link "6" at bounding box center [439, 146] width 14 height 13
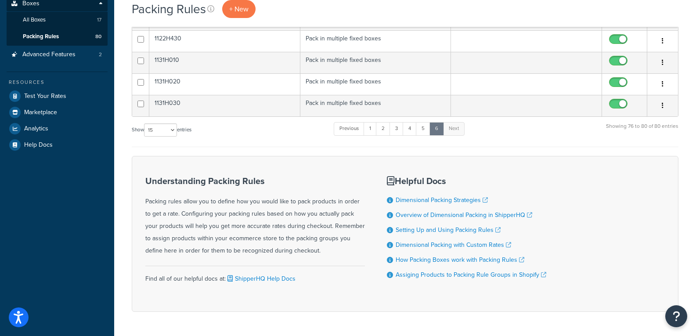
scroll to position [139, 0]
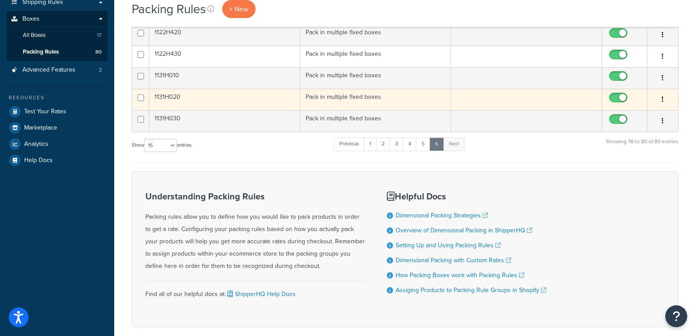
click at [169, 98] on td "1131H020" at bounding box center [224, 100] width 151 height 22
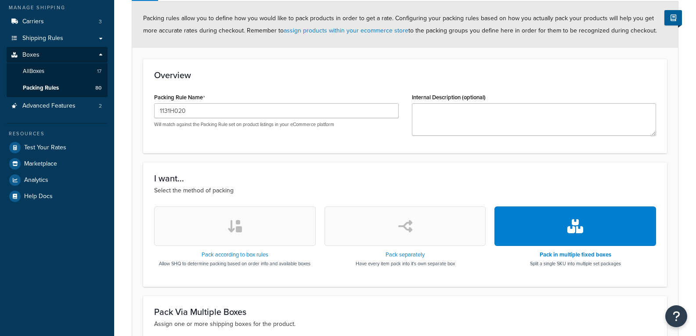
scroll to position [294, 0]
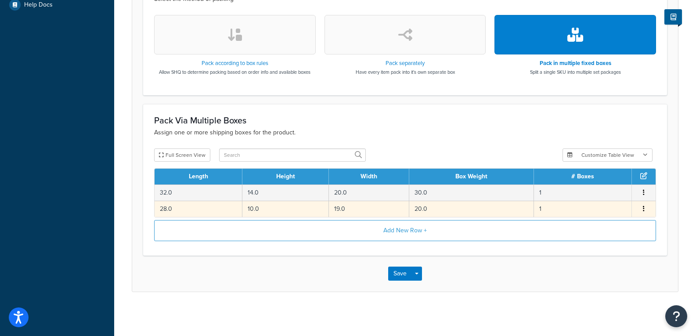
click at [425, 203] on td "20.0" at bounding box center [471, 209] width 125 height 16
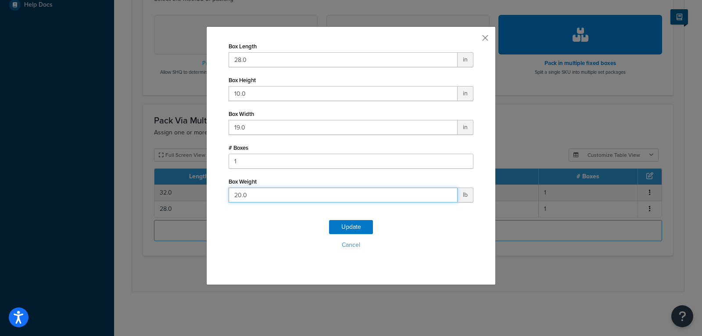
drag, startPoint x: 178, startPoint y: 180, endPoint x: 170, endPoint y: 179, distance: 8.0
click at [172, 179] on div "Box Length 28.0 in Box Height 10.0 in Box Width 19.0 in # Boxes 1 Box Weight 20…" at bounding box center [351, 168] width 702 height 336
type input "23"
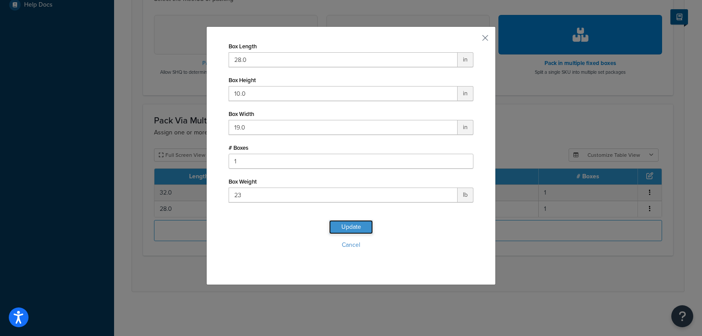
click at [352, 226] on button "Update" at bounding box center [351, 227] width 44 height 14
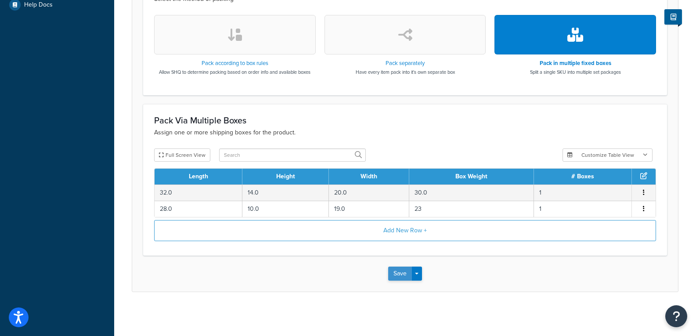
click at [400, 272] on button "Save" at bounding box center [400, 273] width 24 height 14
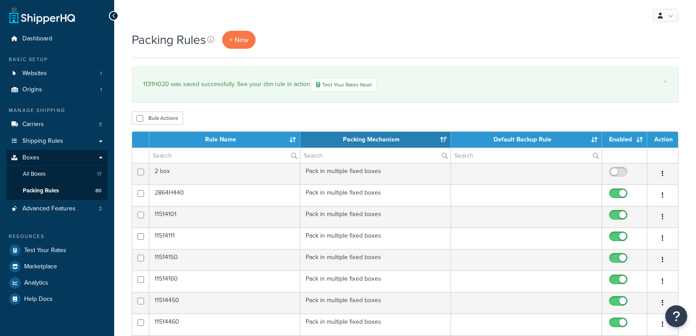
select select "15"
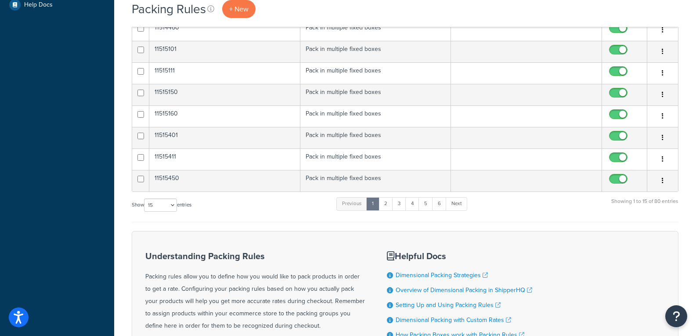
scroll to position [351, 0]
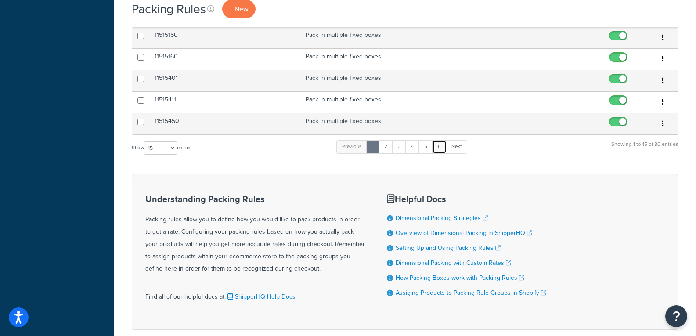
click at [443, 146] on link "6" at bounding box center [439, 146] width 14 height 13
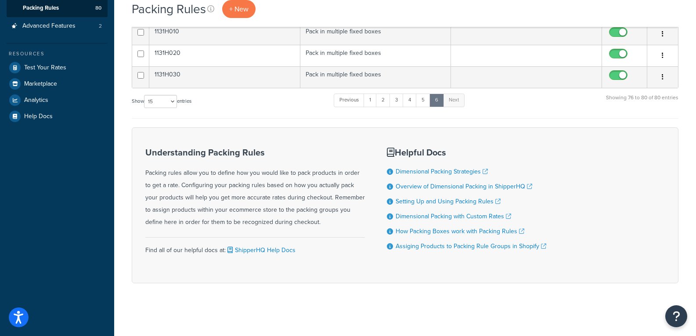
scroll to position [183, 0]
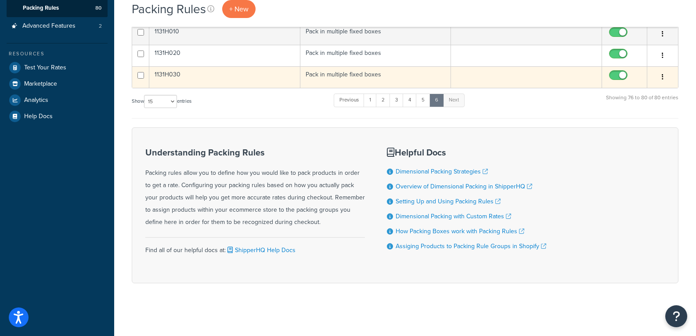
click at [207, 78] on td "1131H030" at bounding box center [224, 77] width 151 height 22
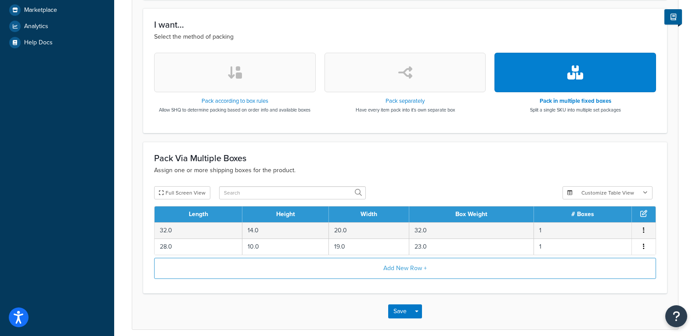
scroll to position [294, 0]
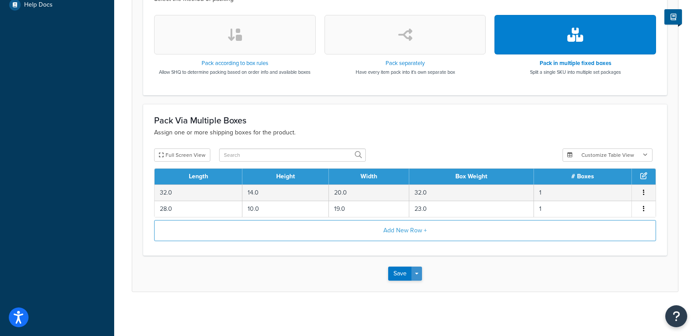
click at [414, 271] on button "Save Dropdown" at bounding box center [416, 273] width 11 height 14
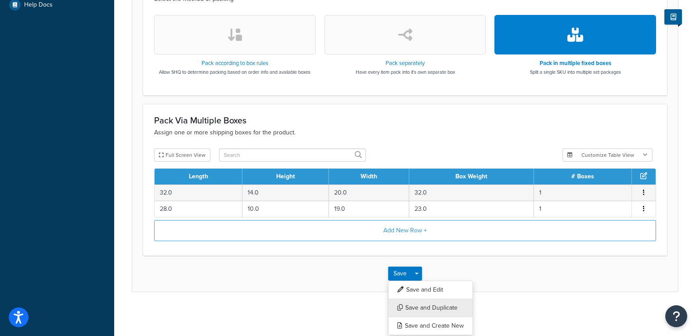
click at [428, 305] on button "Save and Duplicate" at bounding box center [430, 308] width 85 height 18
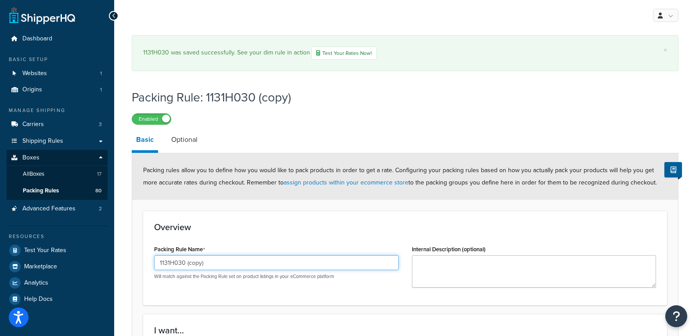
drag, startPoint x: 220, startPoint y: 258, endPoint x: 180, endPoint y: 268, distance: 40.5
click at [180, 268] on input "1131H030 (copy)" at bounding box center [276, 262] width 245 height 15
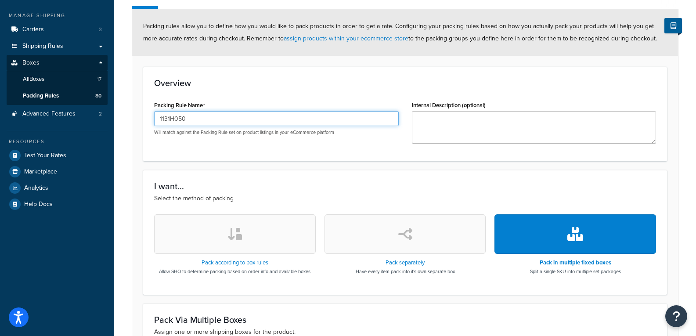
scroll to position [176, 0]
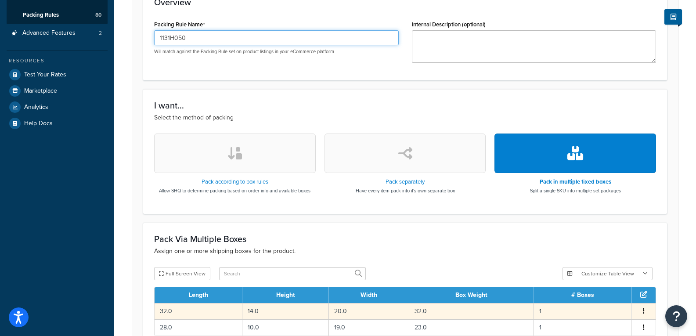
type input "1131H050"
click at [442, 310] on td "32.0" at bounding box center [471, 311] width 125 height 16
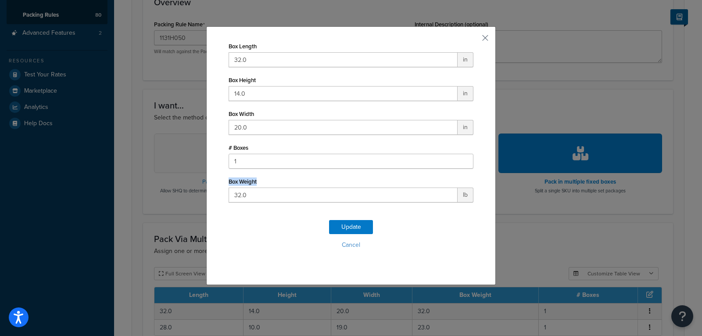
drag, startPoint x: 249, startPoint y: 186, endPoint x: 159, endPoint y: 184, distance: 90.5
click at [160, 184] on div "Box Length 32.0 in Box Height 14.0 in Box Width 20.0 in # Boxes 1 Box Weight 32…" at bounding box center [351, 168] width 702 height 336
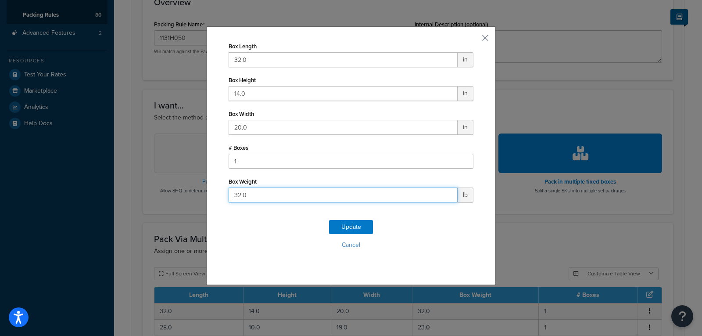
drag, startPoint x: 307, startPoint y: 195, endPoint x: 149, endPoint y: 194, distance: 157.6
click at [150, 194] on div "Box Length 32.0 in Box Height 14.0 in Box Width 20.0 in # Boxes 1 Box Weight 32…" at bounding box center [351, 168] width 702 height 336
type input "30"
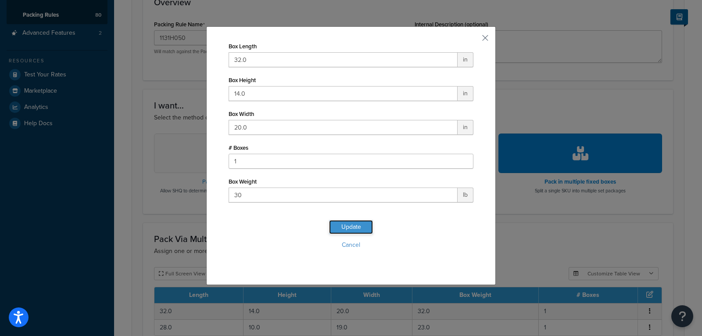
click at [367, 229] on button "Update" at bounding box center [351, 227] width 44 height 14
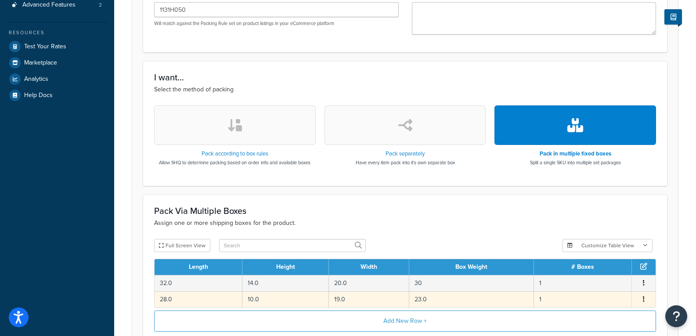
scroll to position [220, 0]
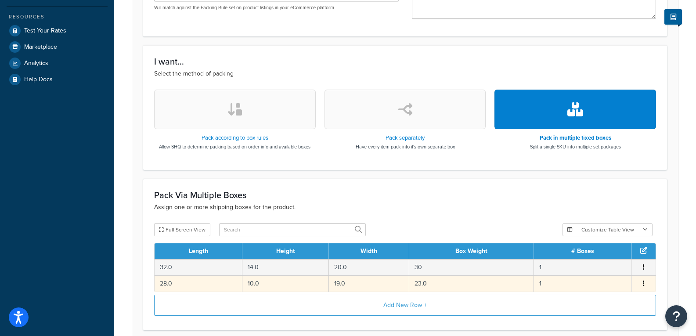
click at [435, 282] on td "23.0" at bounding box center [471, 283] width 125 height 16
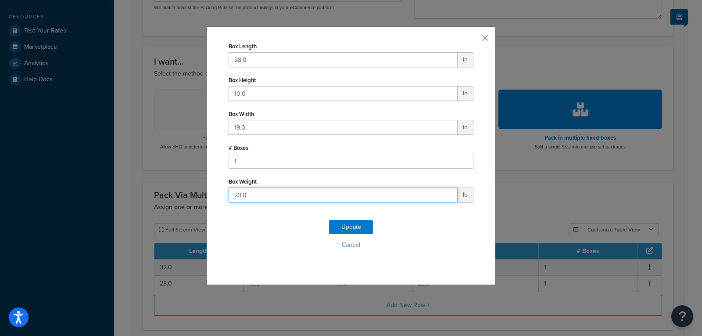
drag, startPoint x: 379, startPoint y: 193, endPoint x: 61, endPoint y: 199, distance: 318.4
click at [61, 199] on div "Box Length 28.0 in Box Height 10.0 in Box Width 19.0 in # Boxes 1 Box Weight 23…" at bounding box center [351, 168] width 702 height 336
type input "26"
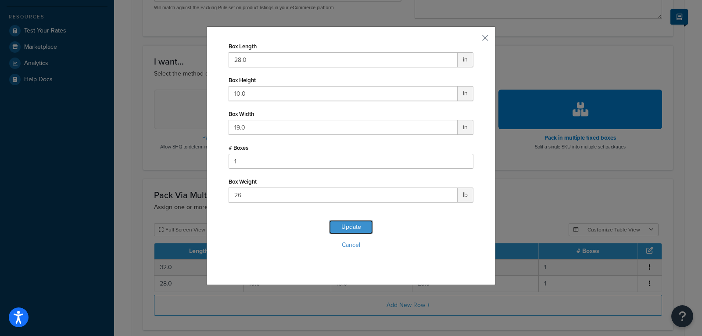
click at [355, 227] on button "Update" at bounding box center [351, 227] width 44 height 14
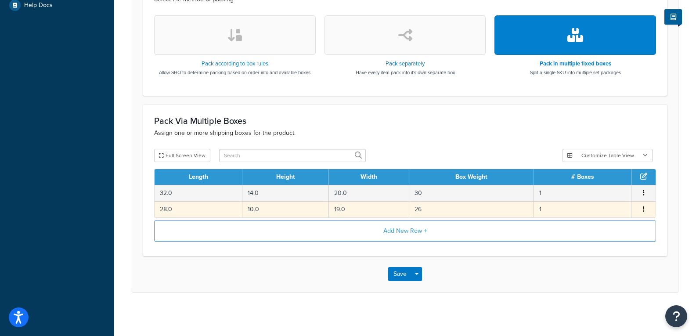
scroll to position [294, 0]
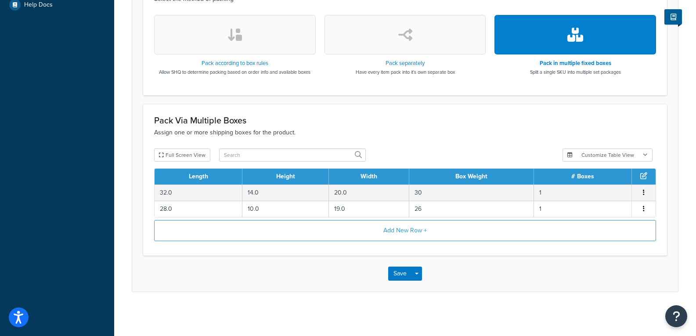
click at [423, 273] on div "Save Save Dropdown Save and Edit Save and Duplicate Save and Create New" at bounding box center [405, 274] width 546 height 36
click at [417, 274] on span "button" at bounding box center [417, 274] width 4 height 2
click at [422, 306] on button "Save and Duplicate" at bounding box center [430, 308] width 85 height 18
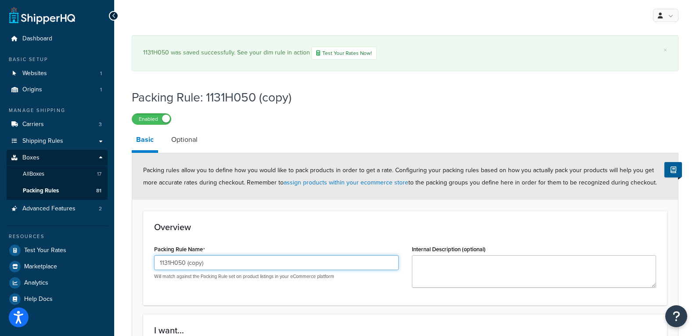
drag, startPoint x: 209, startPoint y: 257, endPoint x: 176, endPoint y: 256, distance: 32.5
click at [176, 256] on input "1131H050 (copy)" at bounding box center [276, 262] width 245 height 15
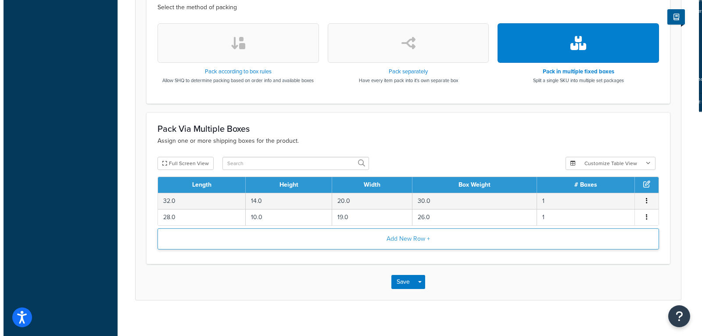
scroll to position [343, 0]
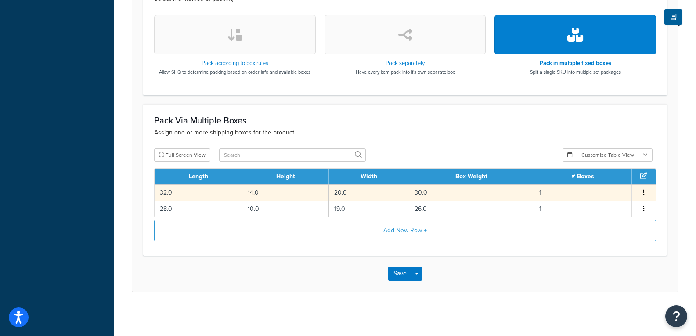
type input "1131H060"
click at [492, 194] on td "30.0" at bounding box center [471, 192] width 125 height 16
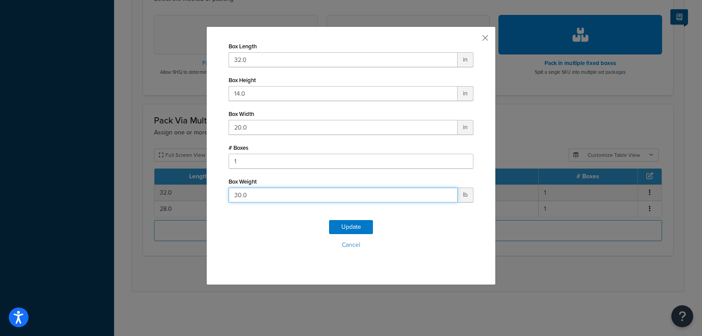
drag, startPoint x: 82, startPoint y: 202, endPoint x: 63, endPoint y: 202, distance: 18.9
click at [63, 202] on div "Box Length 32.0 in Box Height 14.0 in Box Width 20.0 in # Boxes 1 Box Weight 30…" at bounding box center [351, 168] width 702 height 336
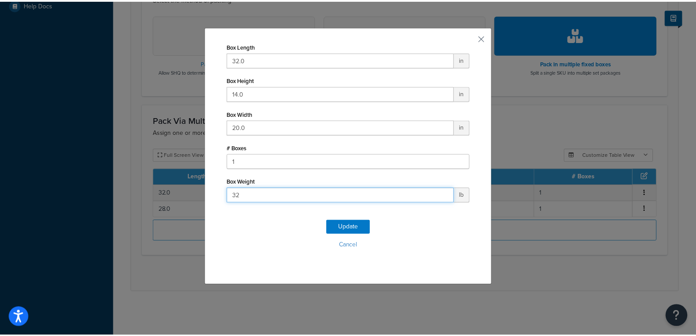
scroll to position [294, 0]
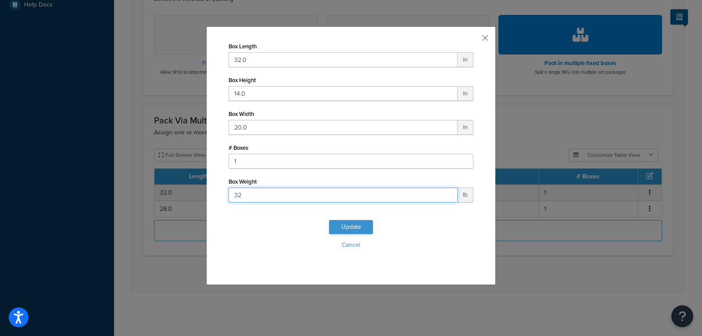
type input "32"
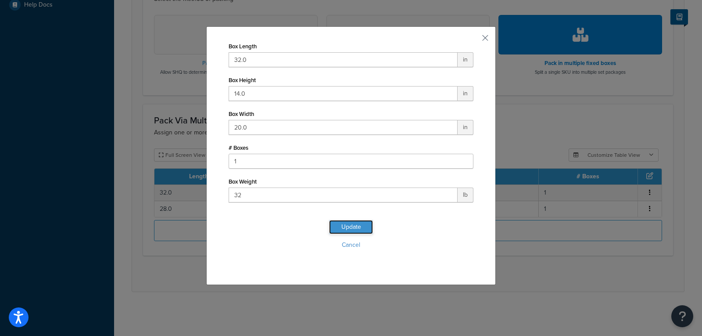
click at [346, 226] on button "Update" at bounding box center [351, 227] width 44 height 14
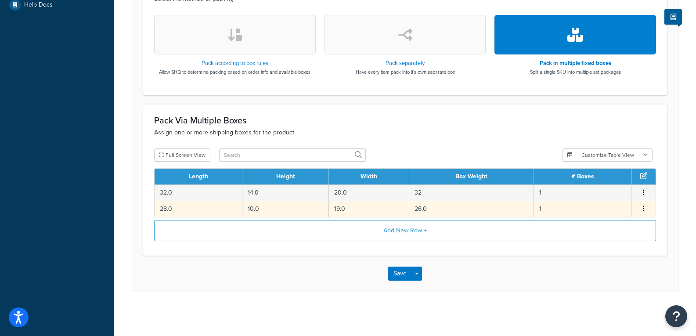
click at [452, 207] on td "26.0" at bounding box center [471, 209] width 125 height 16
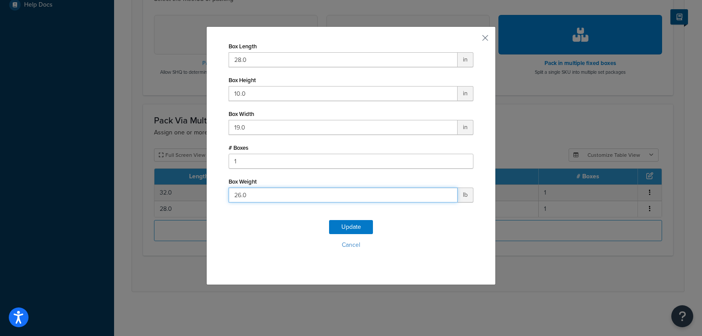
drag, startPoint x: 175, startPoint y: 192, endPoint x: 170, endPoint y: 192, distance: 4.8
click at [172, 192] on div "Box Length 28.0 in Box Height 10.0 in Box Width 19.0 in # Boxes 1 Box Weight 26…" at bounding box center [351, 168] width 702 height 336
type input "27"
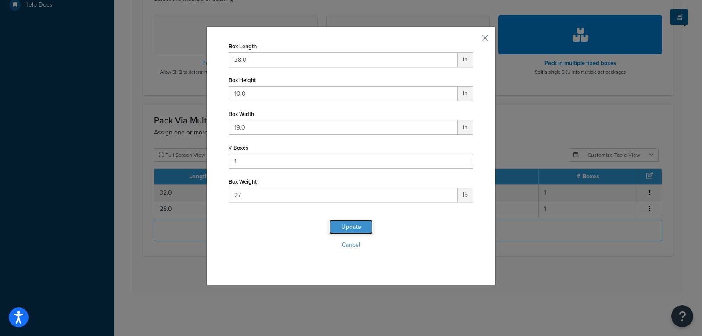
click at [356, 224] on button "Update" at bounding box center [351, 227] width 44 height 14
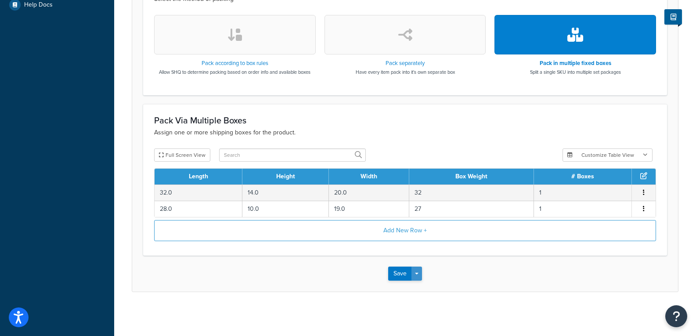
click at [418, 269] on button "Save Dropdown" at bounding box center [416, 273] width 11 height 14
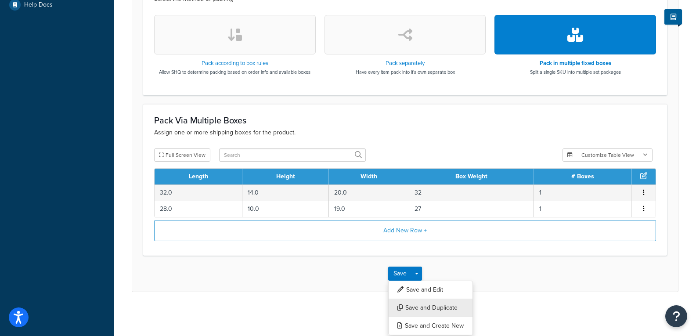
click at [434, 304] on button "Save and Duplicate" at bounding box center [430, 308] width 85 height 18
